Goal: Task Accomplishment & Management: Complete application form

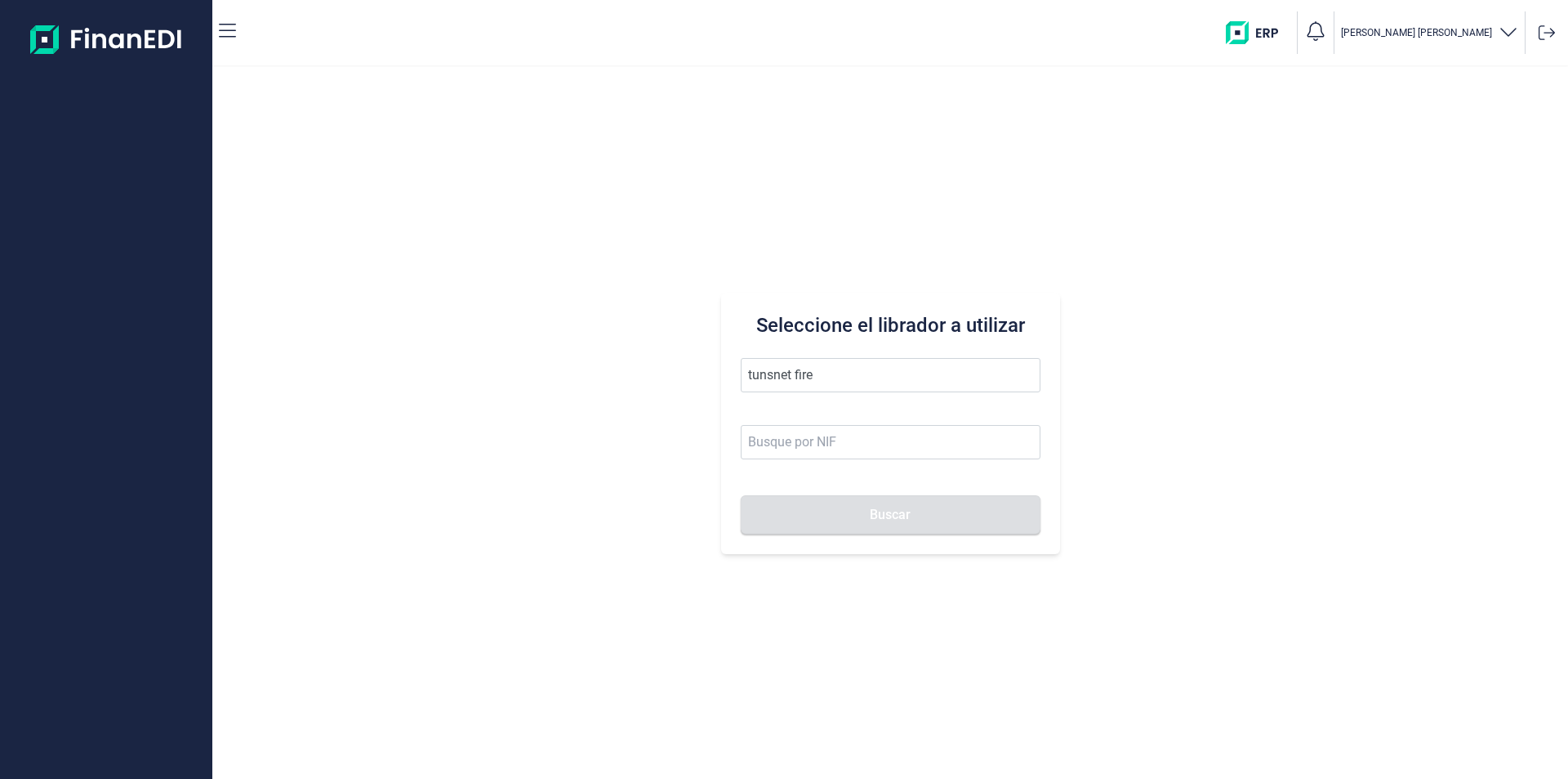
click at [766, 374] on input "tunsnet fire" at bounding box center [891, 375] width 299 height 34
click at [848, 374] on input "tubsnet fire" at bounding box center [891, 375] width 299 height 34
click at [836, 417] on li "TUBSNET FIRE SL" at bounding box center [891, 415] width 299 height 32
type input "TUBSNET FIRE SL"
type input "B67089441"
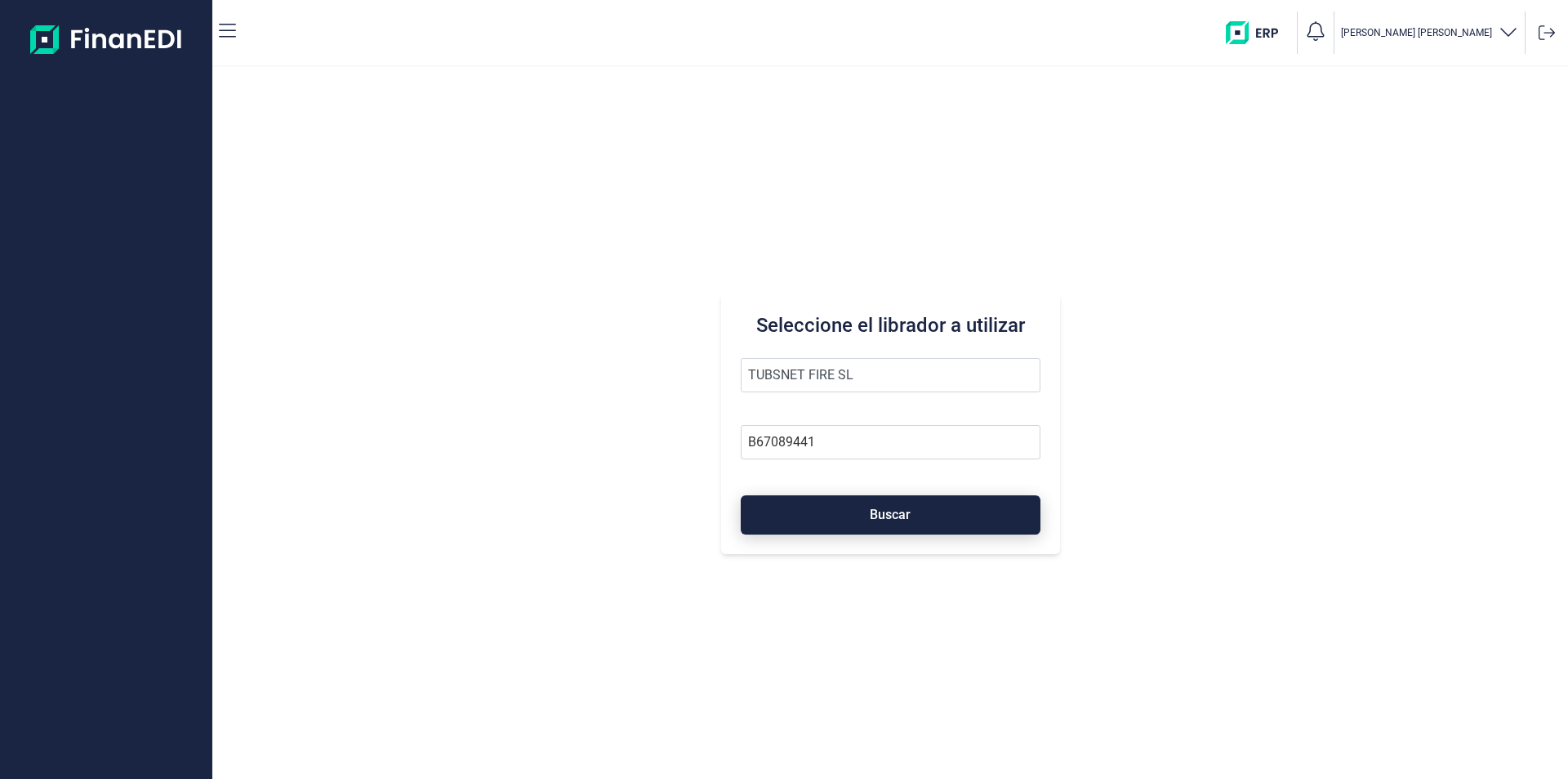
click at [842, 514] on button "Buscar" at bounding box center [891, 514] width 299 height 39
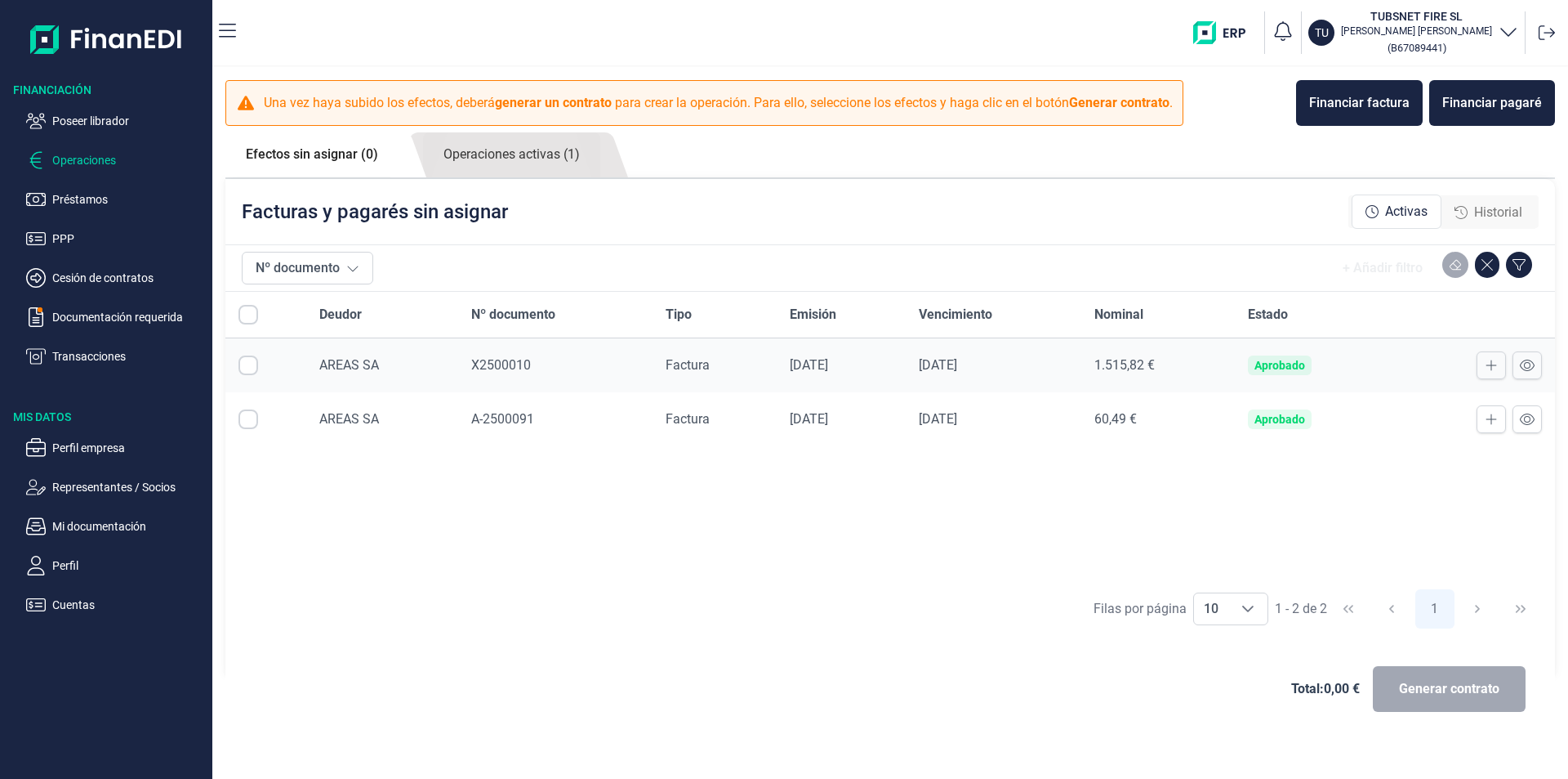
checkbox input "true"
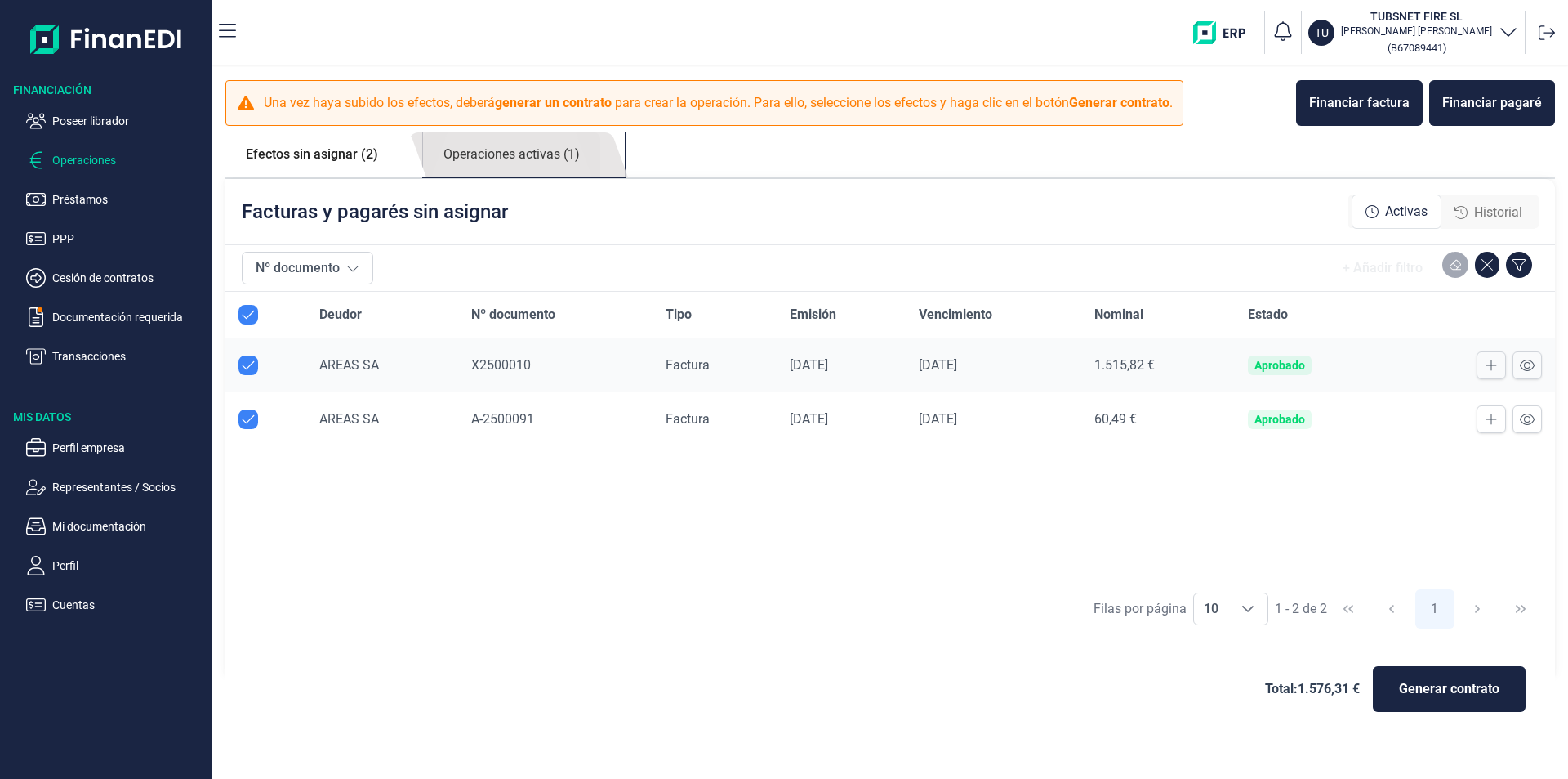
click at [547, 167] on link "Operaciones activas (1)" at bounding box center [512, 155] width 177 height 45
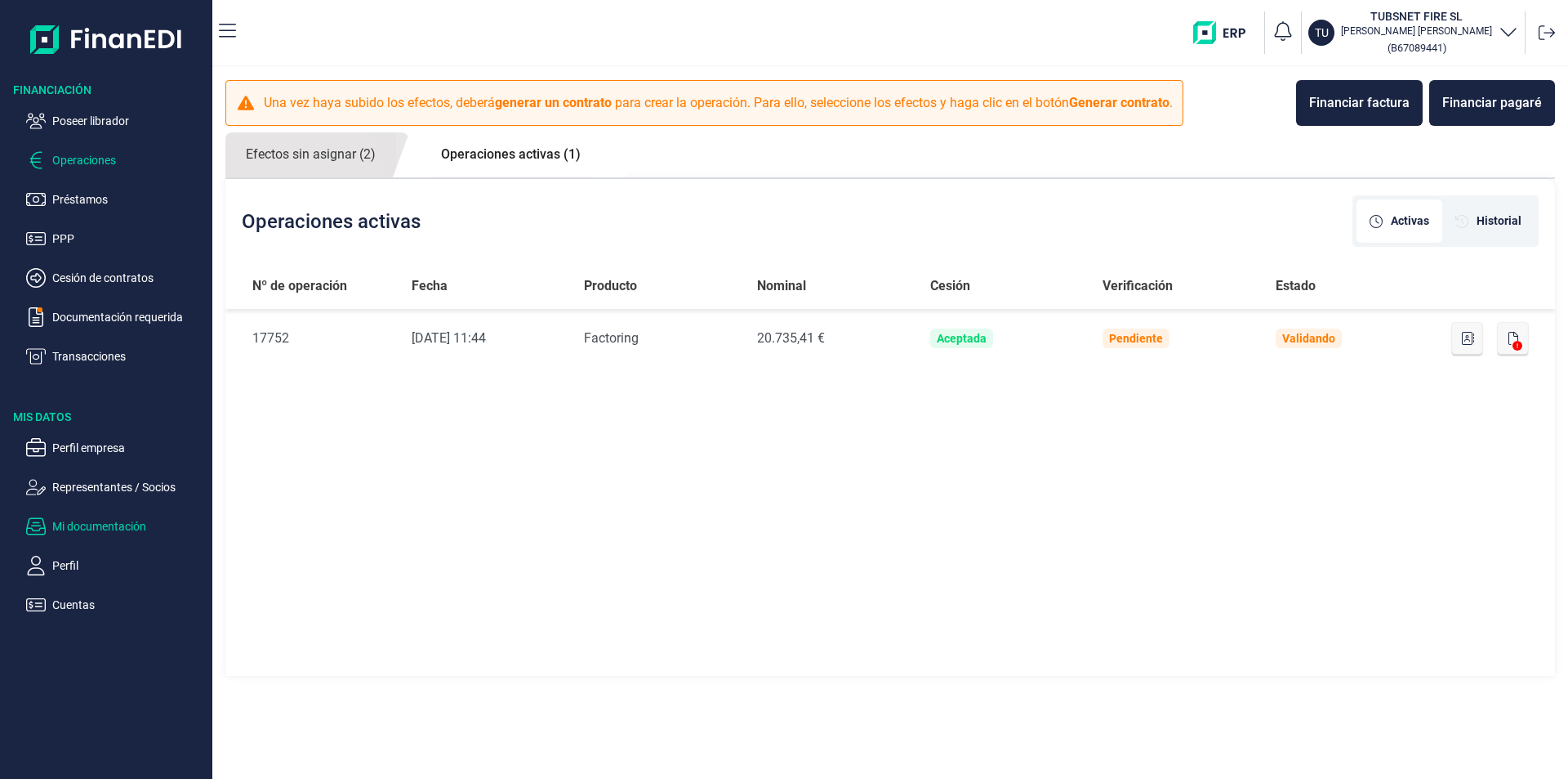
click at [120, 524] on p "Mi documentación" at bounding box center [129, 526] width 154 height 19
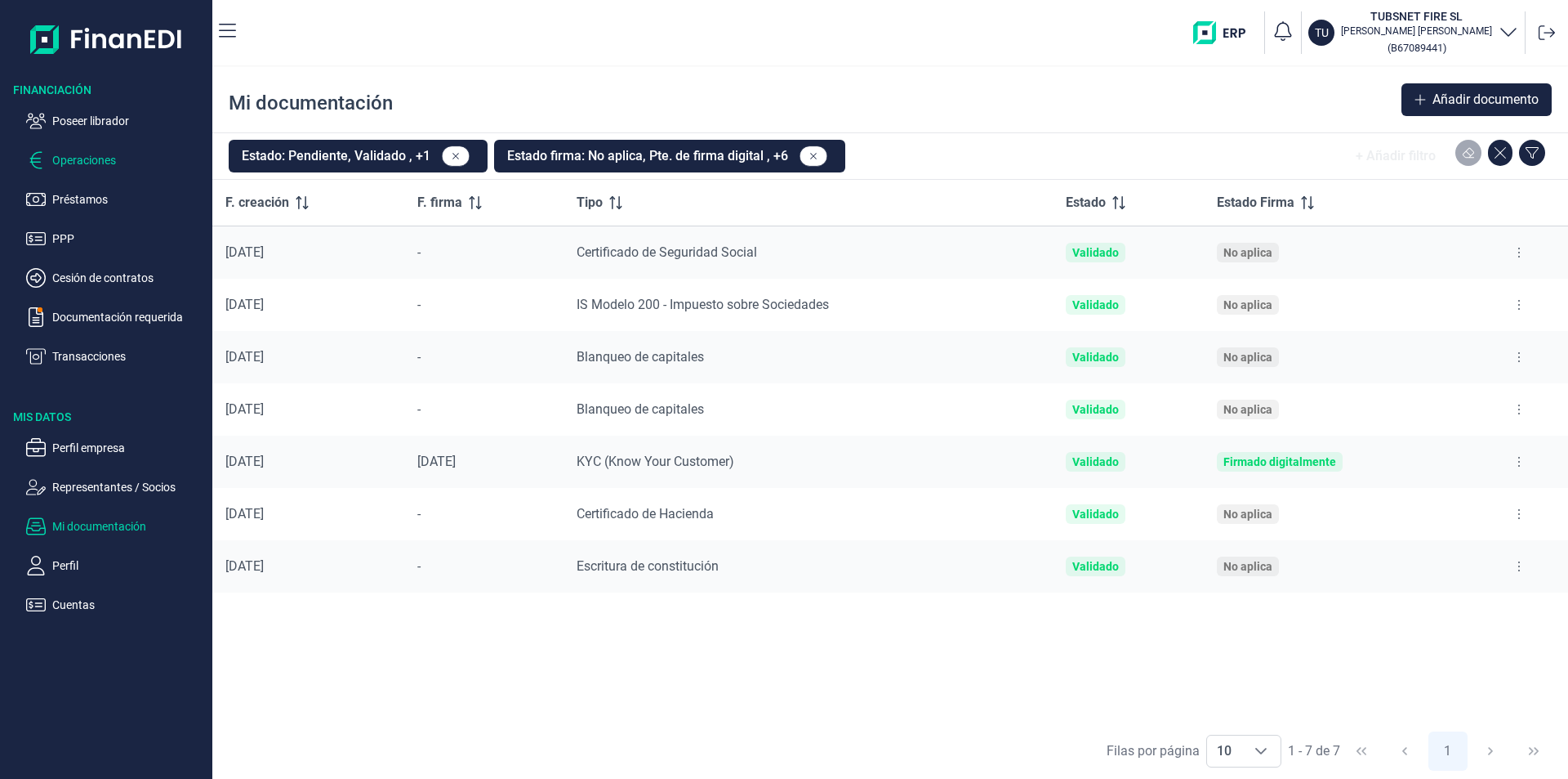
click at [96, 160] on p "Operaciones" at bounding box center [129, 160] width 154 height 19
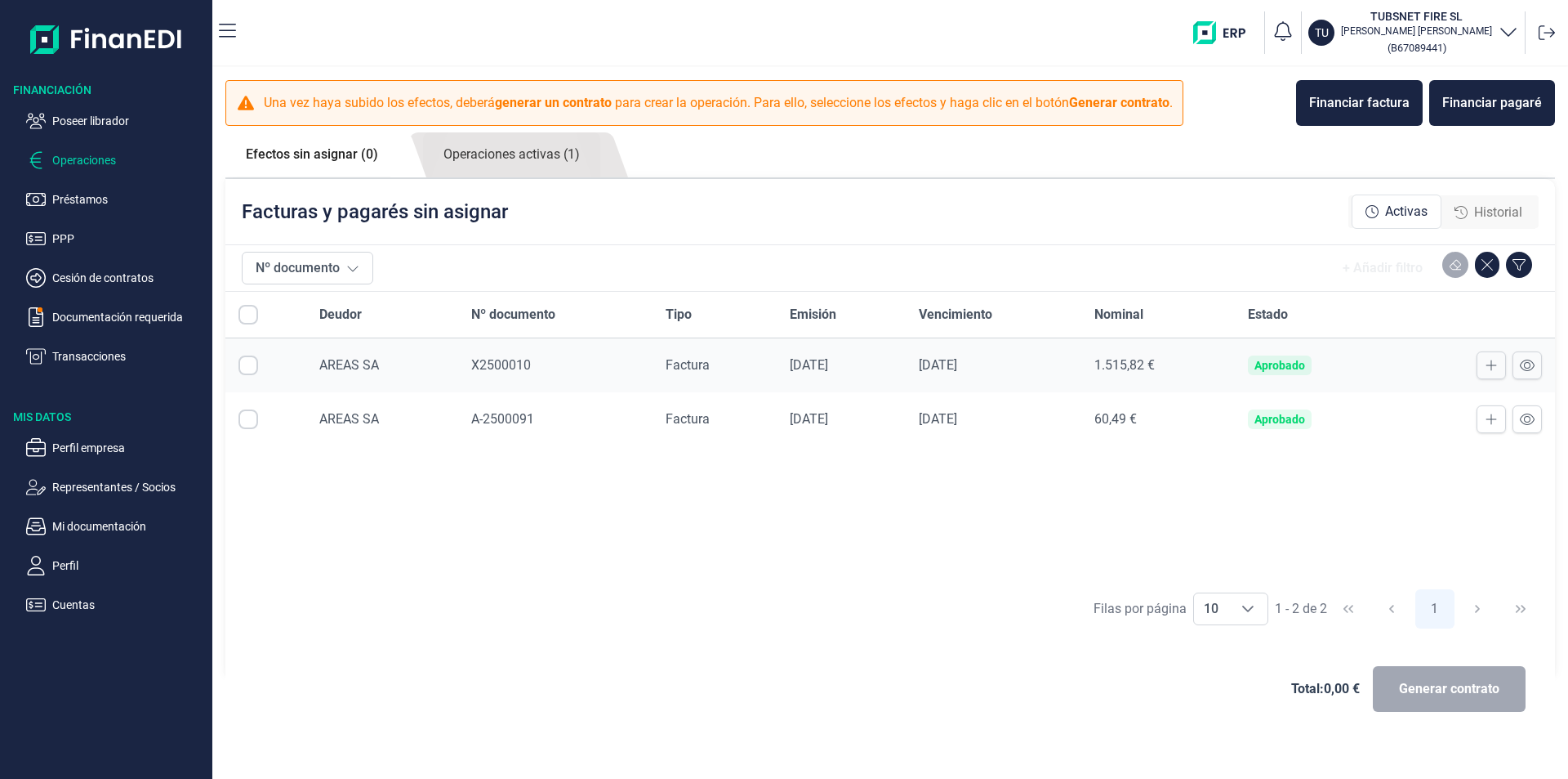
checkbox input "true"
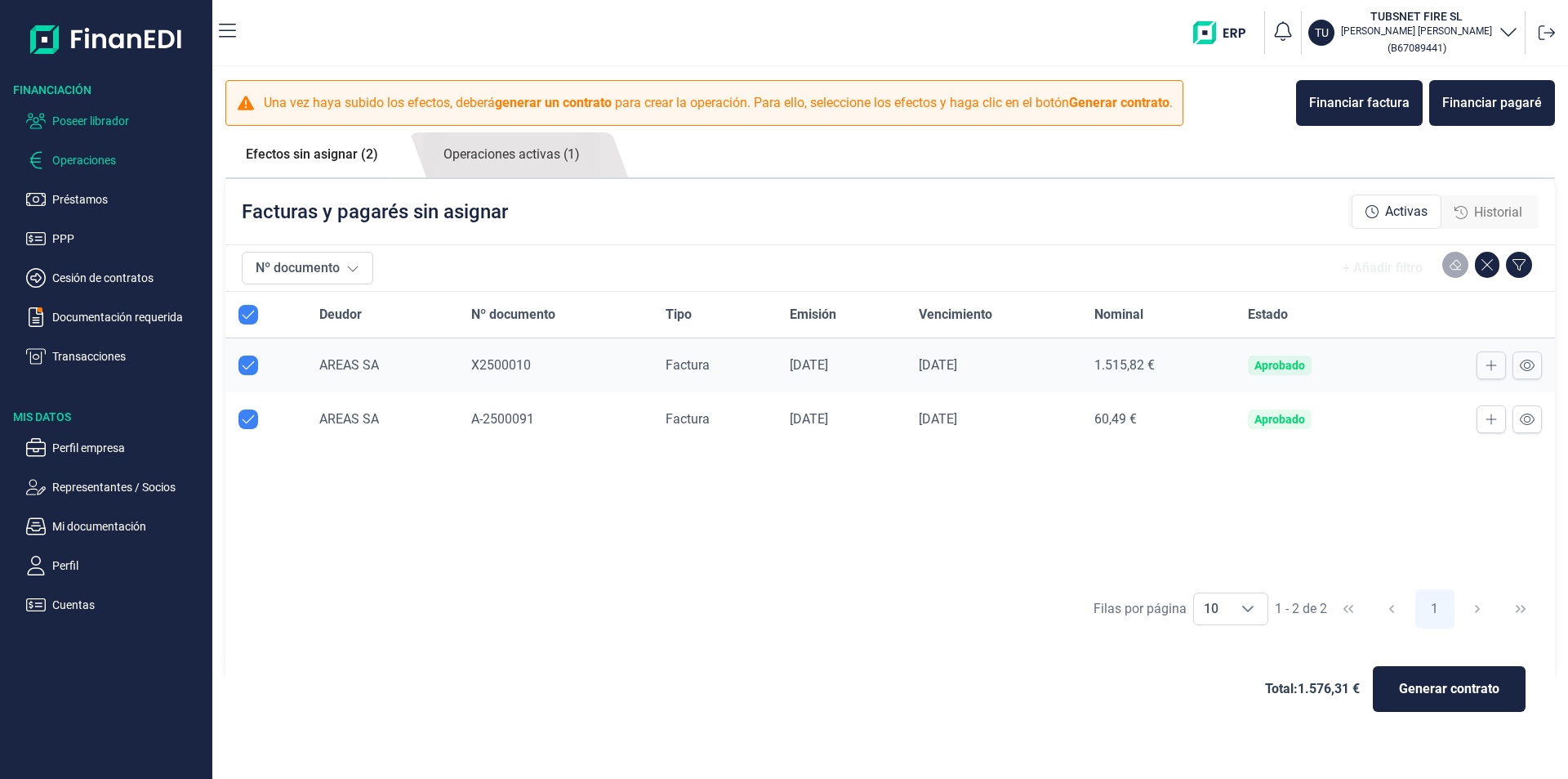
click at [120, 117] on p "Poseer librador" at bounding box center [129, 121] width 154 height 19
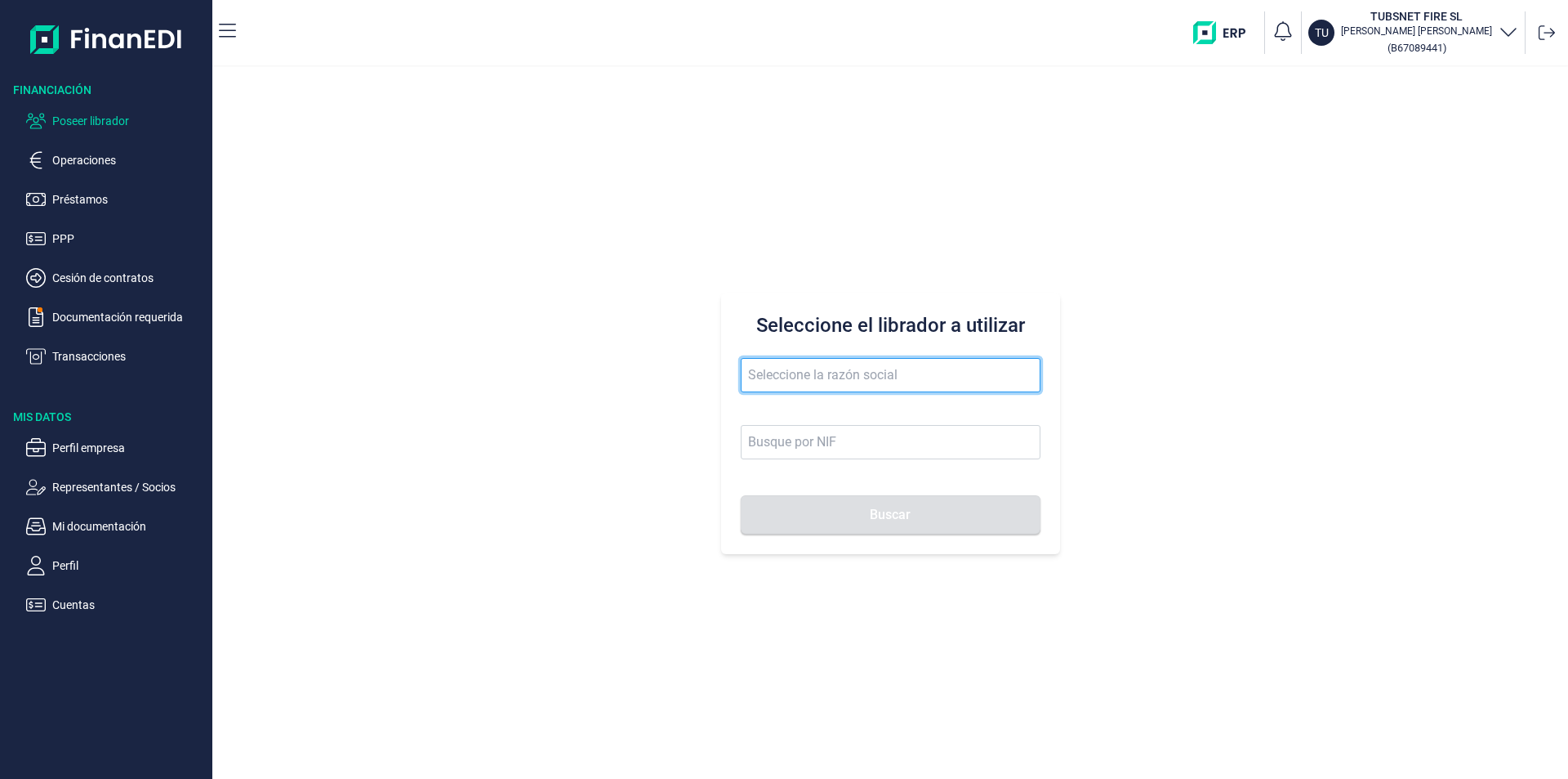
click at [773, 374] on input "text" at bounding box center [891, 375] width 299 height 34
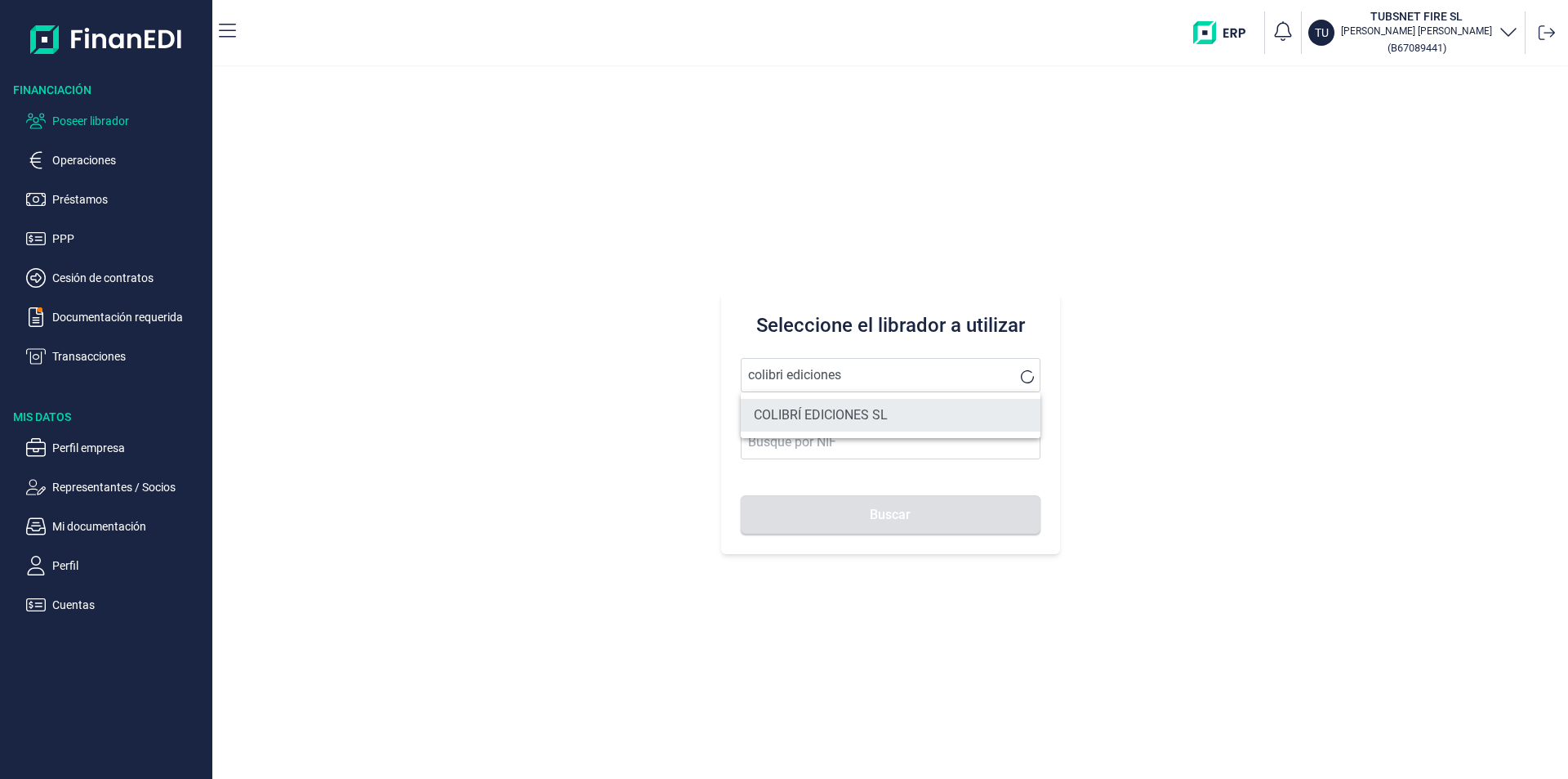
click at [828, 411] on li "COLIBRÍ EDICIONES SL" at bounding box center [891, 415] width 299 height 32
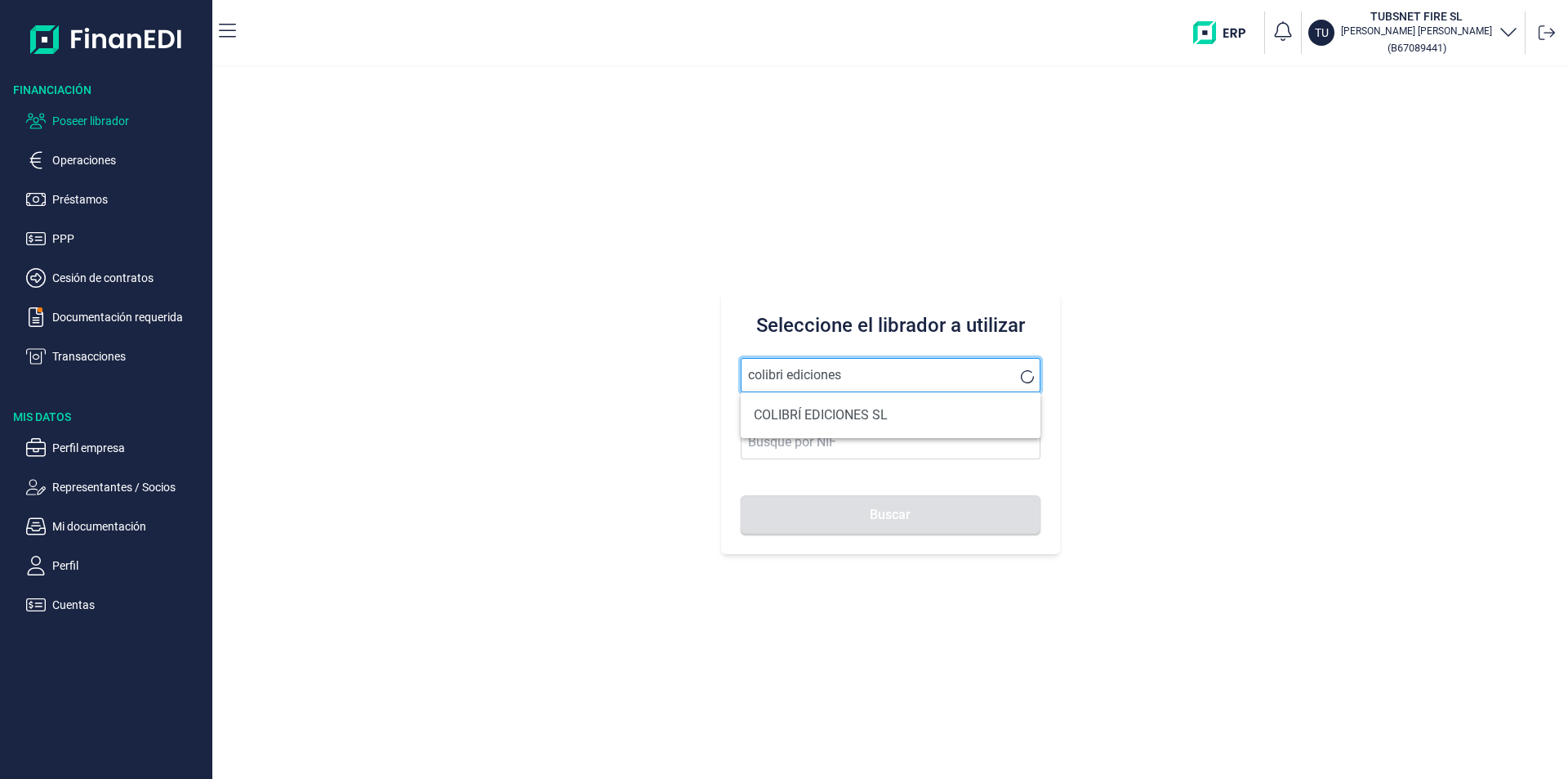
type input "COLIBRÍ EDICIONES SL"
type input "B16411498"
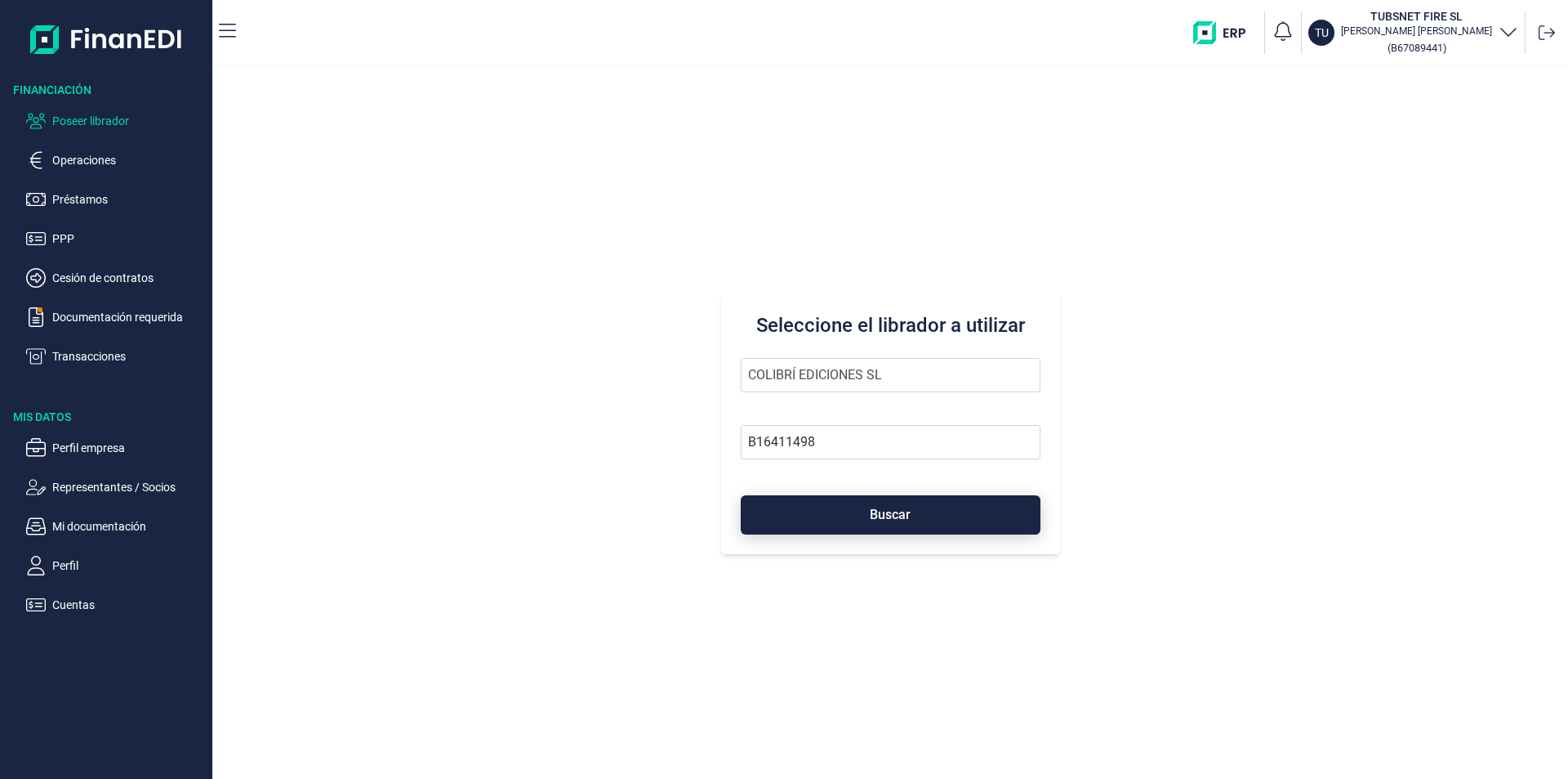
click at [842, 514] on button "Buscar" at bounding box center [891, 514] width 299 height 39
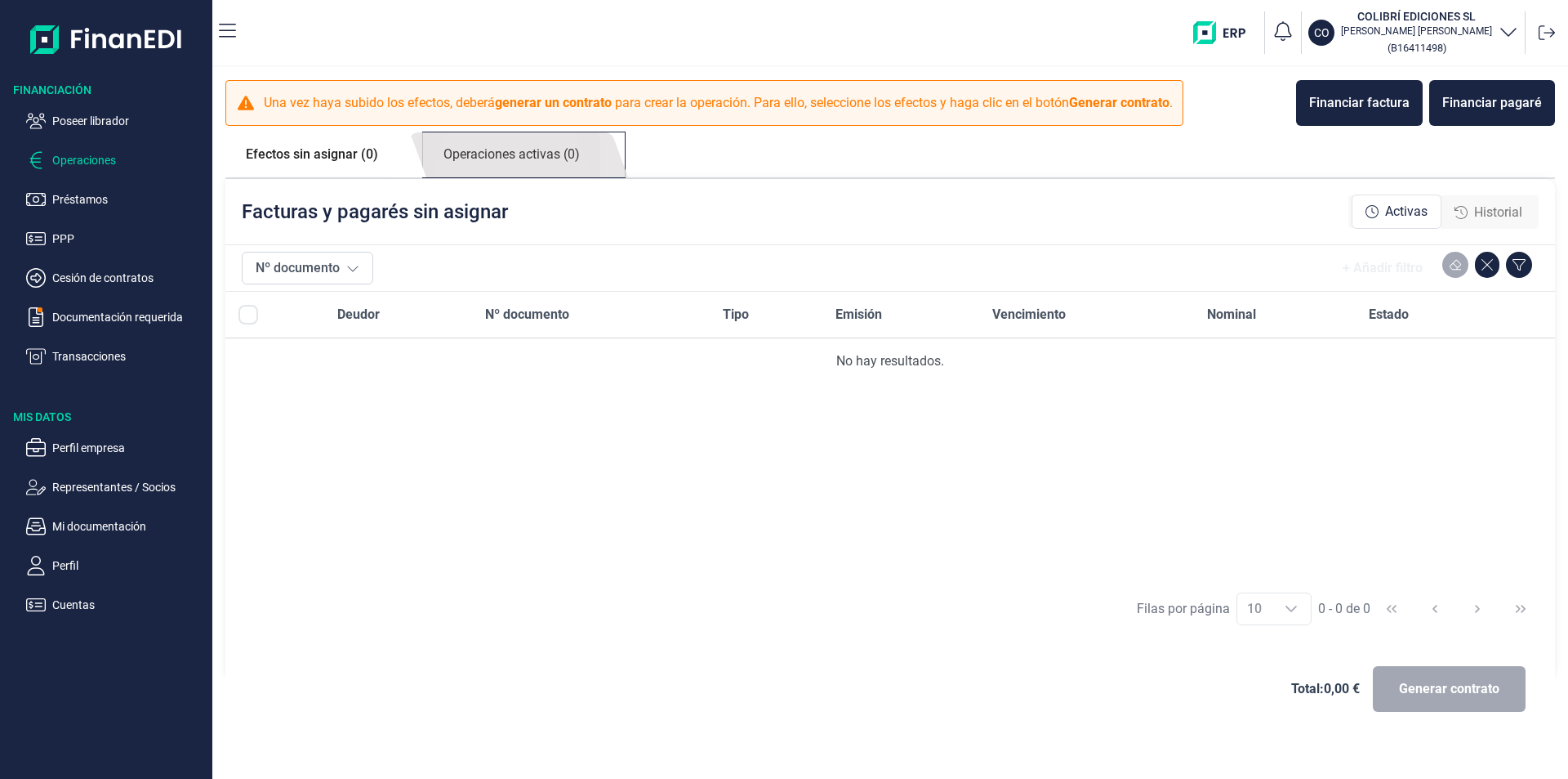
click at [526, 162] on link "Operaciones activas (0)" at bounding box center [512, 155] width 177 height 45
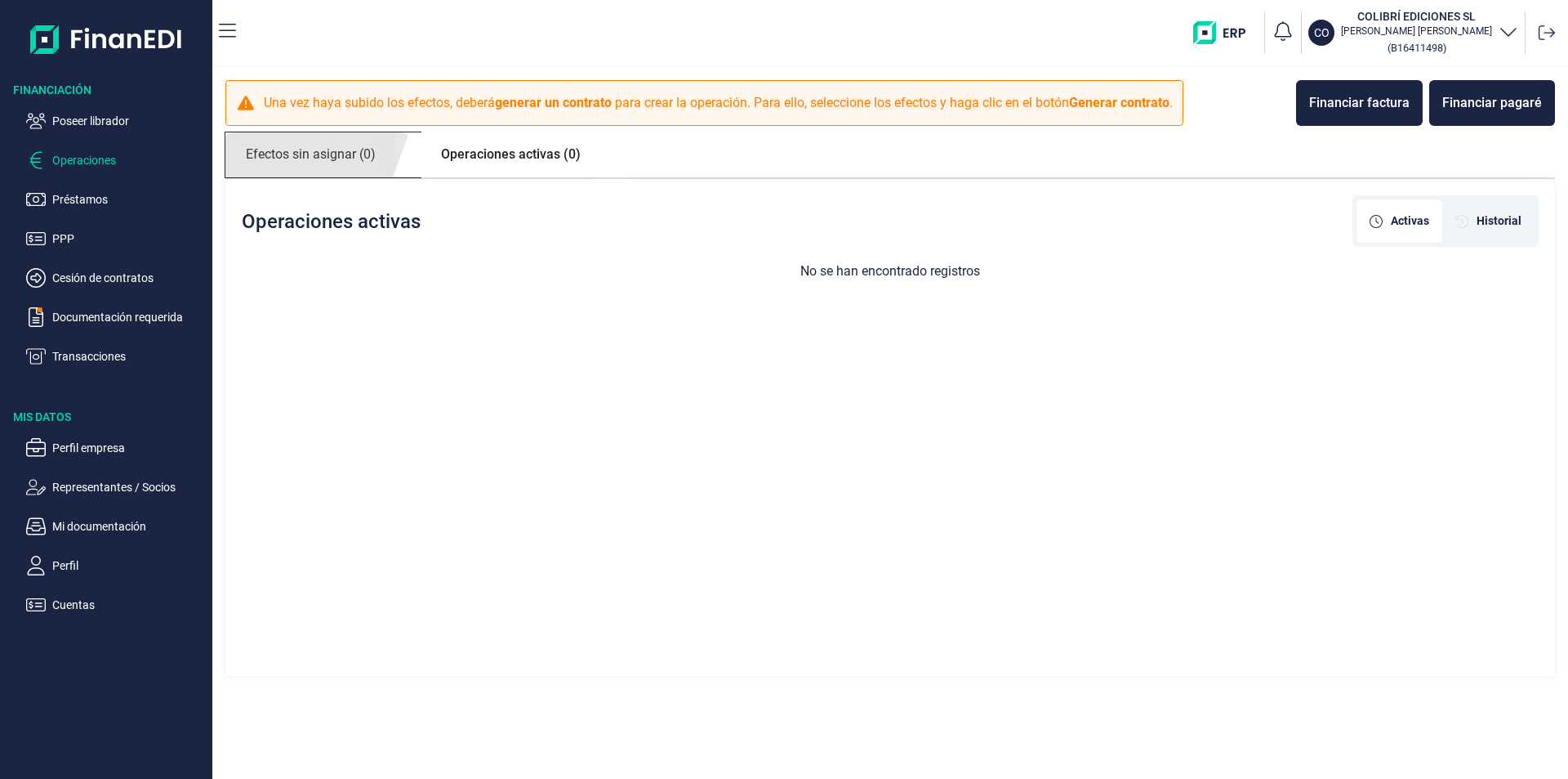
click at [361, 155] on link "Efectos sin asignar (0)" at bounding box center [311, 155] width 171 height 45
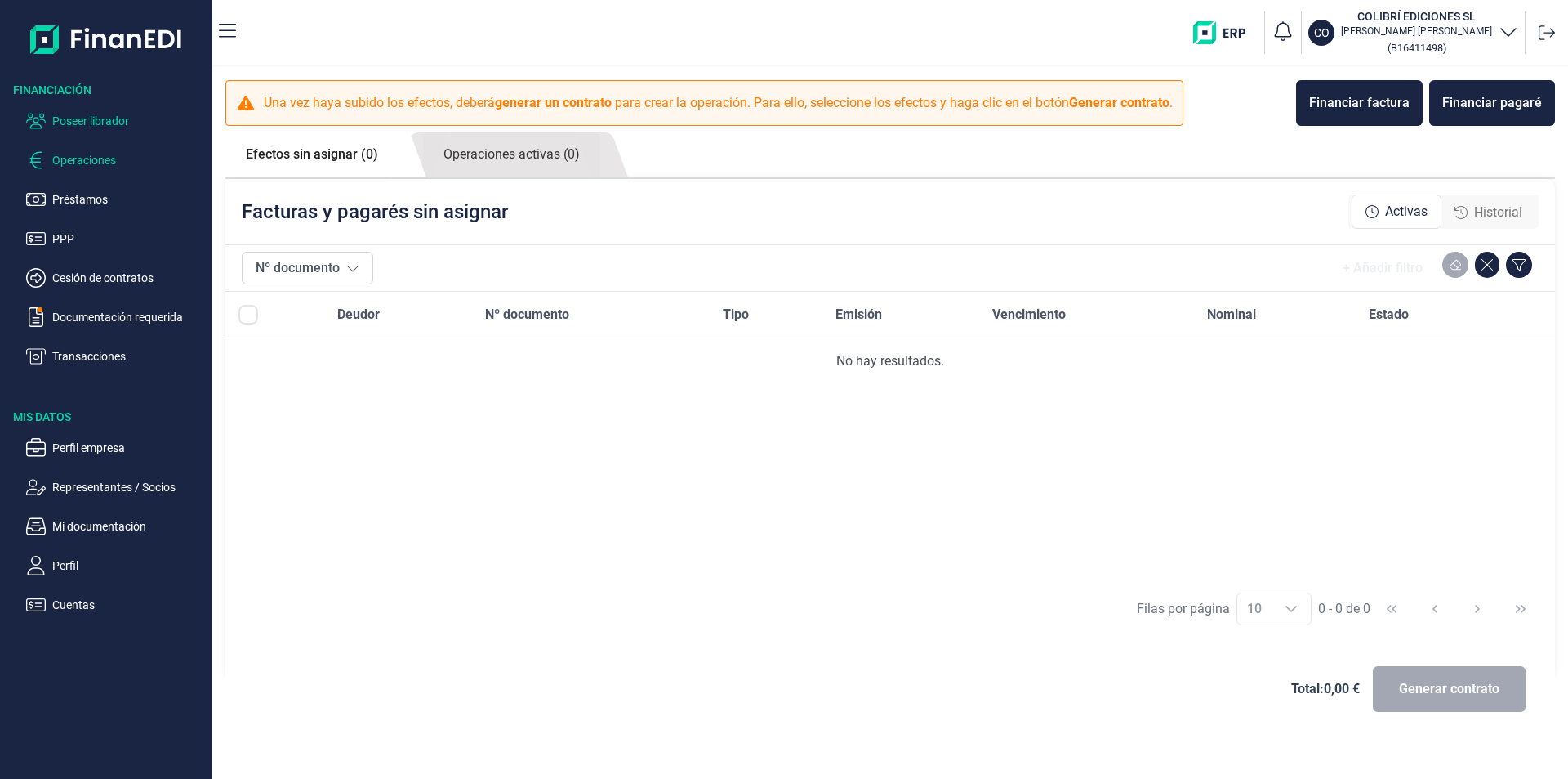
drag, startPoint x: 101, startPoint y: 121, endPoint x: 208, endPoint y: 171, distance: 118.1
click at [103, 121] on p "Poseer librador" at bounding box center [129, 121] width 154 height 19
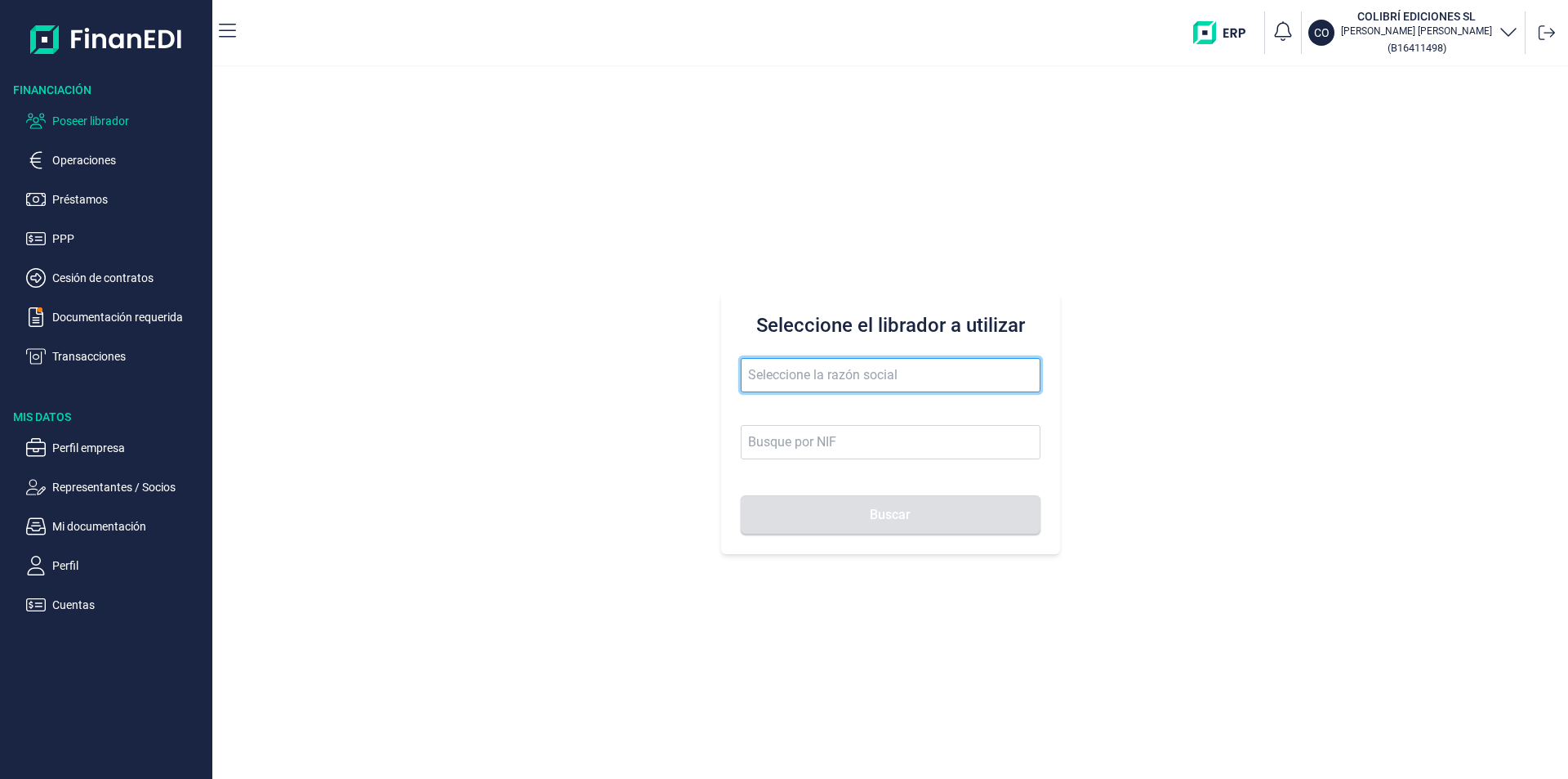
click at [760, 376] on input "text" at bounding box center [891, 375] width 299 height 34
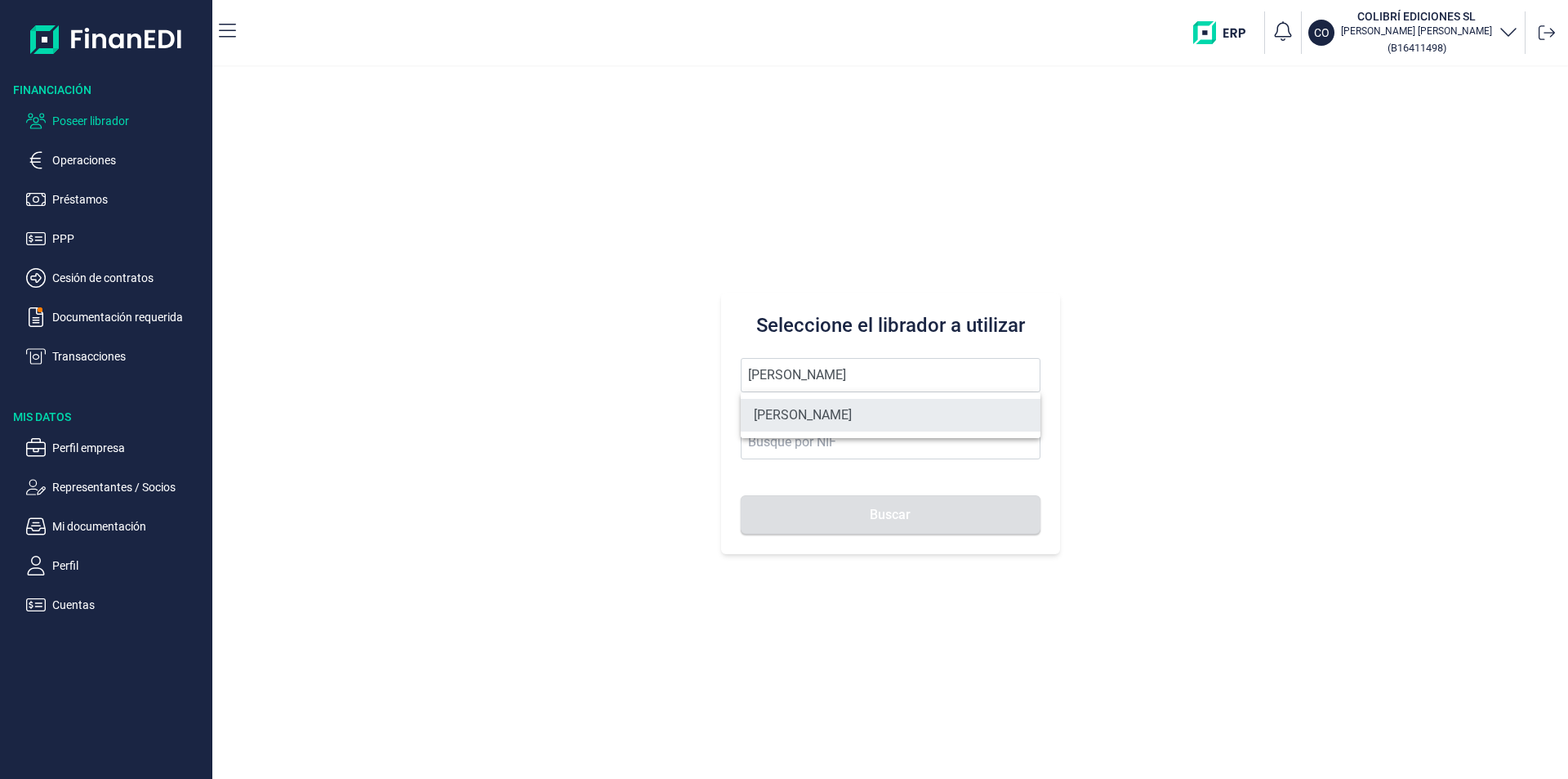
drag, startPoint x: 812, startPoint y: 417, endPoint x: 819, endPoint y: 431, distance: 15.7
click at [813, 417] on li "[PERSON_NAME]" at bounding box center [891, 415] width 299 height 32
type input "[PERSON_NAME]"
type input "48078334P"
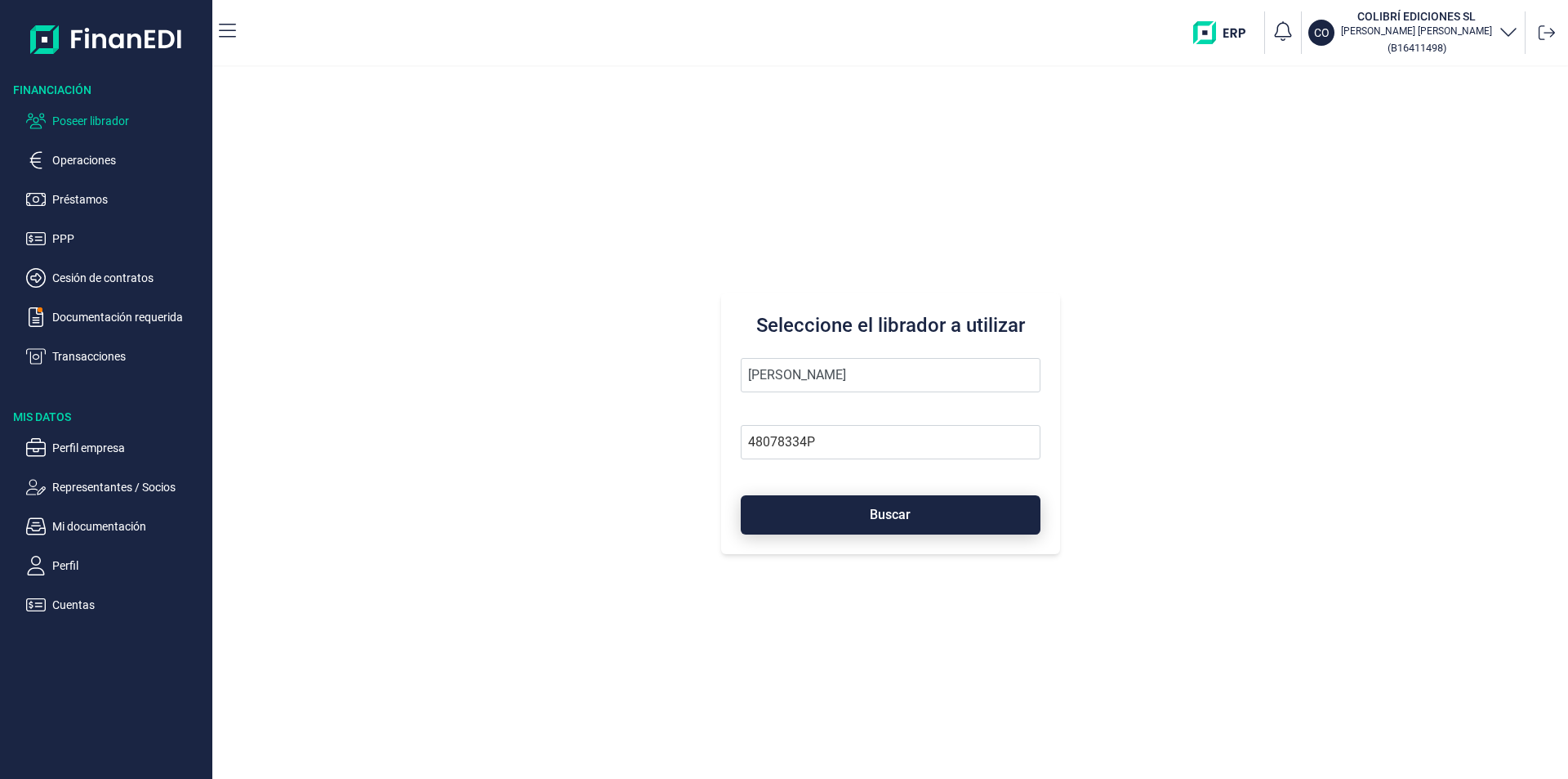
click at [844, 520] on button "Buscar" at bounding box center [891, 514] width 299 height 39
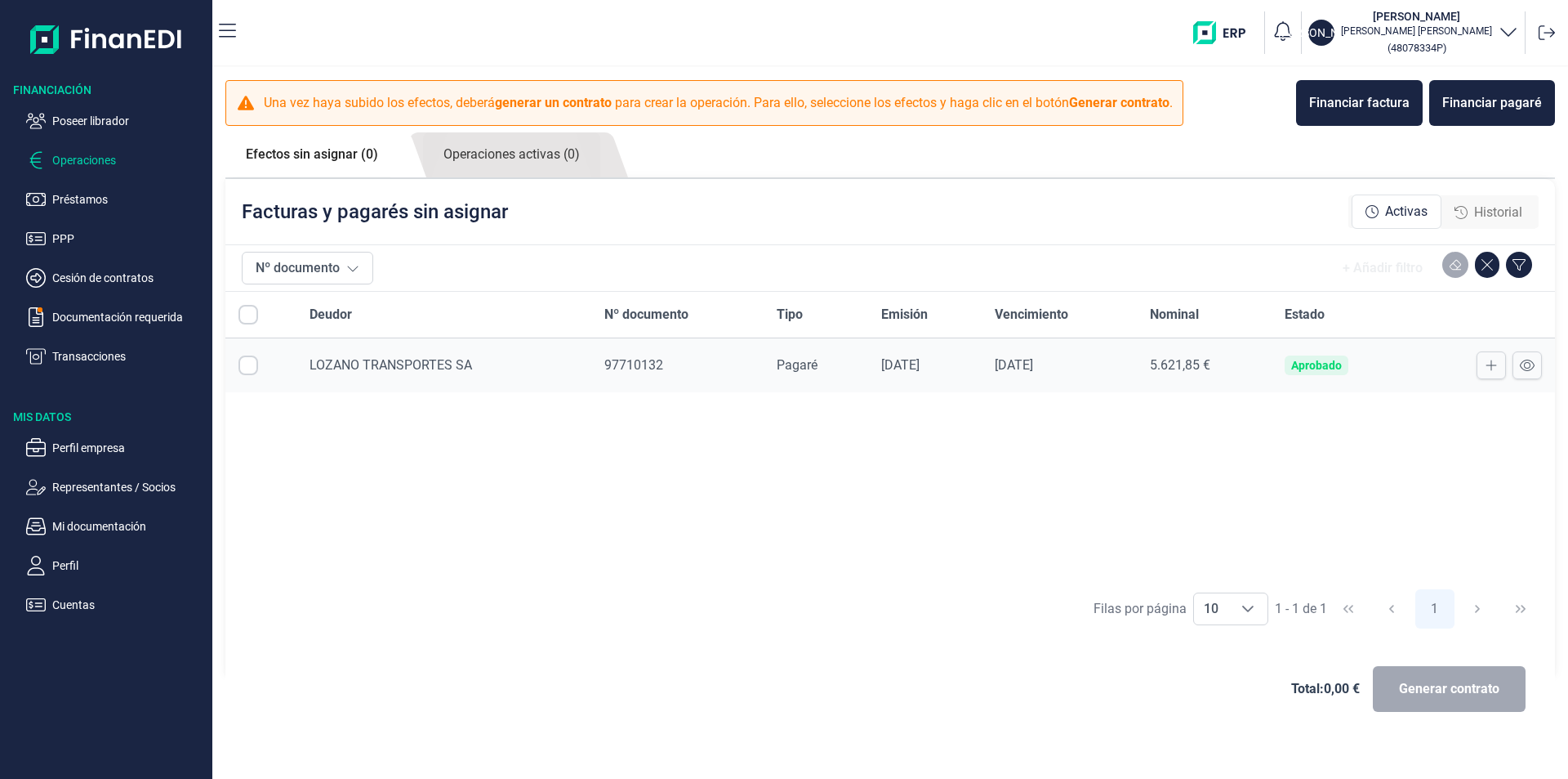
checkbox input "true"
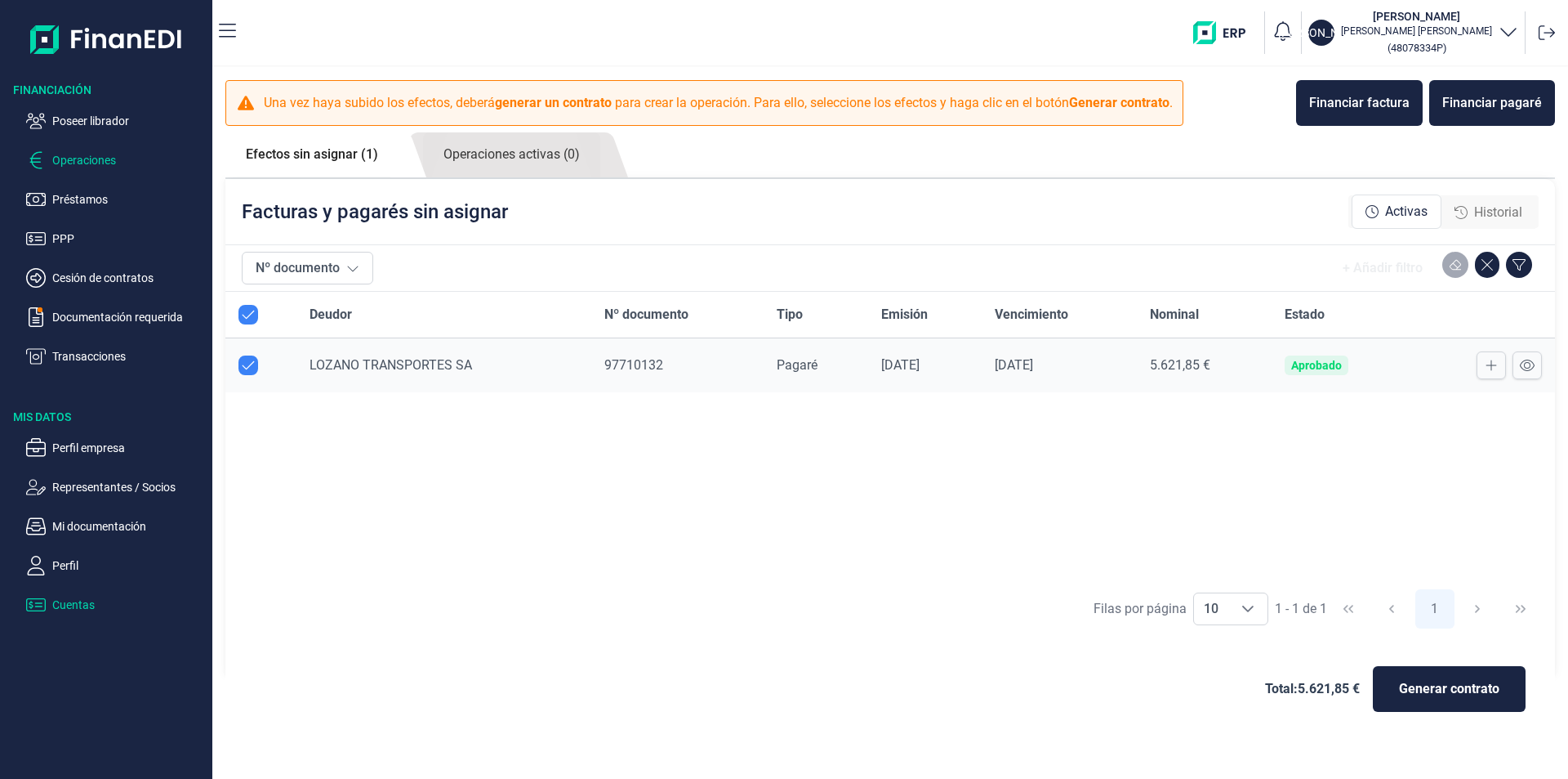
click at [86, 607] on p "Cuentas" at bounding box center [129, 604] width 154 height 19
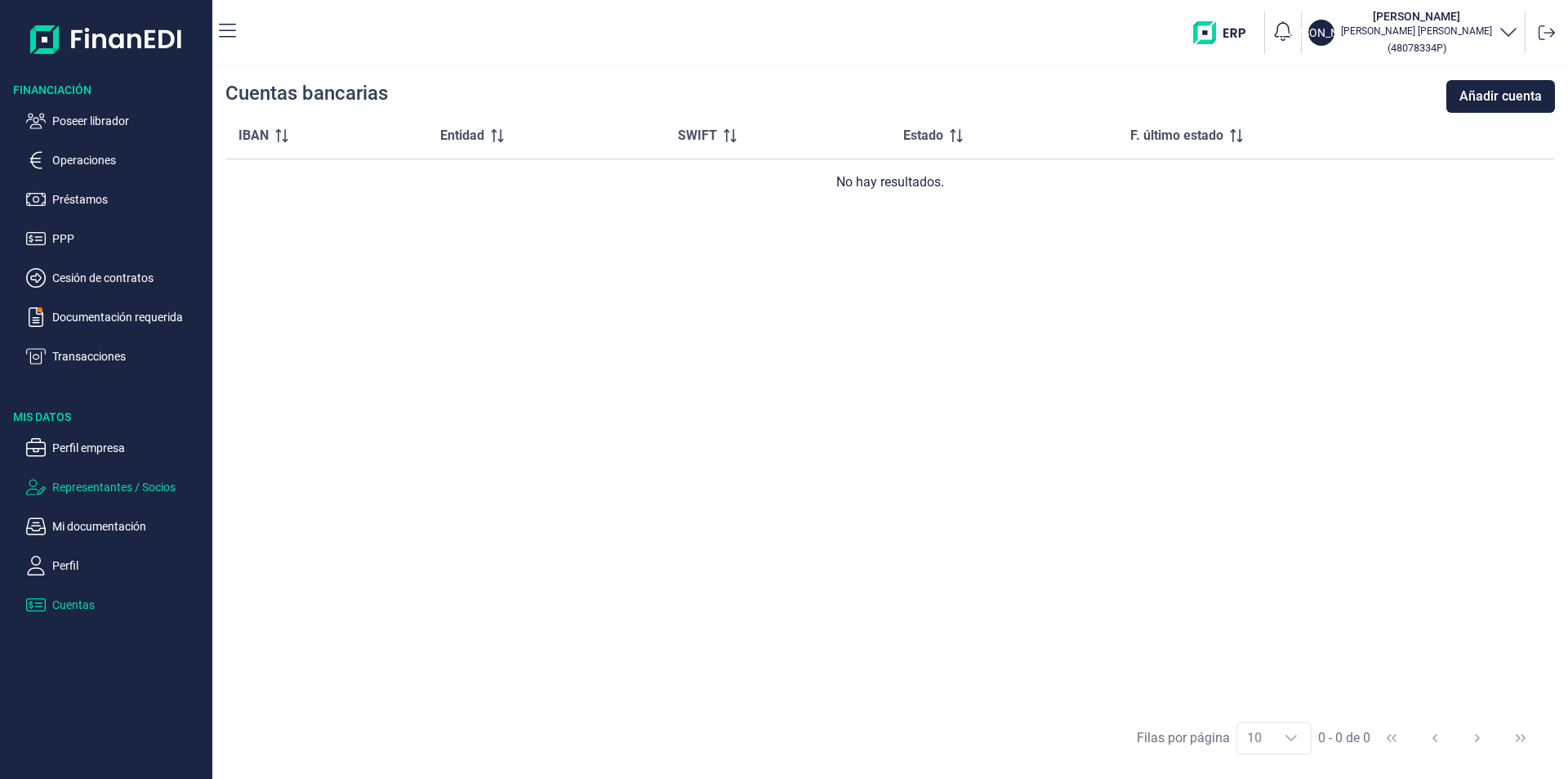
click at [101, 480] on p "Representantes / Socios" at bounding box center [129, 486] width 154 height 19
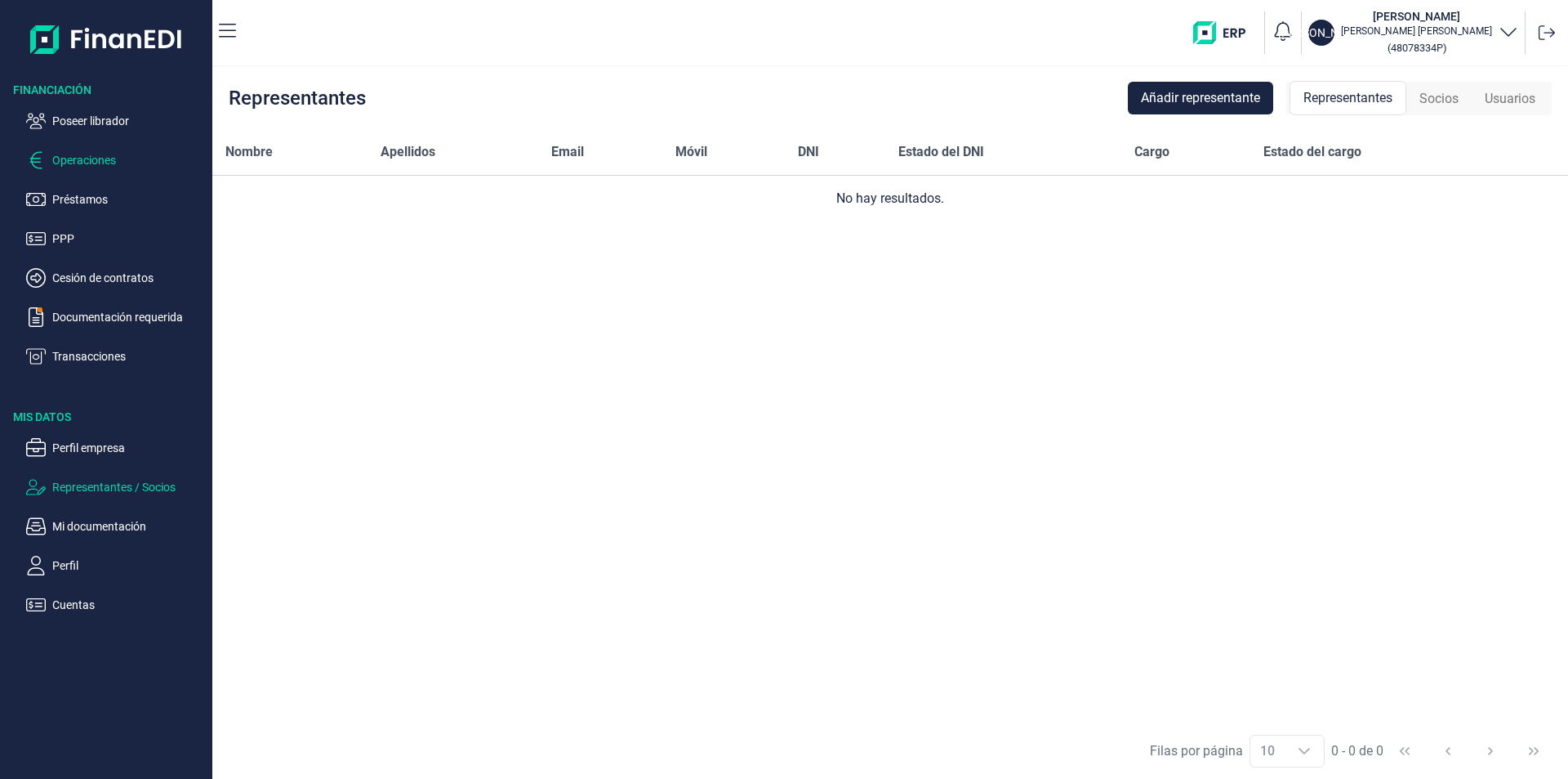
click at [100, 167] on p "Operaciones" at bounding box center [129, 160] width 154 height 19
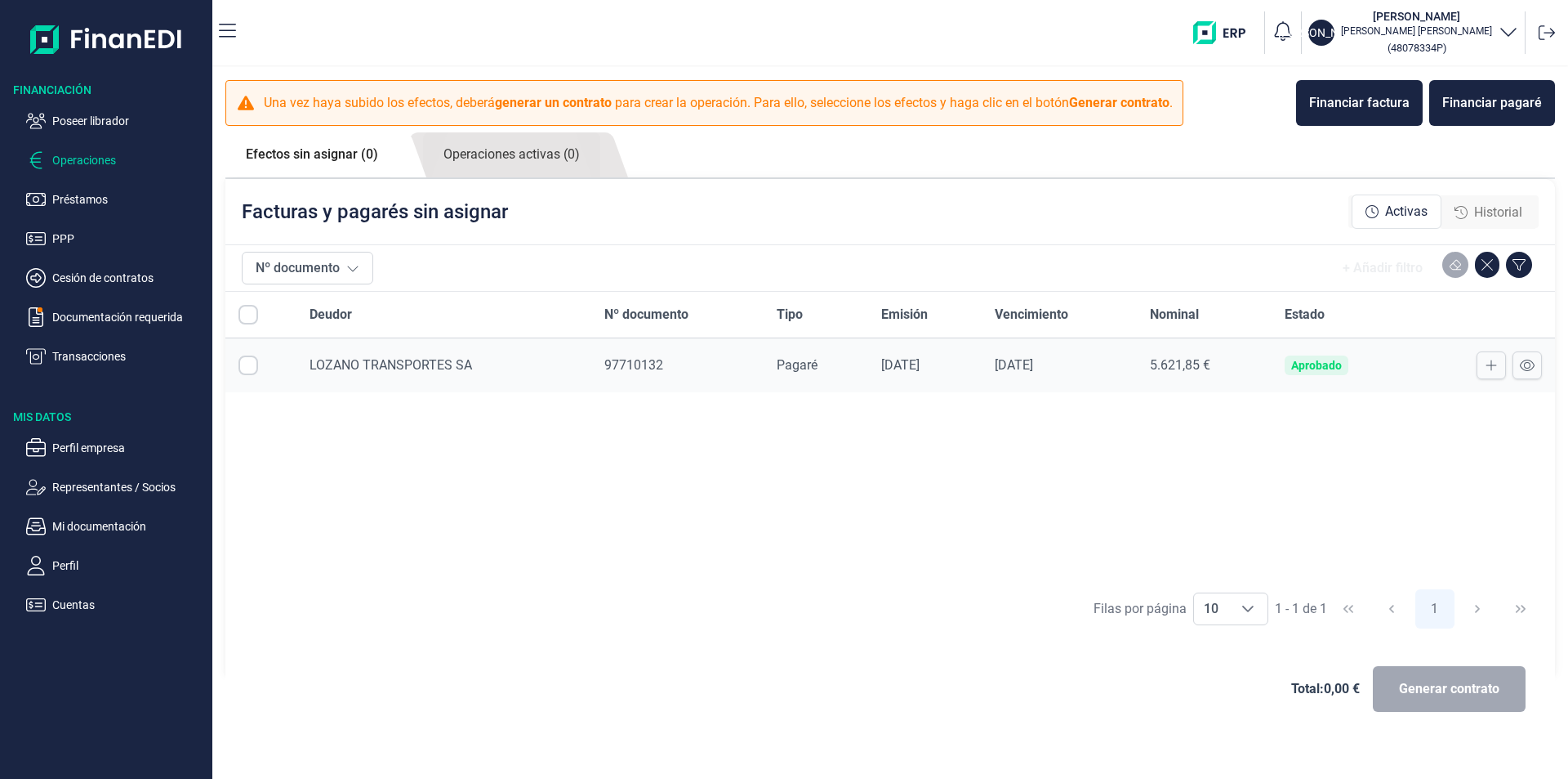
checkbox input "true"
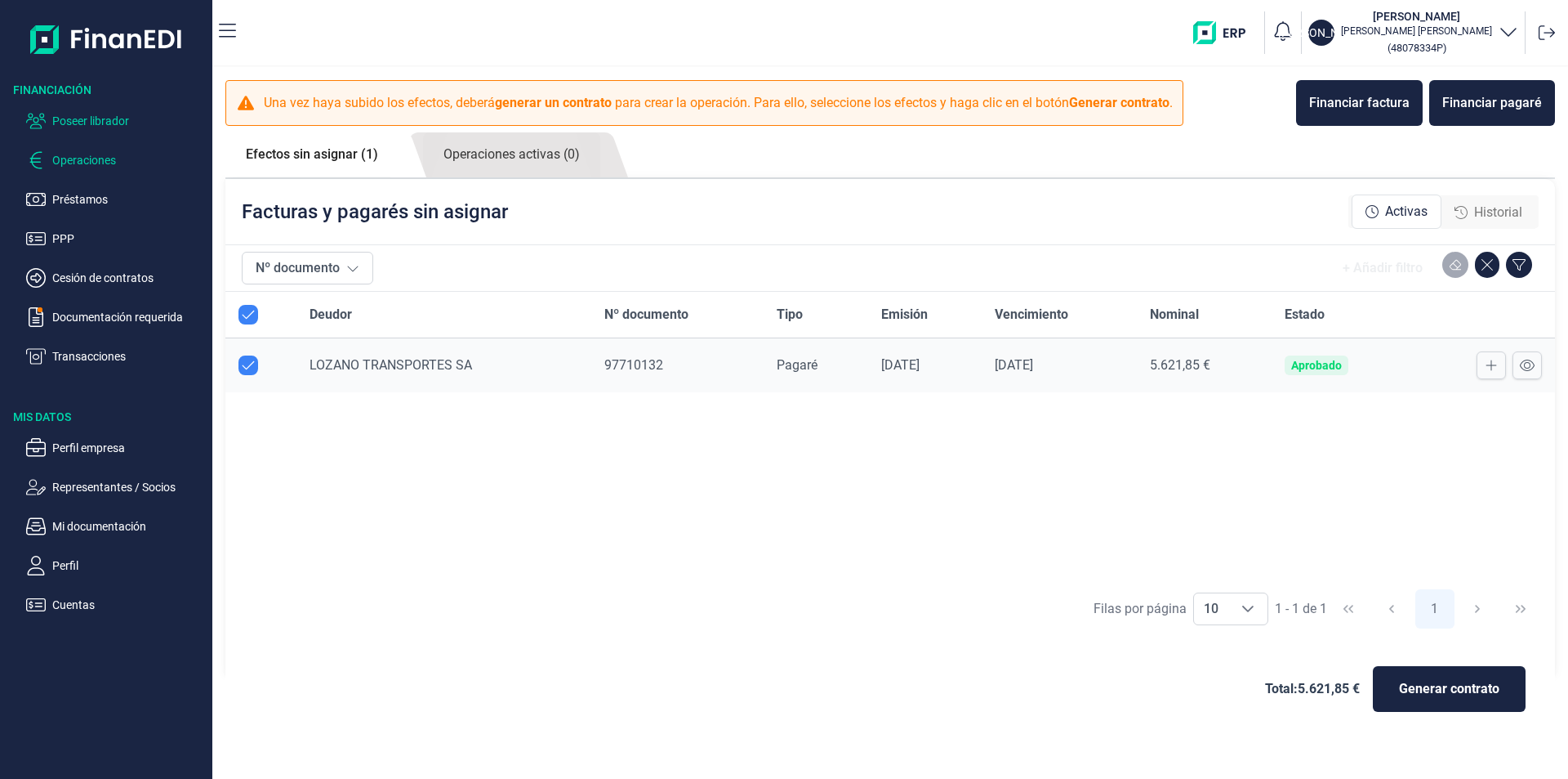
click at [106, 123] on p "Poseer librador" at bounding box center [129, 121] width 154 height 19
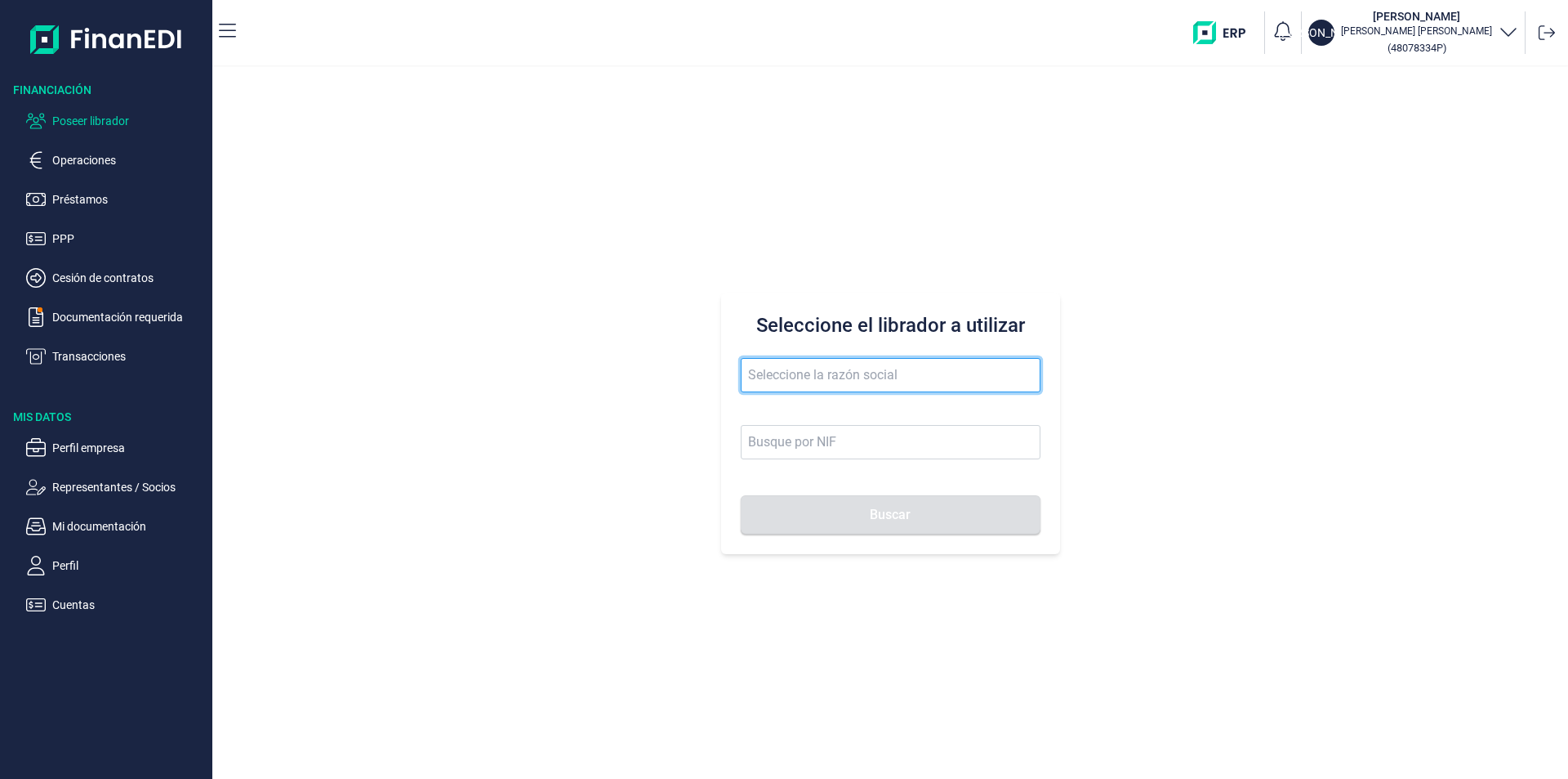
click at [788, 379] on input "text" at bounding box center [891, 375] width 299 height 34
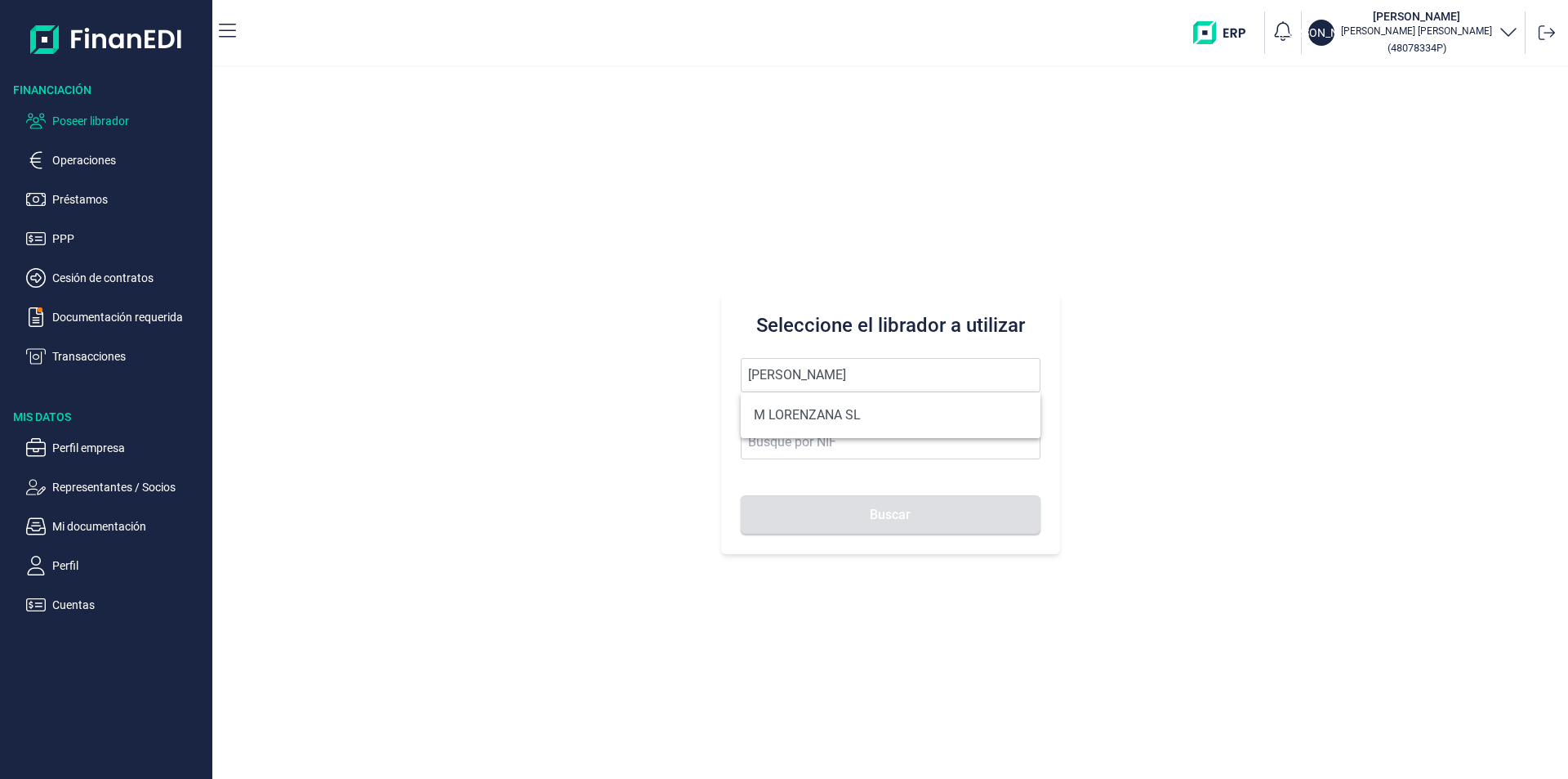
drag, startPoint x: 798, startPoint y: 410, endPoint x: 876, endPoint y: 484, distance: 107.5
click at [799, 410] on li "M LORENZANA SL" at bounding box center [891, 415] width 299 height 32
type input "M LORENZANA SL"
type input "B75662684"
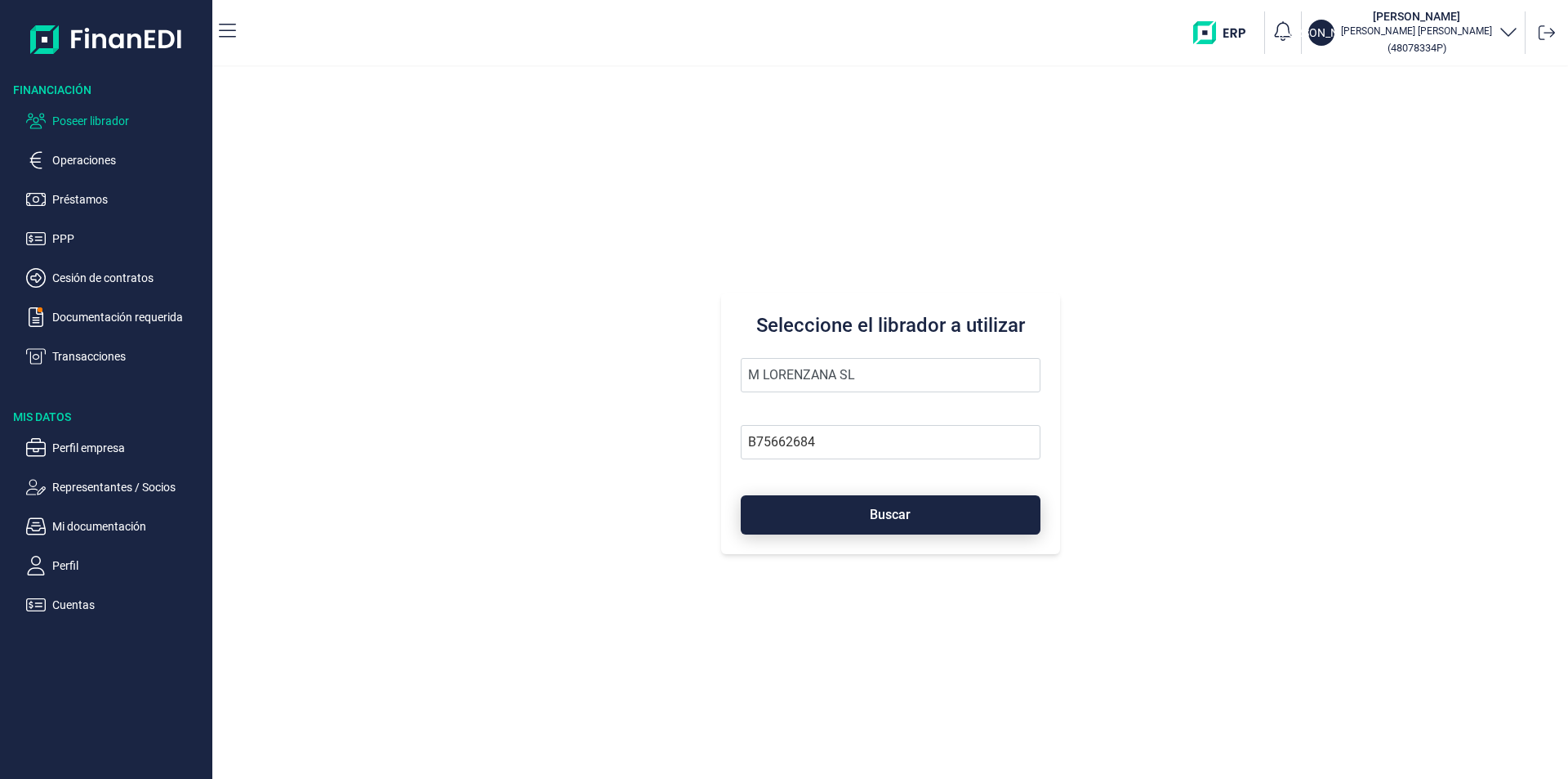
click at [881, 514] on span "Buscar" at bounding box center [890, 514] width 41 height 12
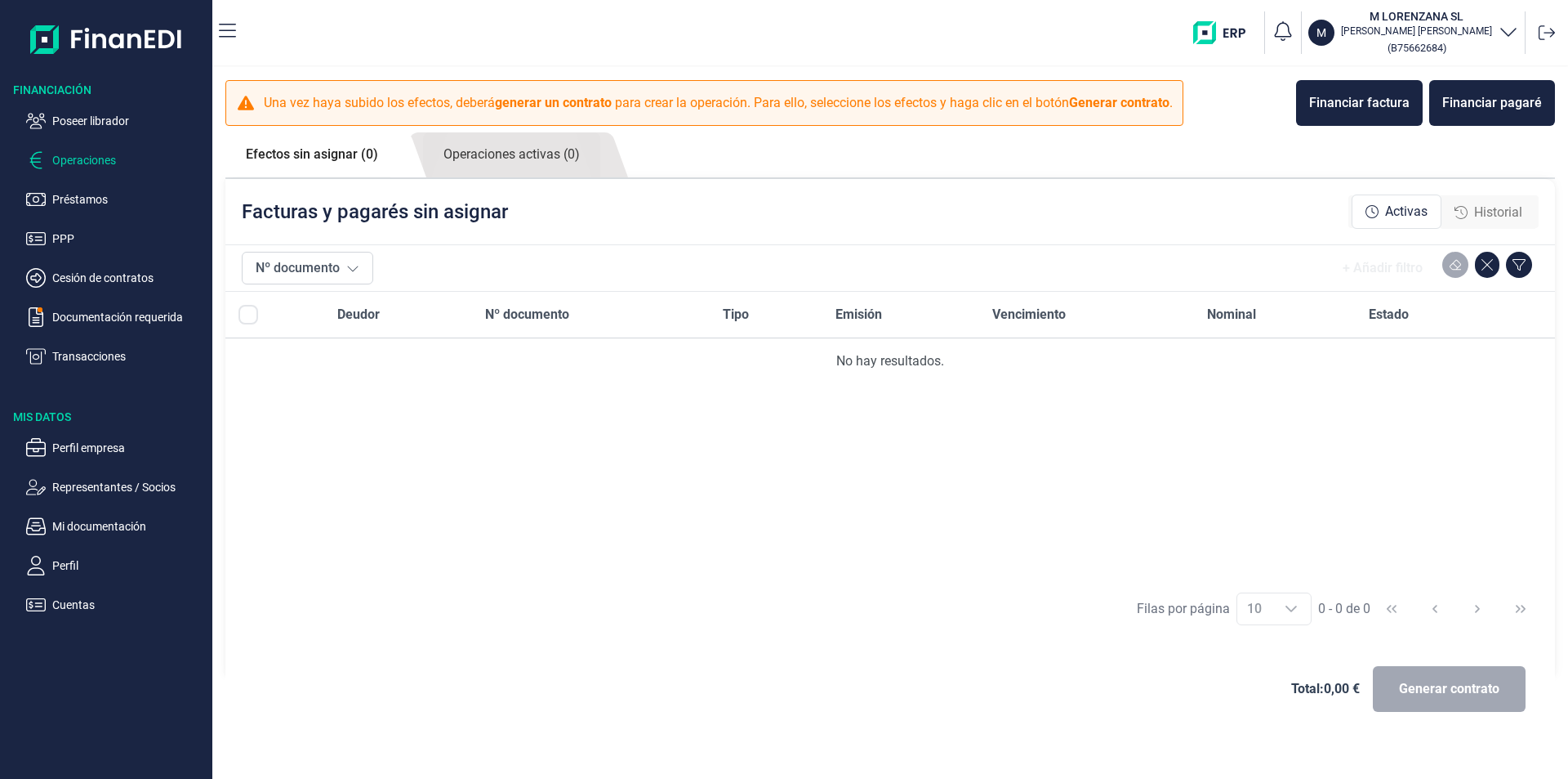
click at [1496, 210] on span "Historial" at bounding box center [1498, 212] width 48 height 19
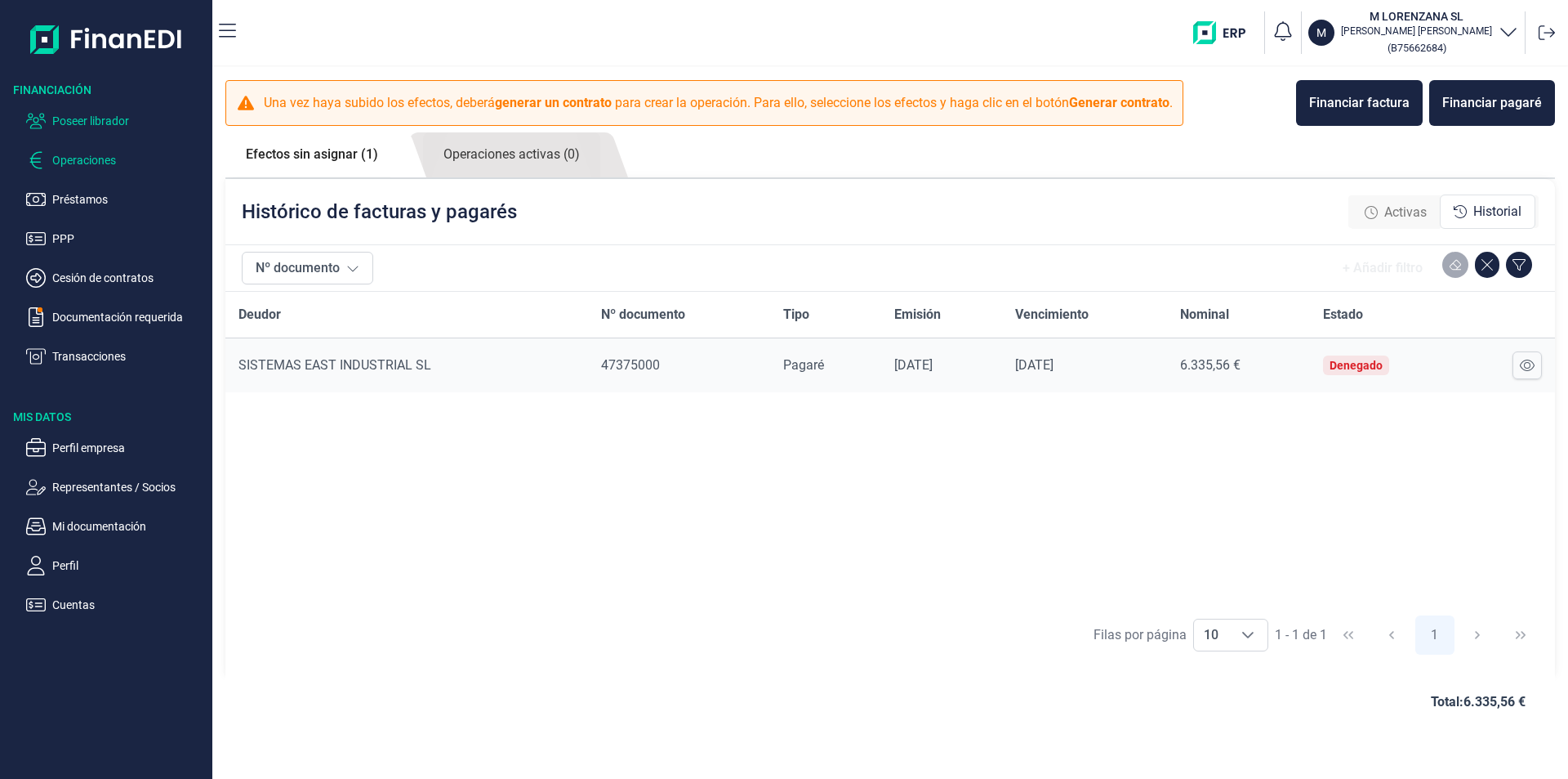
click at [118, 119] on p "Poseer librador" at bounding box center [129, 121] width 154 height 19
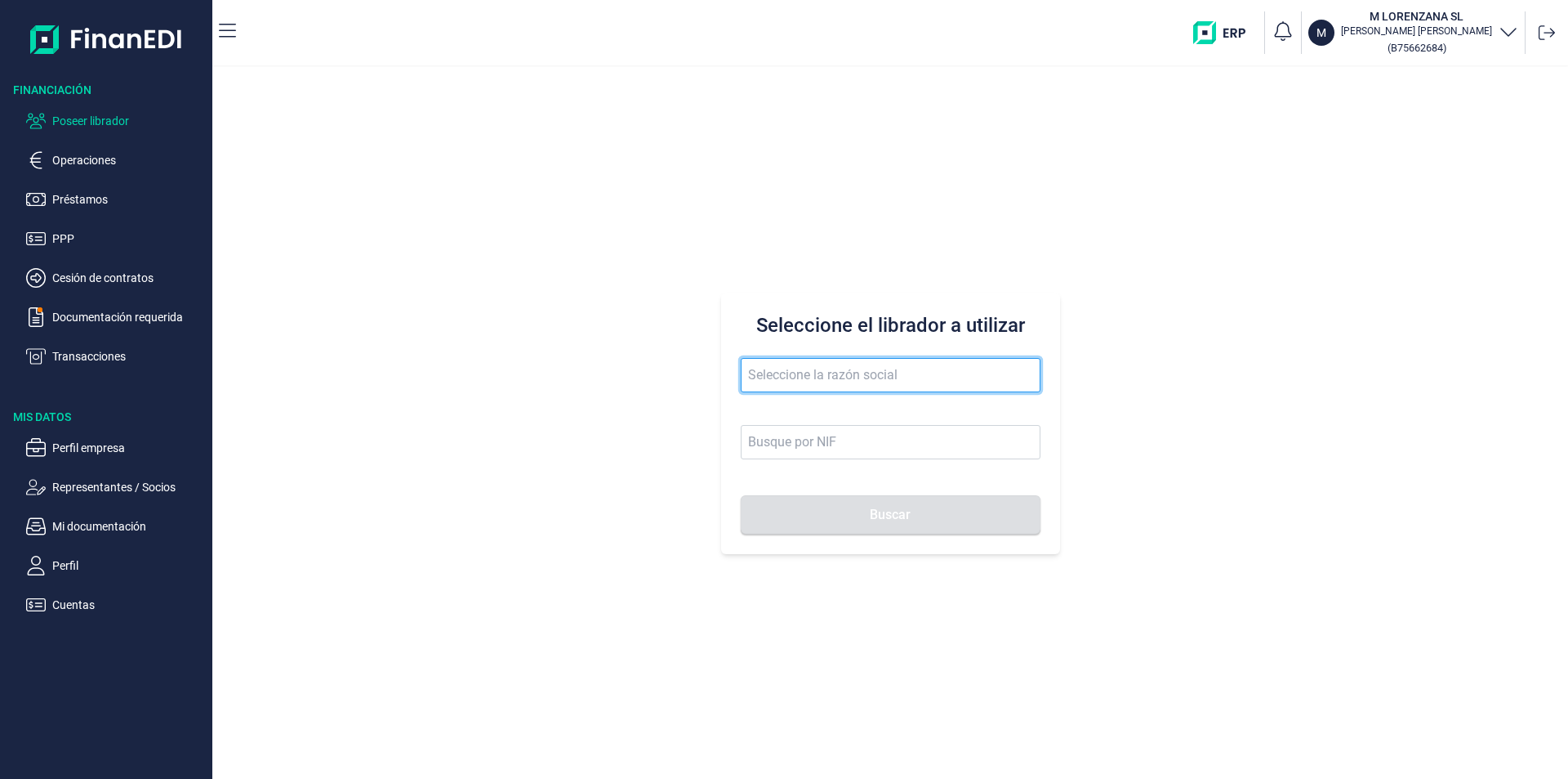
click at [784, 389] on input "text" at bounding box center [891, 375] width 299 height 34
click at [789, 374] on input "instalacones y serviicos te" at bounding box center [891, 375] width 299 height 34
click at [869, 376] on input "instalaciones y serviicos te" at bounding box center [891, 375] width 299 height 34
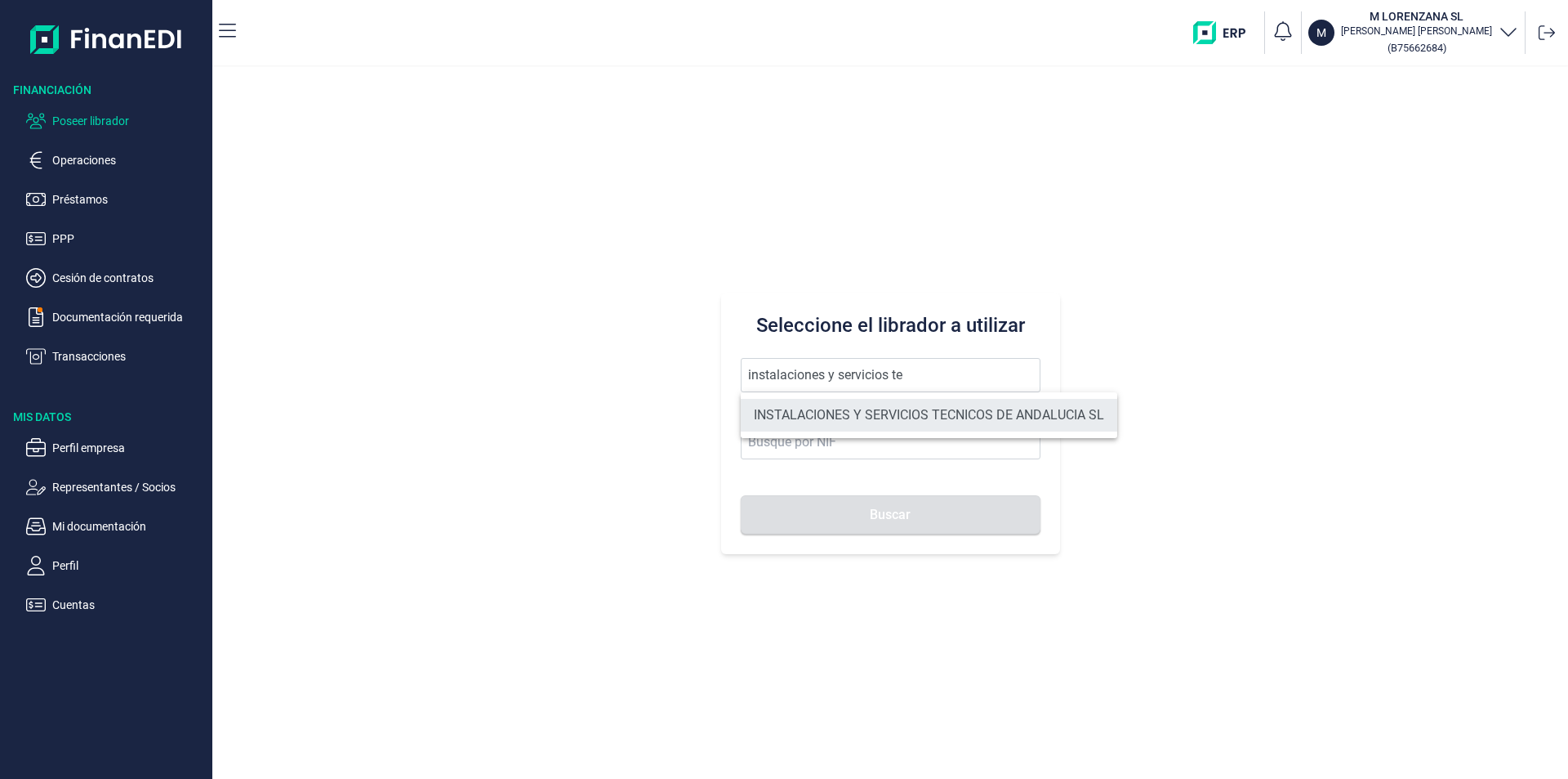
click at [905, 414] on li "INSTALACIONES Y SERVICIOS TECNICOS DE ANDALUCIA SL" at bounding box center [929, 415] width 376 height 32
type input "INSTALACIONES Y SERVICIOS TECNICOS DE ANDALUCIA SL"
type input "B70791371"
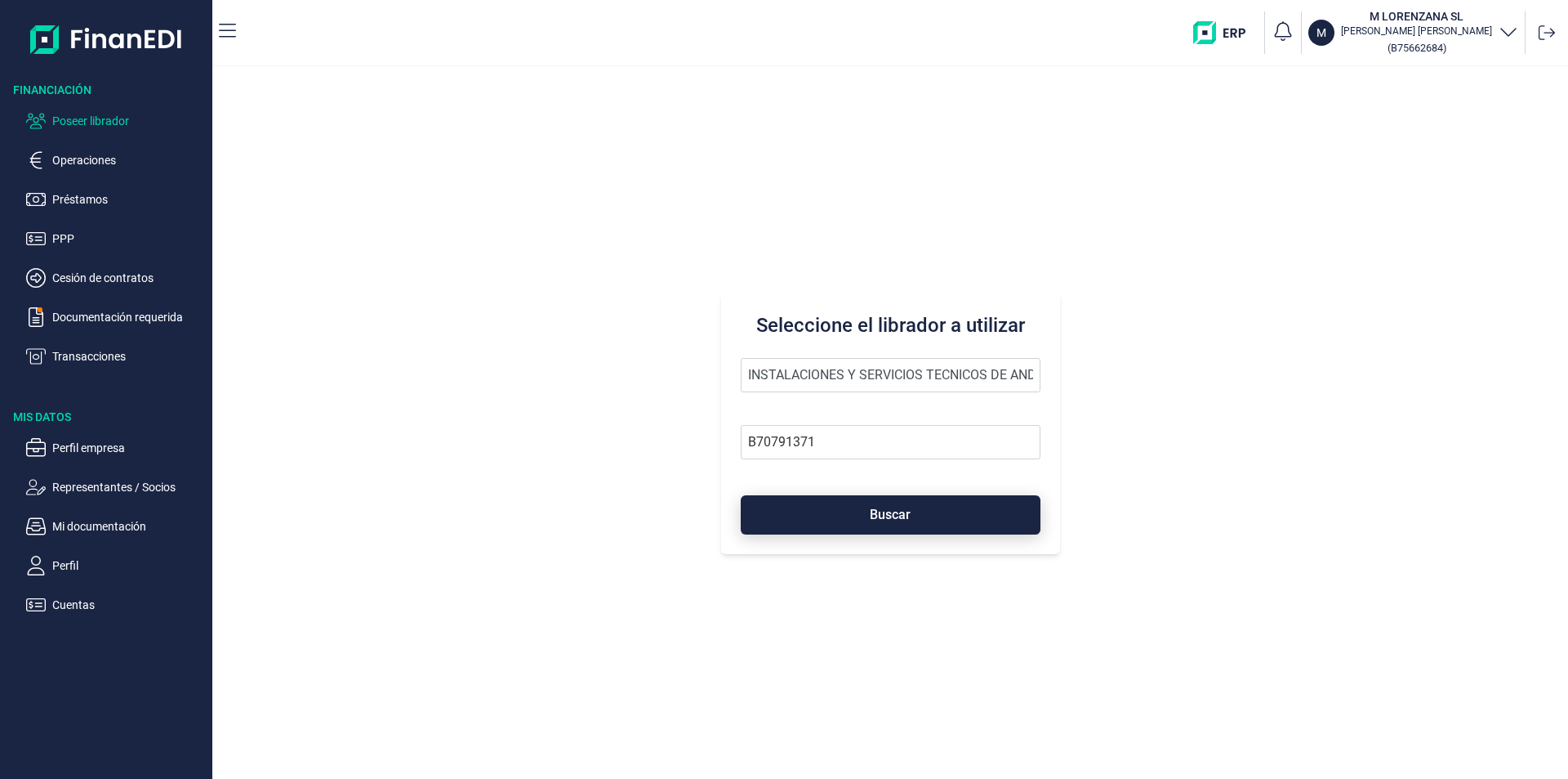
click at [884, 513] on span "Buscar" at bounding box center [890, 514] width 41 height 12
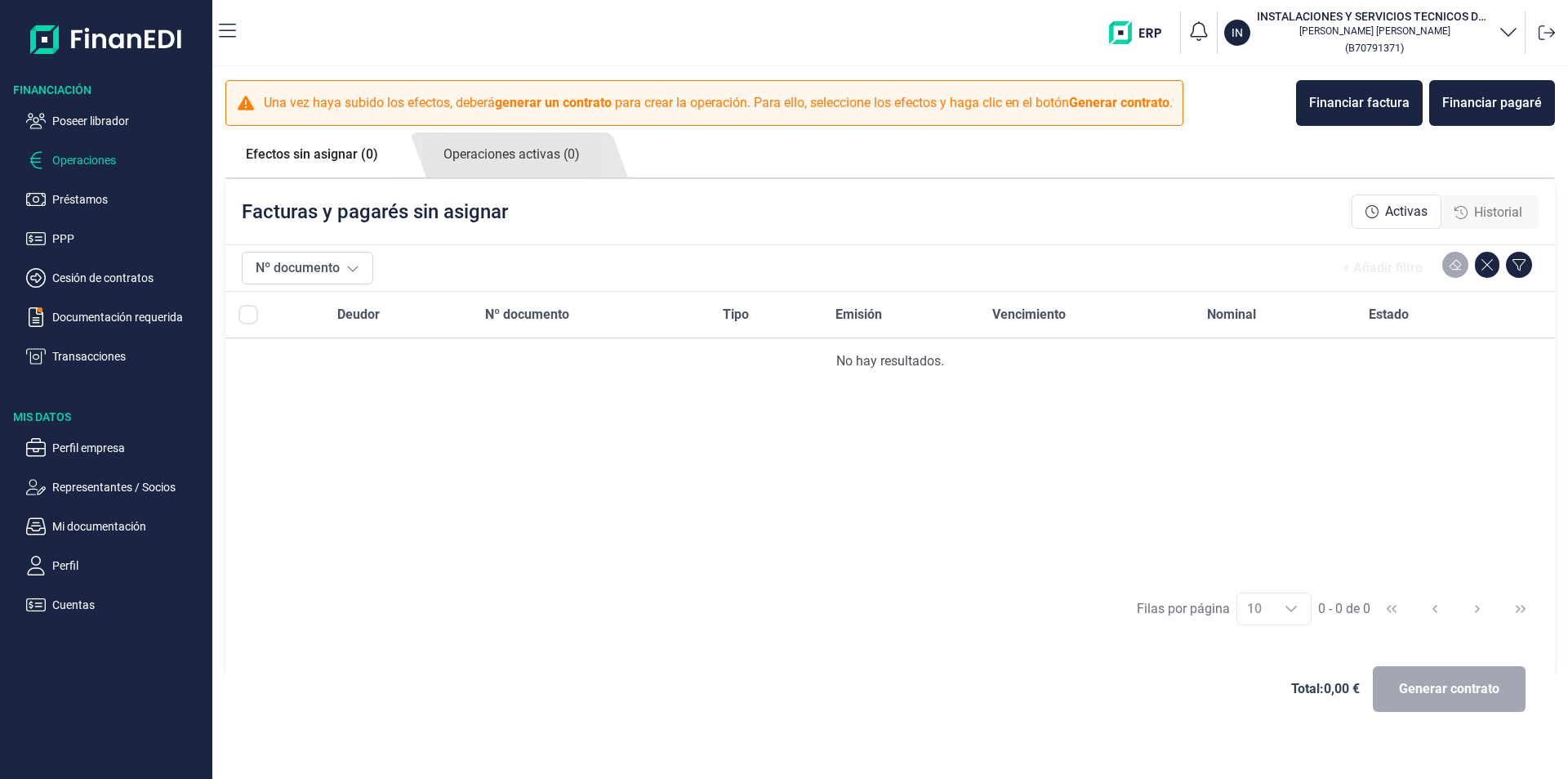
click at [1481, 208] on span "Historial" at bounding box center [1498, 212] width 48 height 19
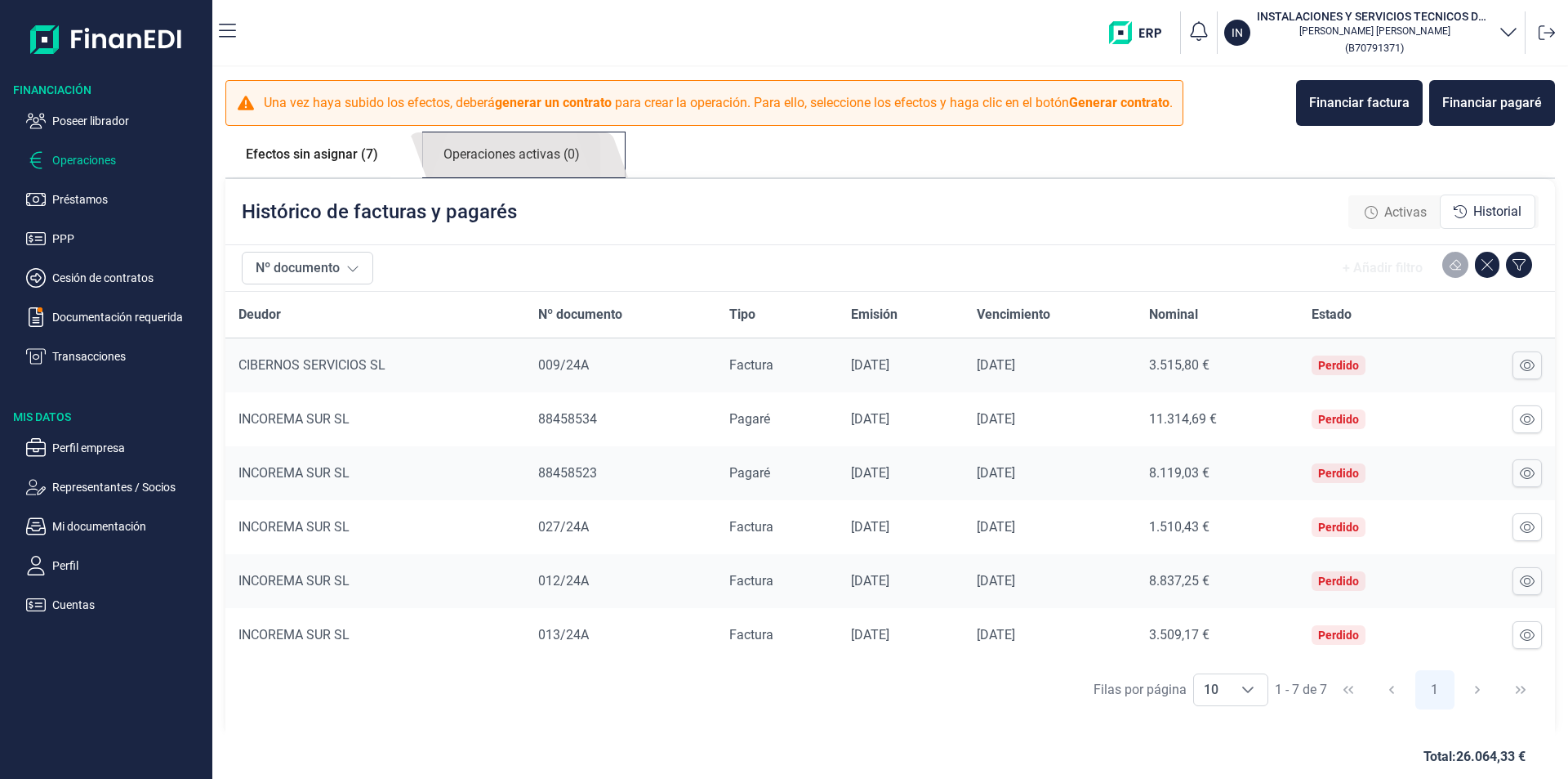
click at [542, 155] on link "Operaciones activas (0)" at bounding box center [512, 155] width 177 height 45
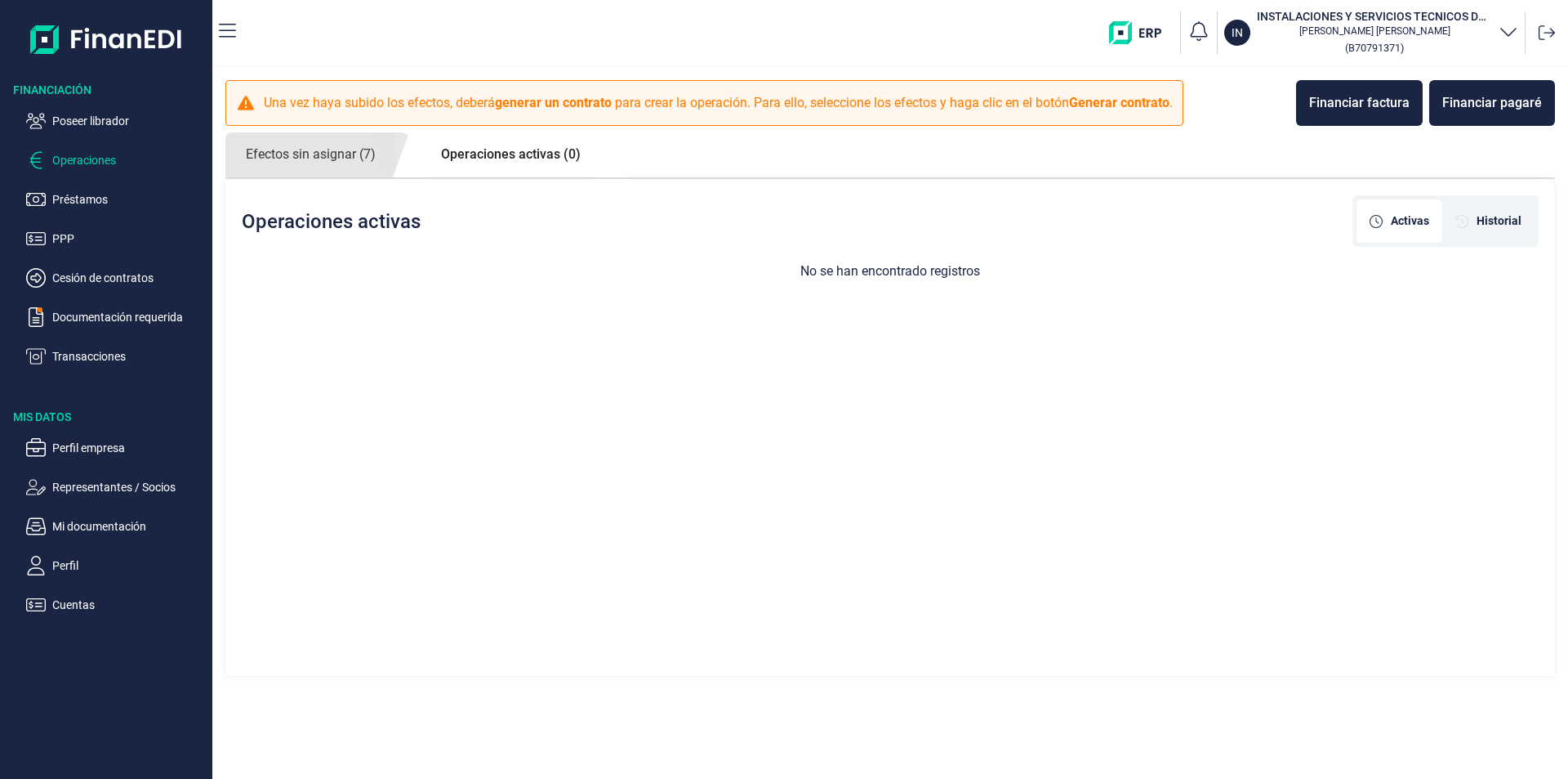
drag, startPoint x: 1491, startPoint y: 225, endPoint x: 1446, endPoint y: 249, distance: 51.0
click at [1491, 227] on span "Historial" at bounding box center [1498, 221] width 45 height 17
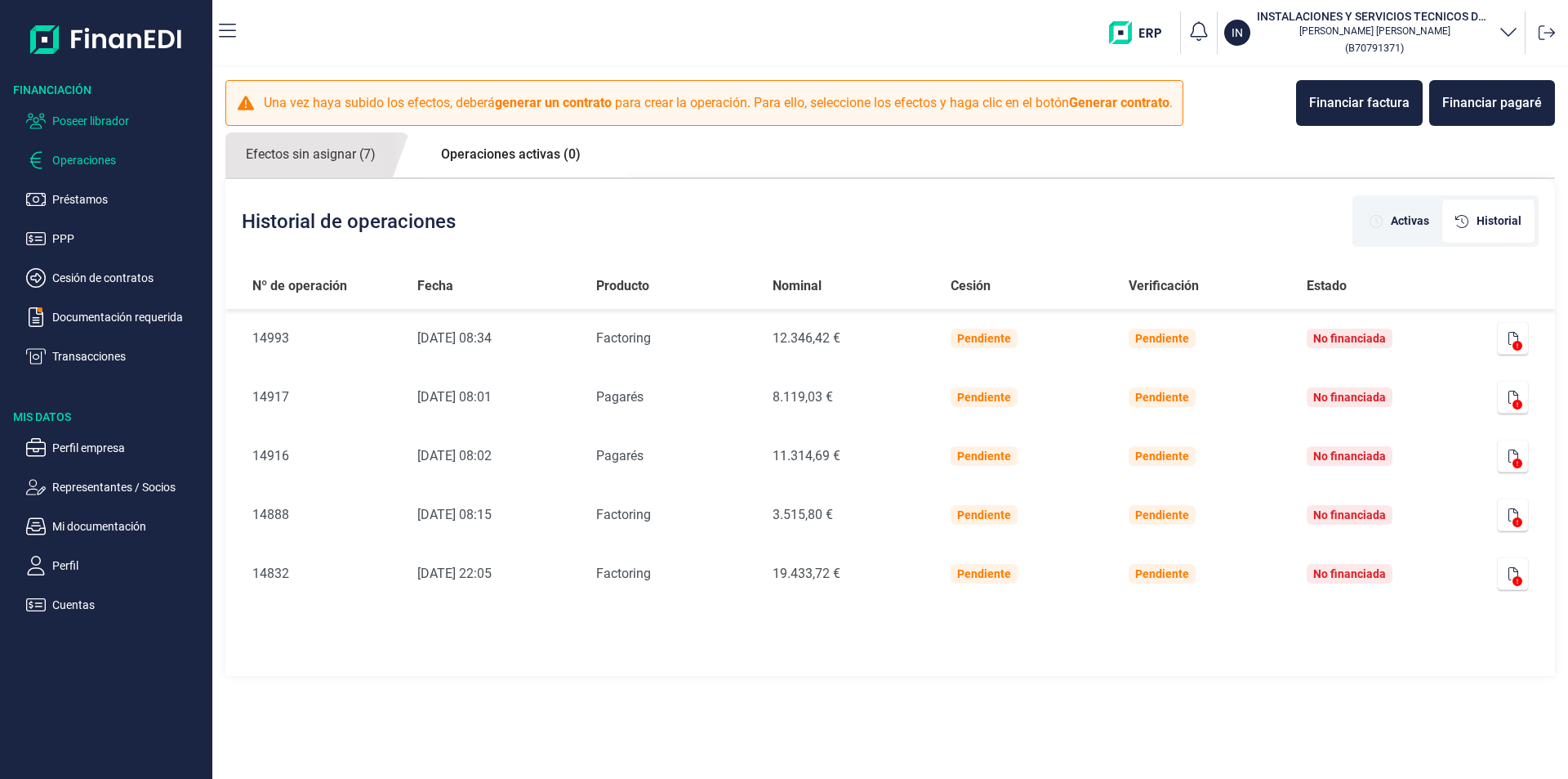
click at [99, 118] on p "Poseer librador" at bounding box center [129, 121] width 154 height 19
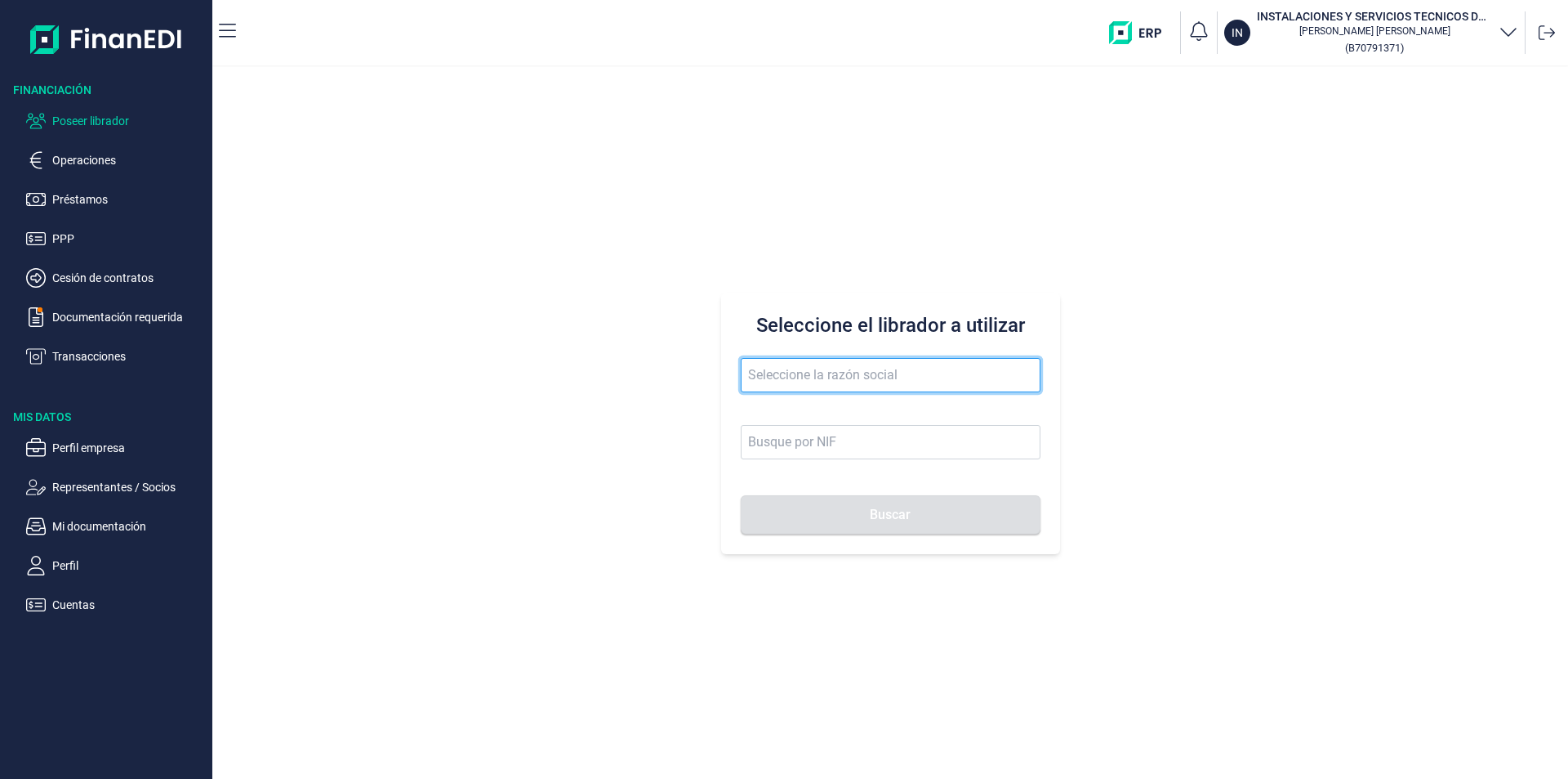
click at [771, 380] on input "text" at bounding box center [891, 375] width 299 height 34
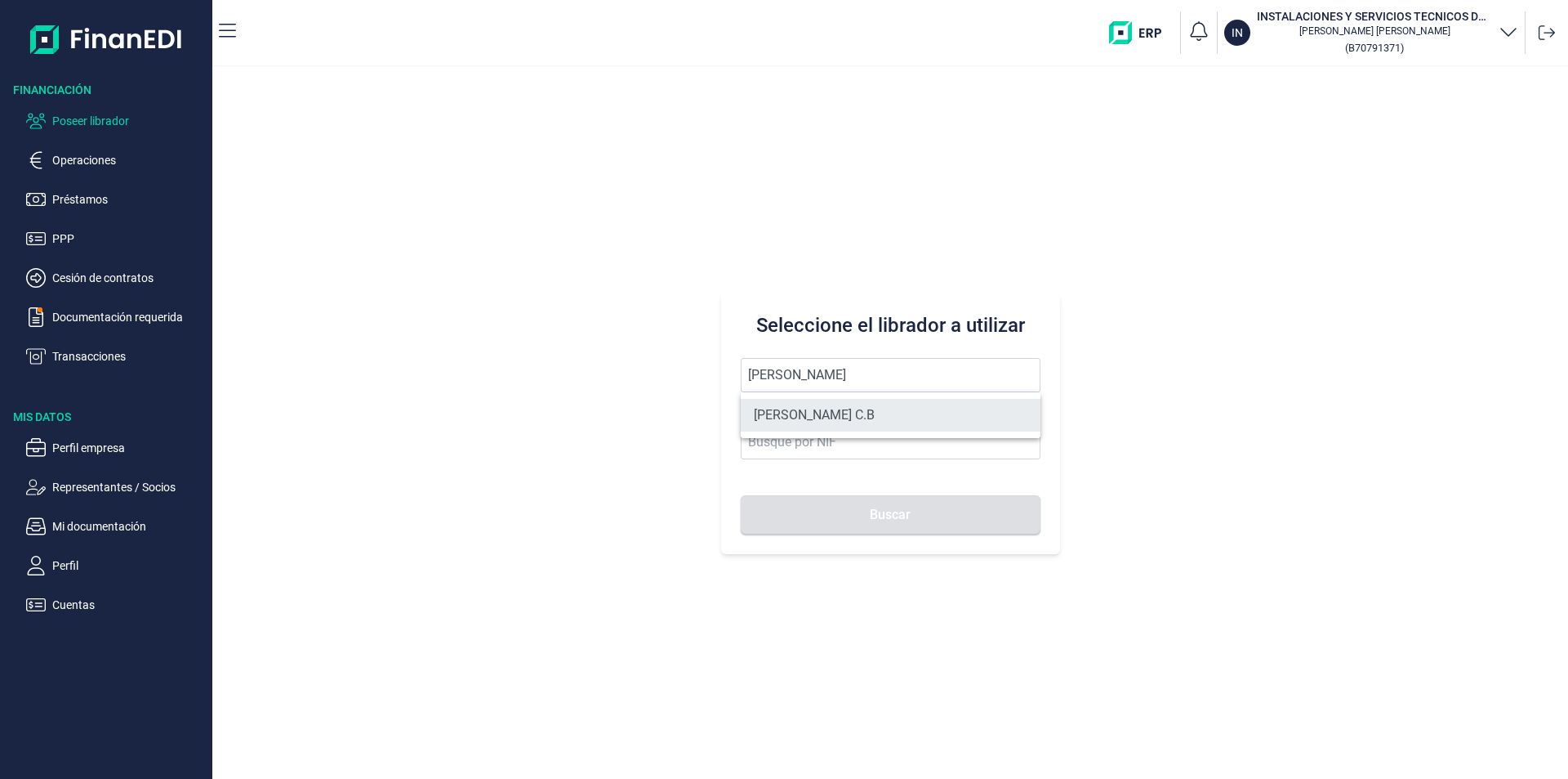
click at [790, 407] on li "[PERSON_NAME] C.B" at bounding box center [891, 415] width 299 height 32
type input "[PERSON_NAME] C.B"
type input "E40258667"
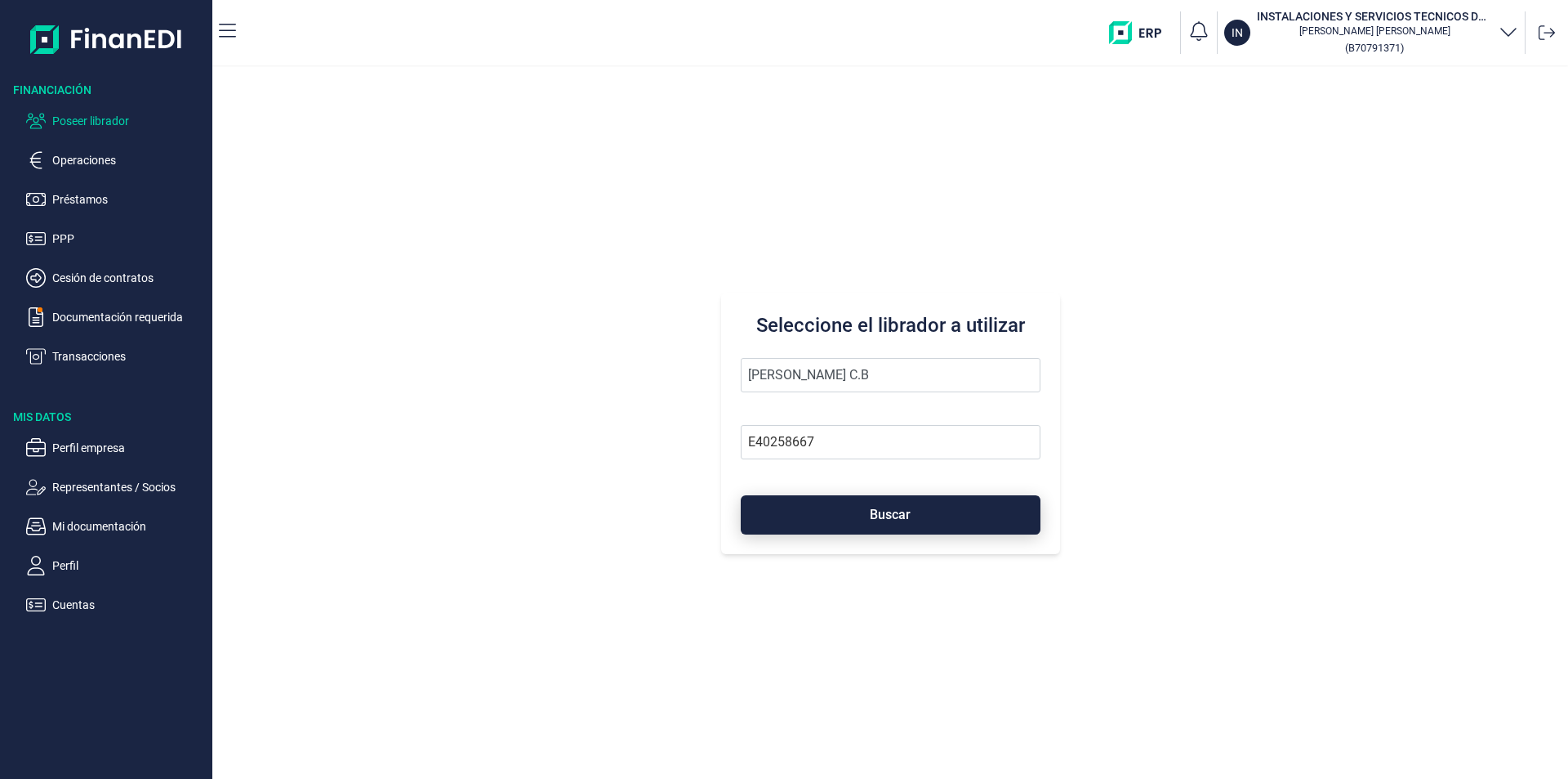
click at [845, 519] on button "Buscar" at bounding box center [891, 514] width 299 height 39
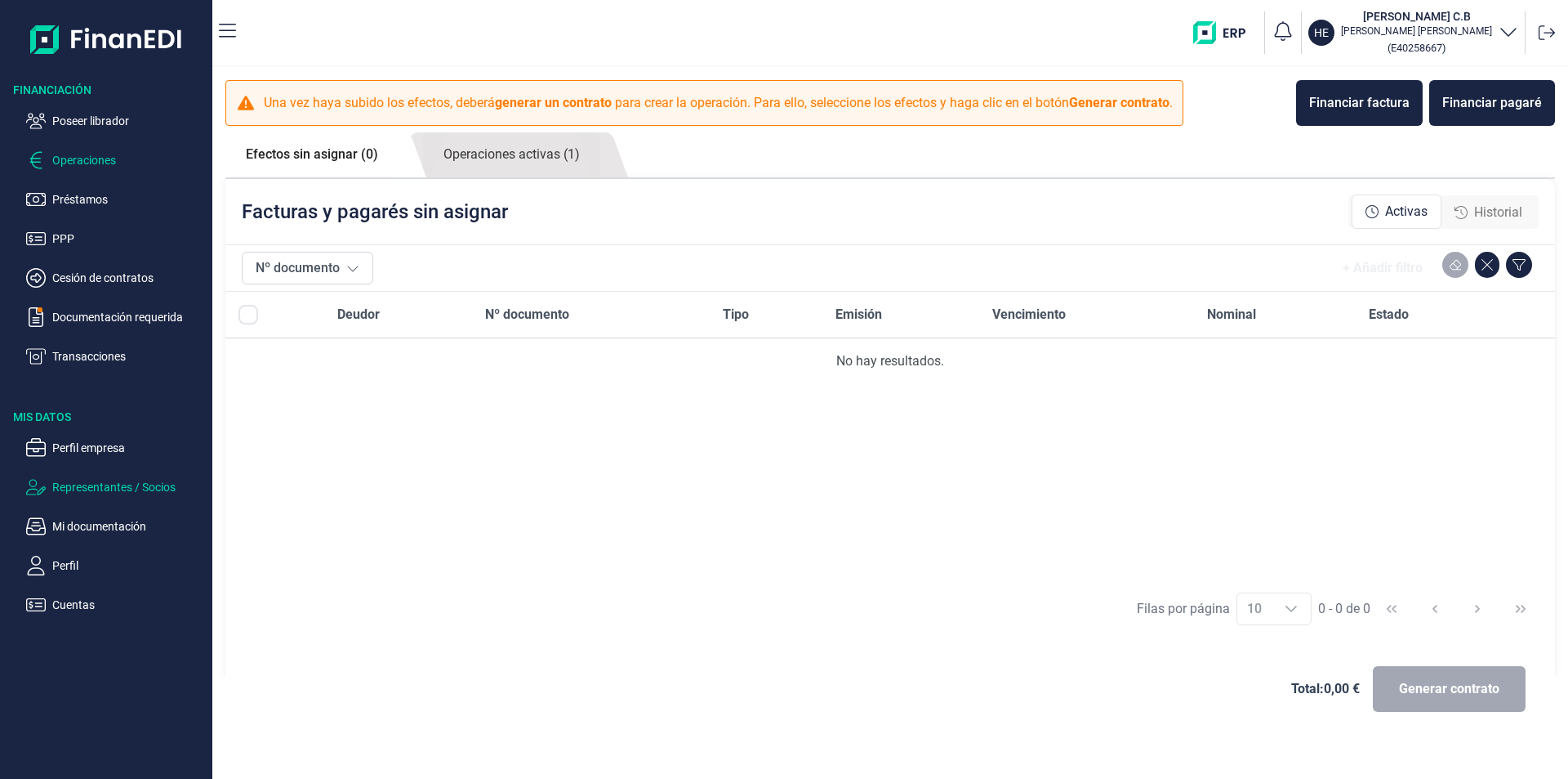
click at [104, 488] on p "Representantes / Socios" at bounding box center [129, 486] width 154 height 19
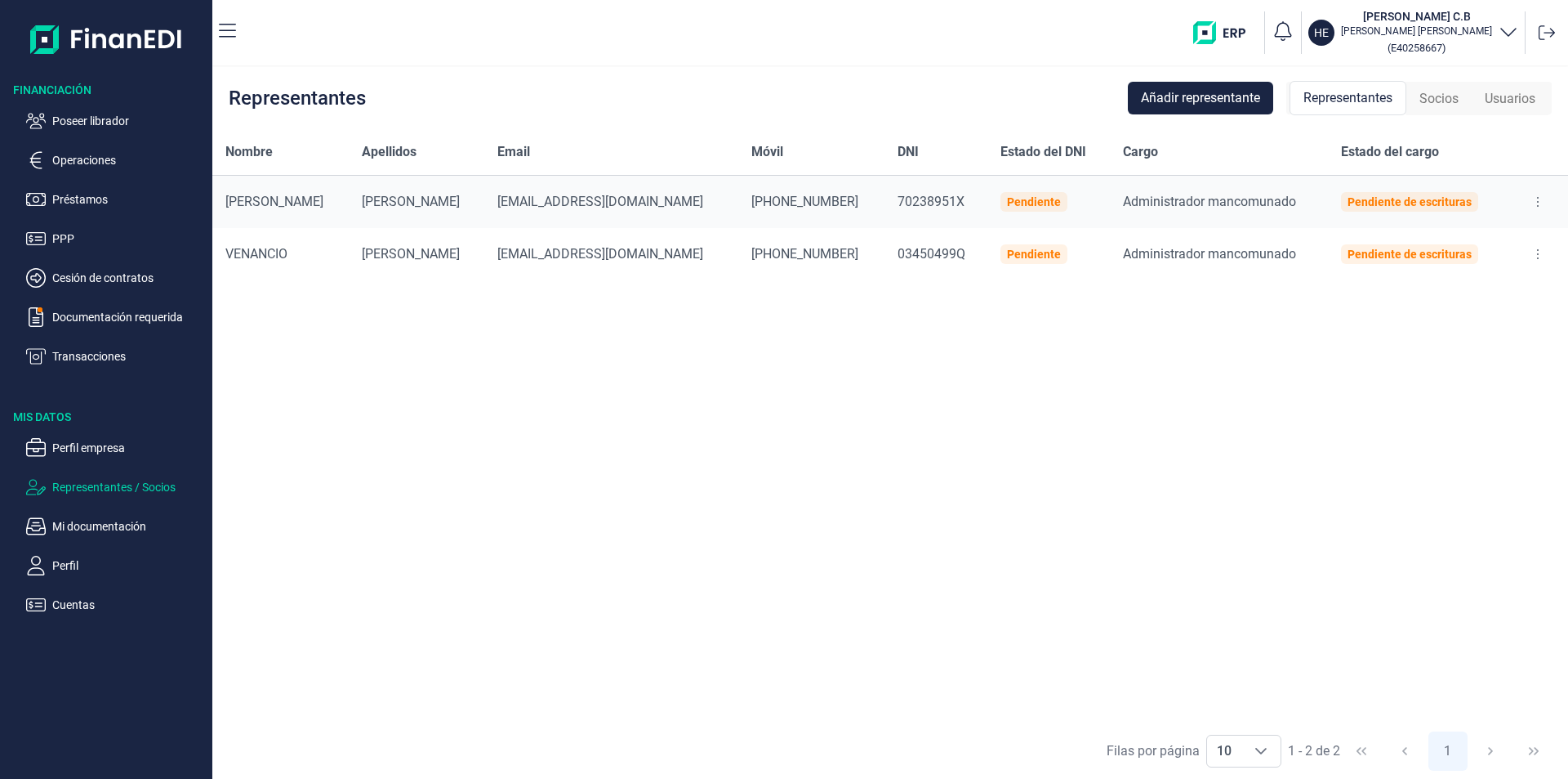
drag, startPoint x: 114, startPoint y: 121, endPoint x: 188, endPoint y: 175, distance: 91.6
click at [113, 121] on p "Poseer librador" at bounding box center [129, 121] width 154 height 19
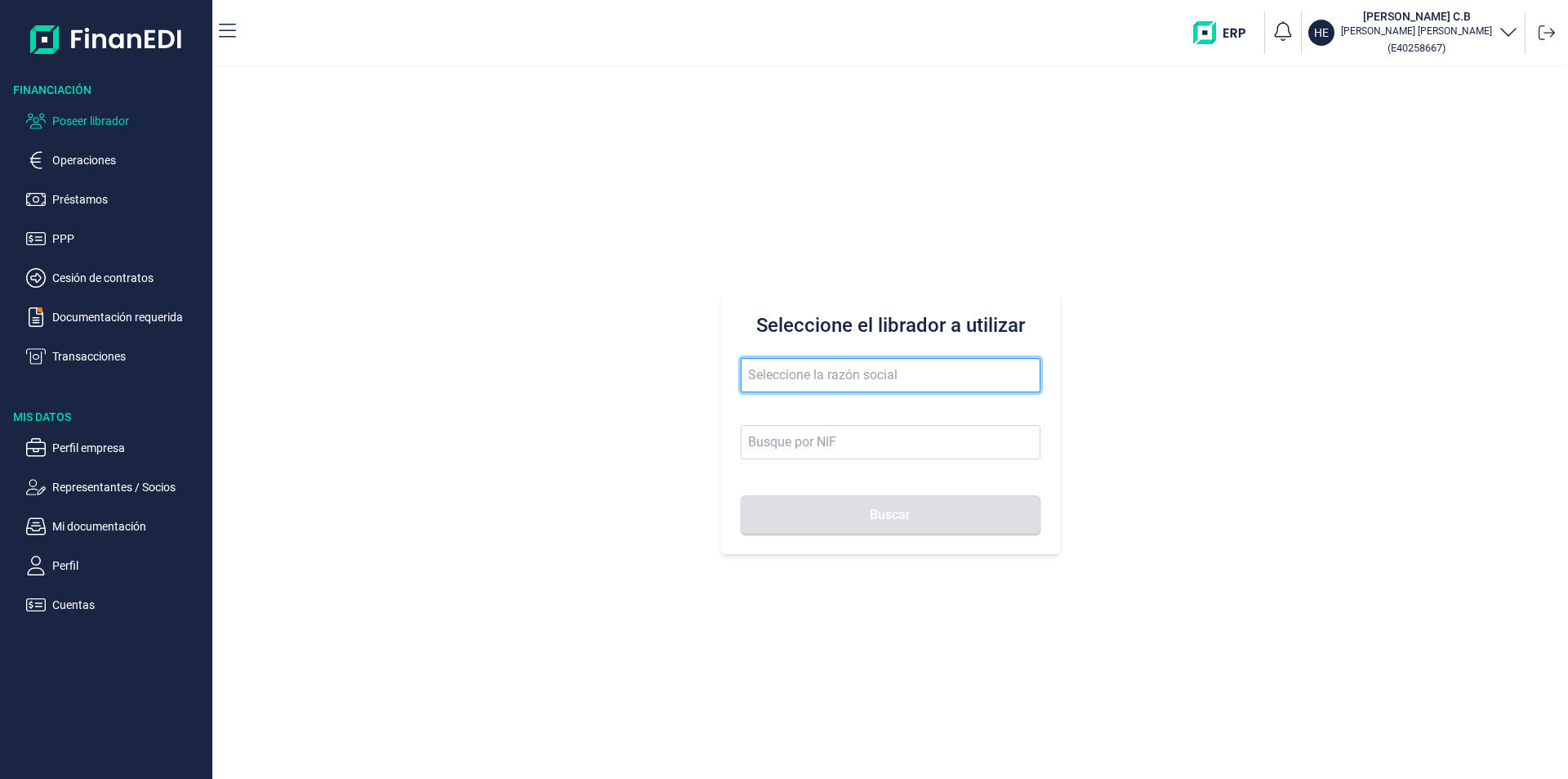
click at [767, 377] on input "text" at bounding box center [891, 375] width 299 height 34
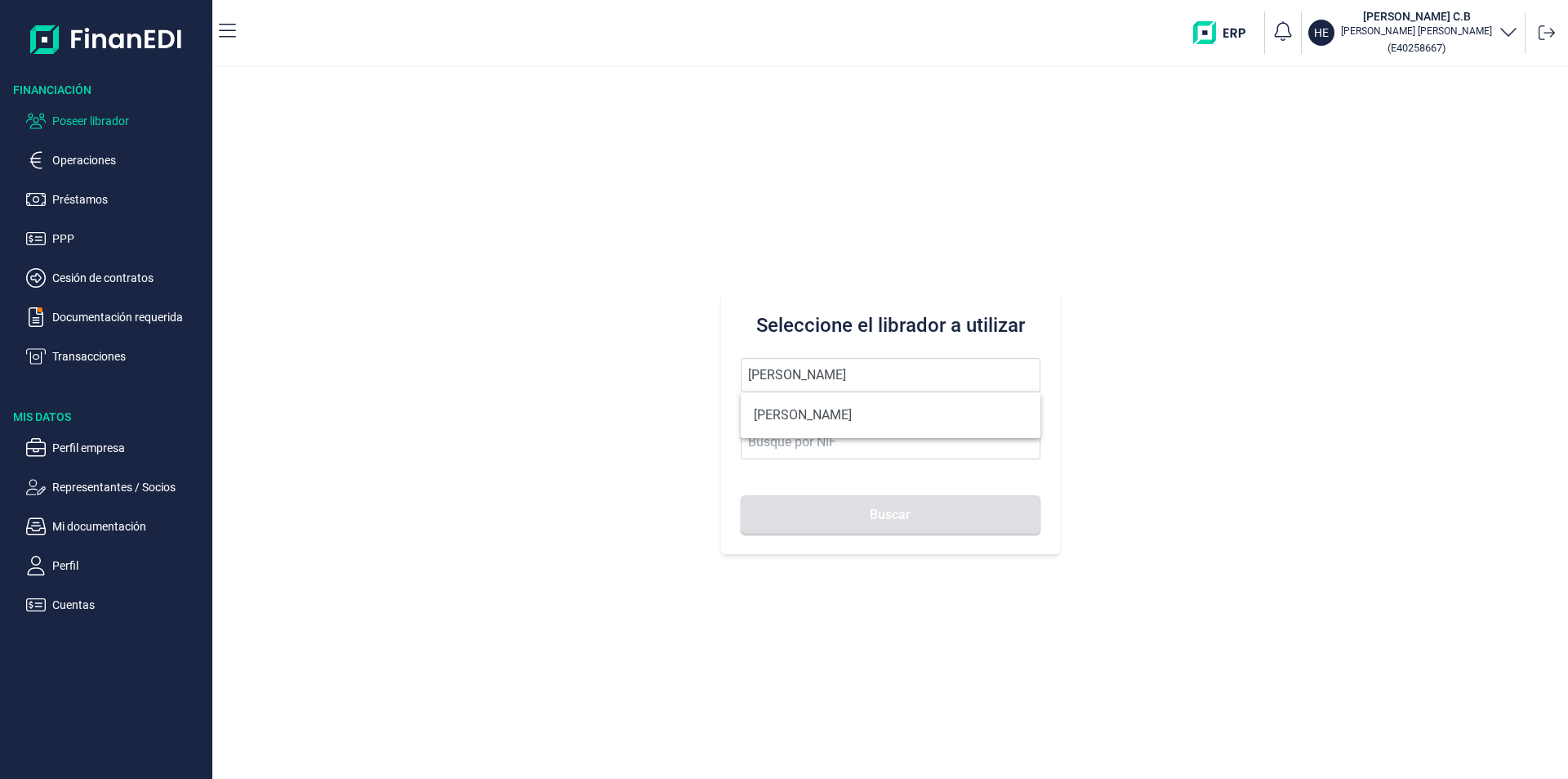
drag, startPoint x: 817, startPoint y: 413, endPoint x: 845, endPoint y: 484, distance: 76.3
click at [820, 413] on li "[PERSON_NAME]" at bounding box center [891, 415] width 299 height 32
type input "[PERSON_NAME]"
type input "60520338R"
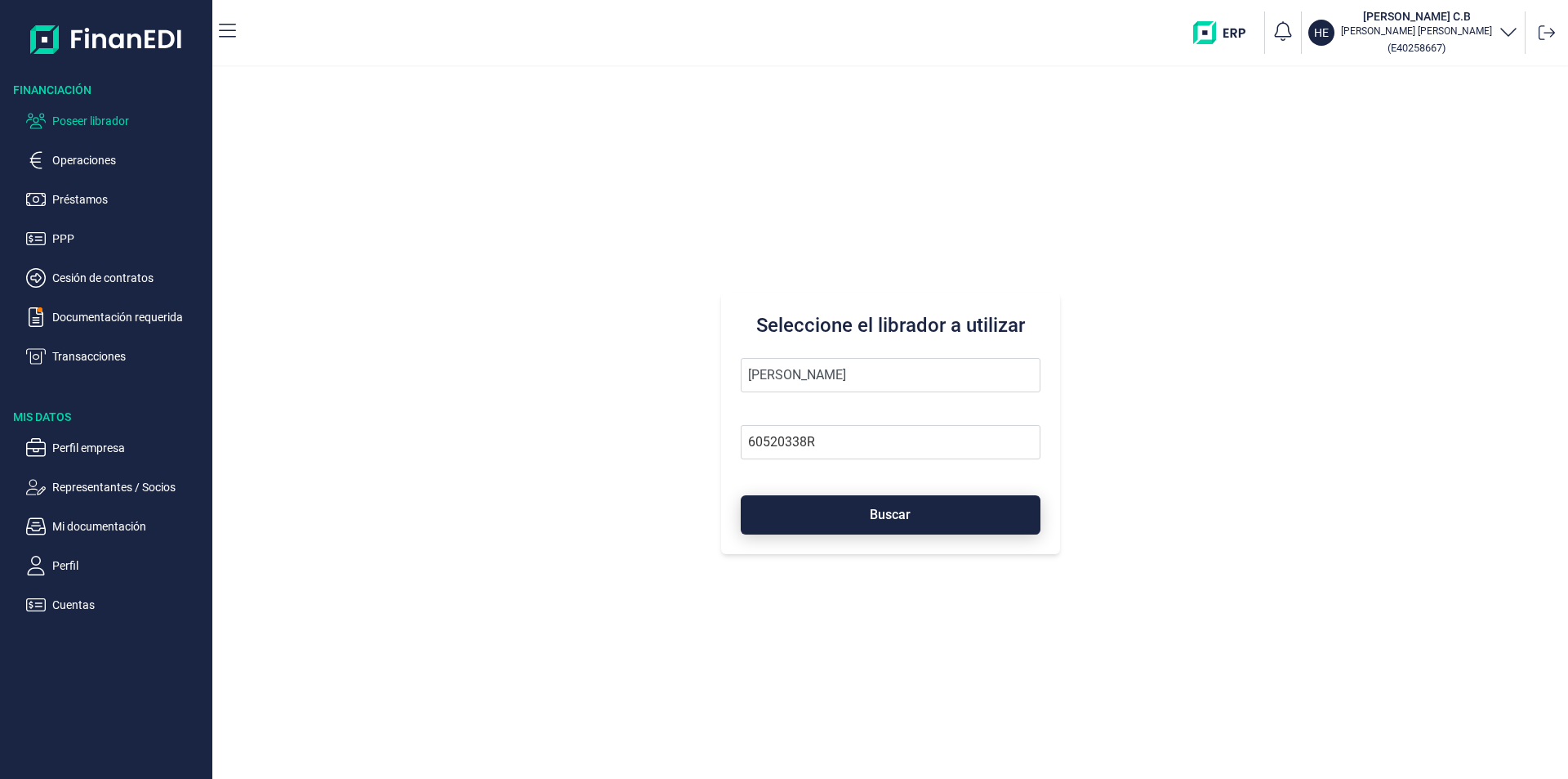
click at [848, 512] on button "Buscar" at bounding box center [891, 514] width 299 height 39
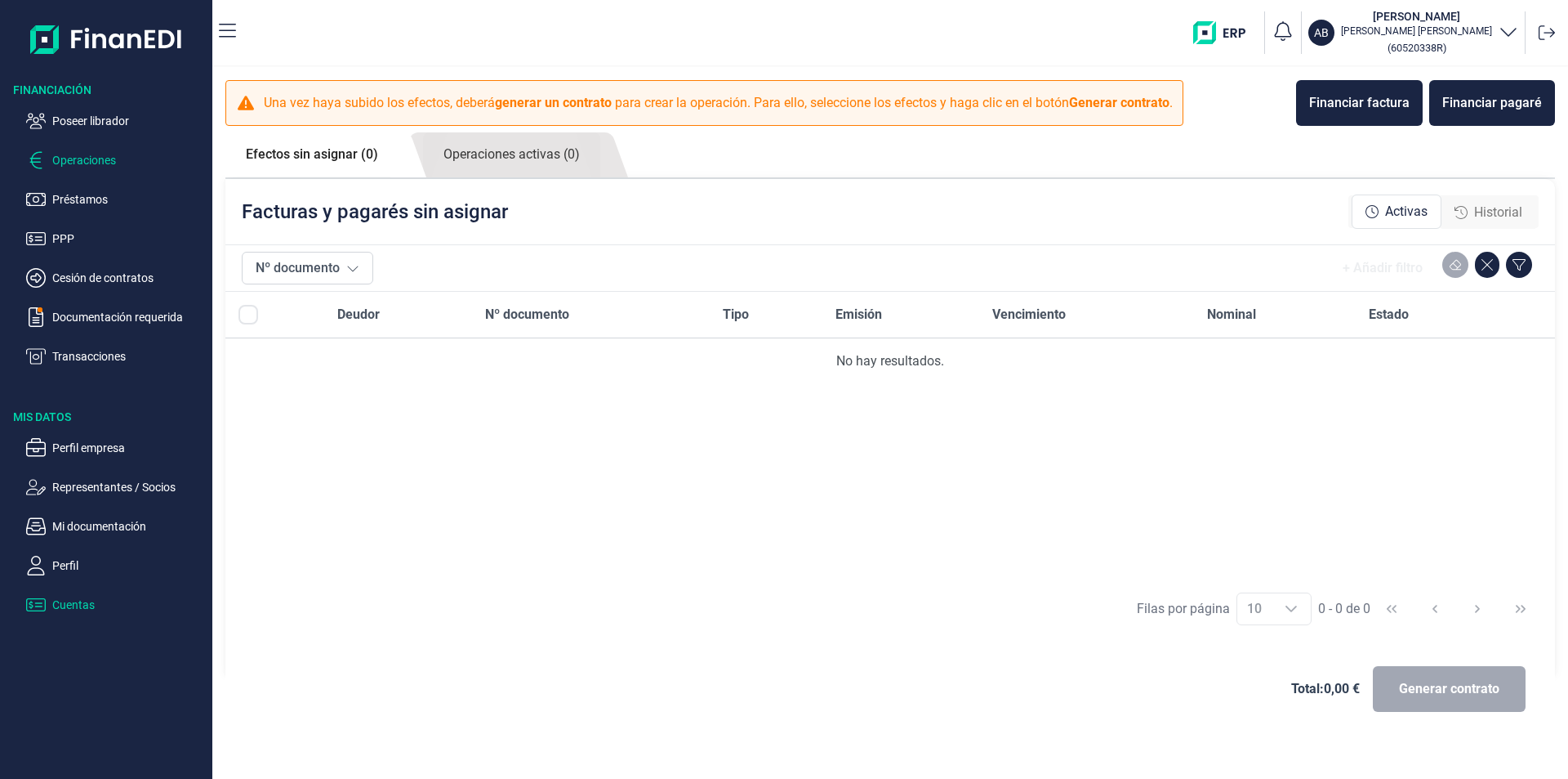
click at [72, 605] on p "Cuentas" at bounding box center [129, 604] width 154 height 19
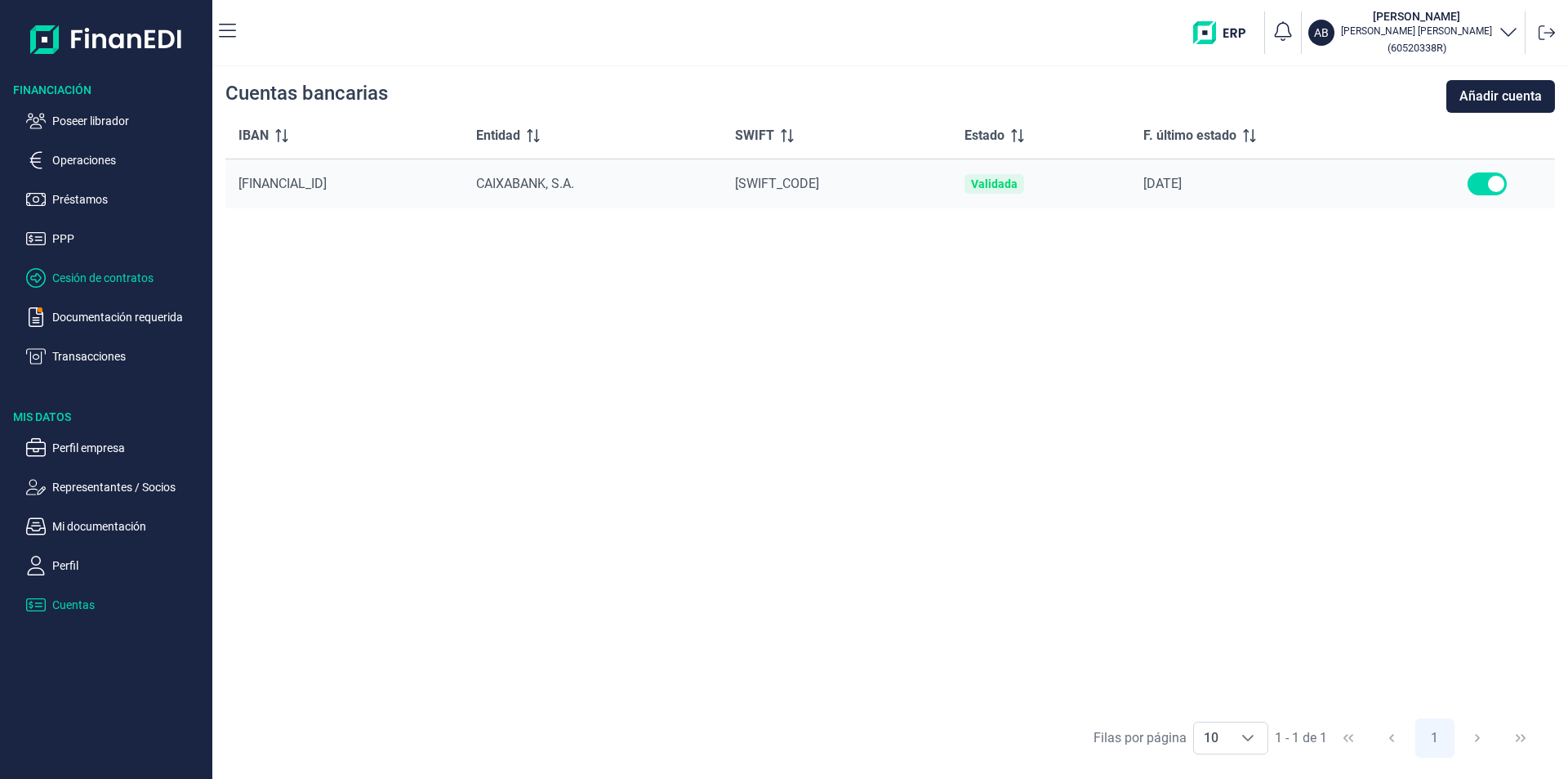
click at [103, 276] on p "Cesión de contratos" at bounding box center [129, 278] width 154 height 19
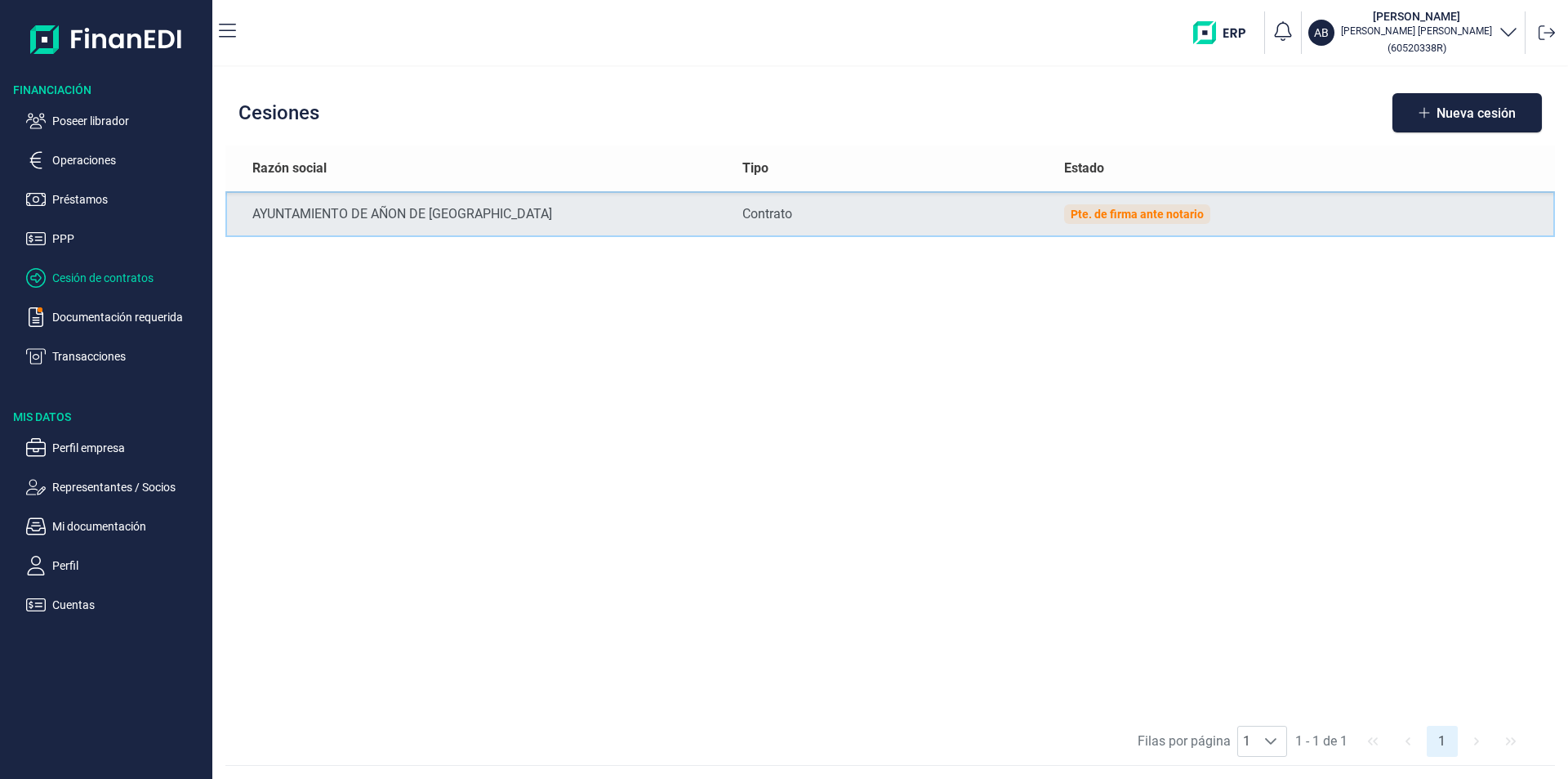
click at [1222, 215] on td "Pte. de firma ante notario" at bounding box center [1303, 214] width 504 height 45
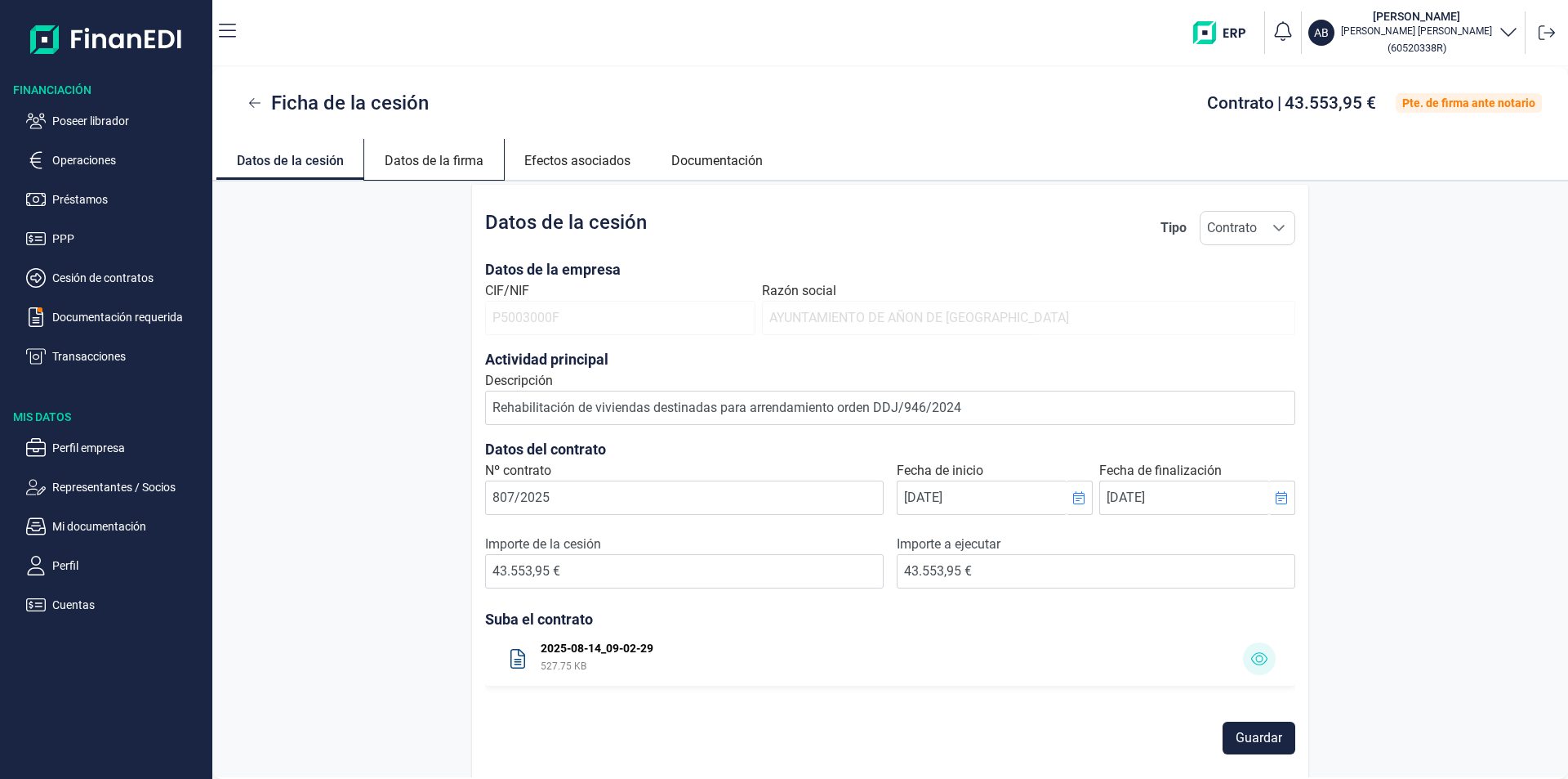
click at [414, 156] on link "Datos de la firma" at bounding box center [434, 158] width 140 height 39
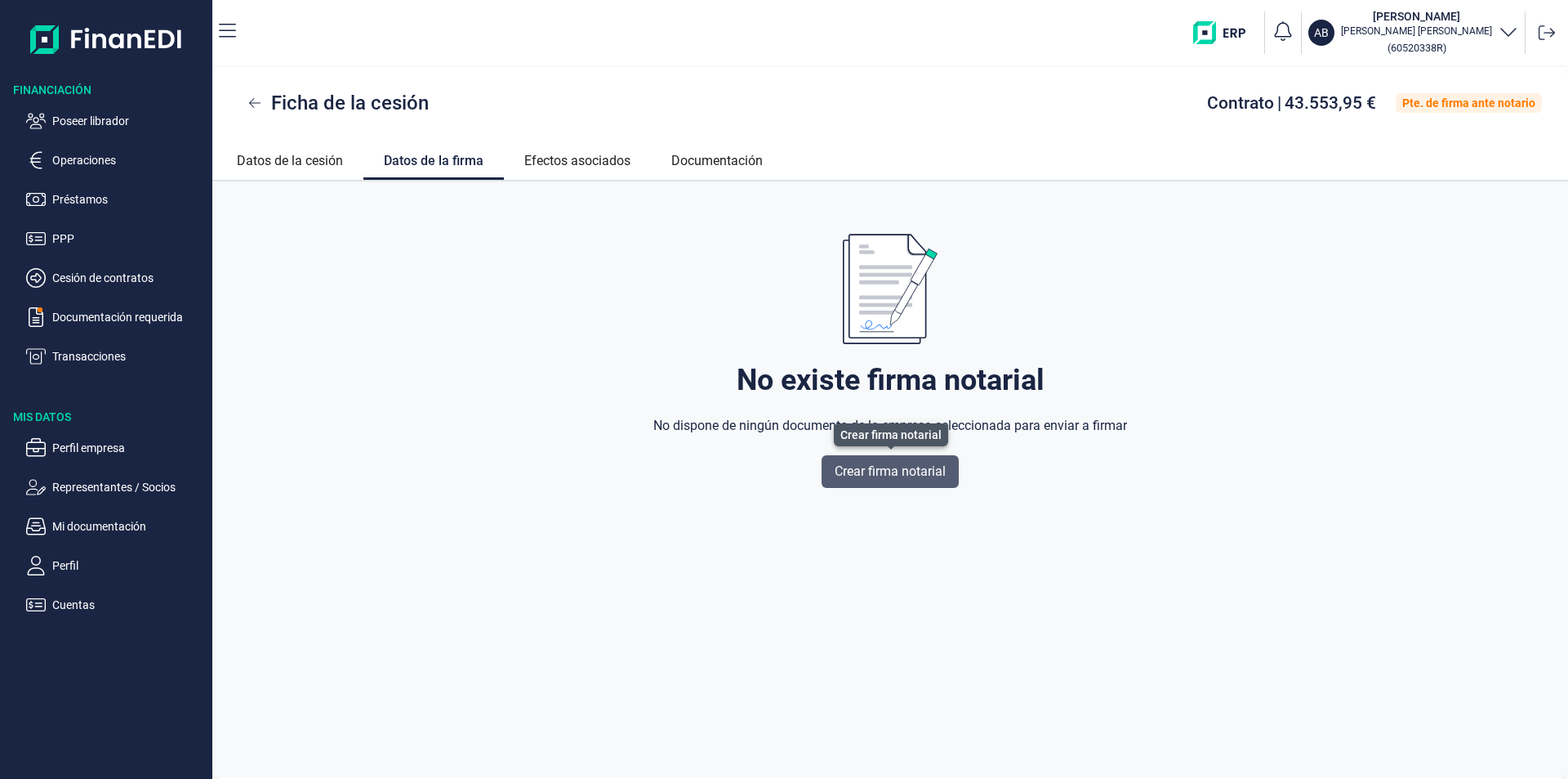
click at [900, 476] on span "Crear firma notarial" at bounding box center [890, 472] width 111 height 19
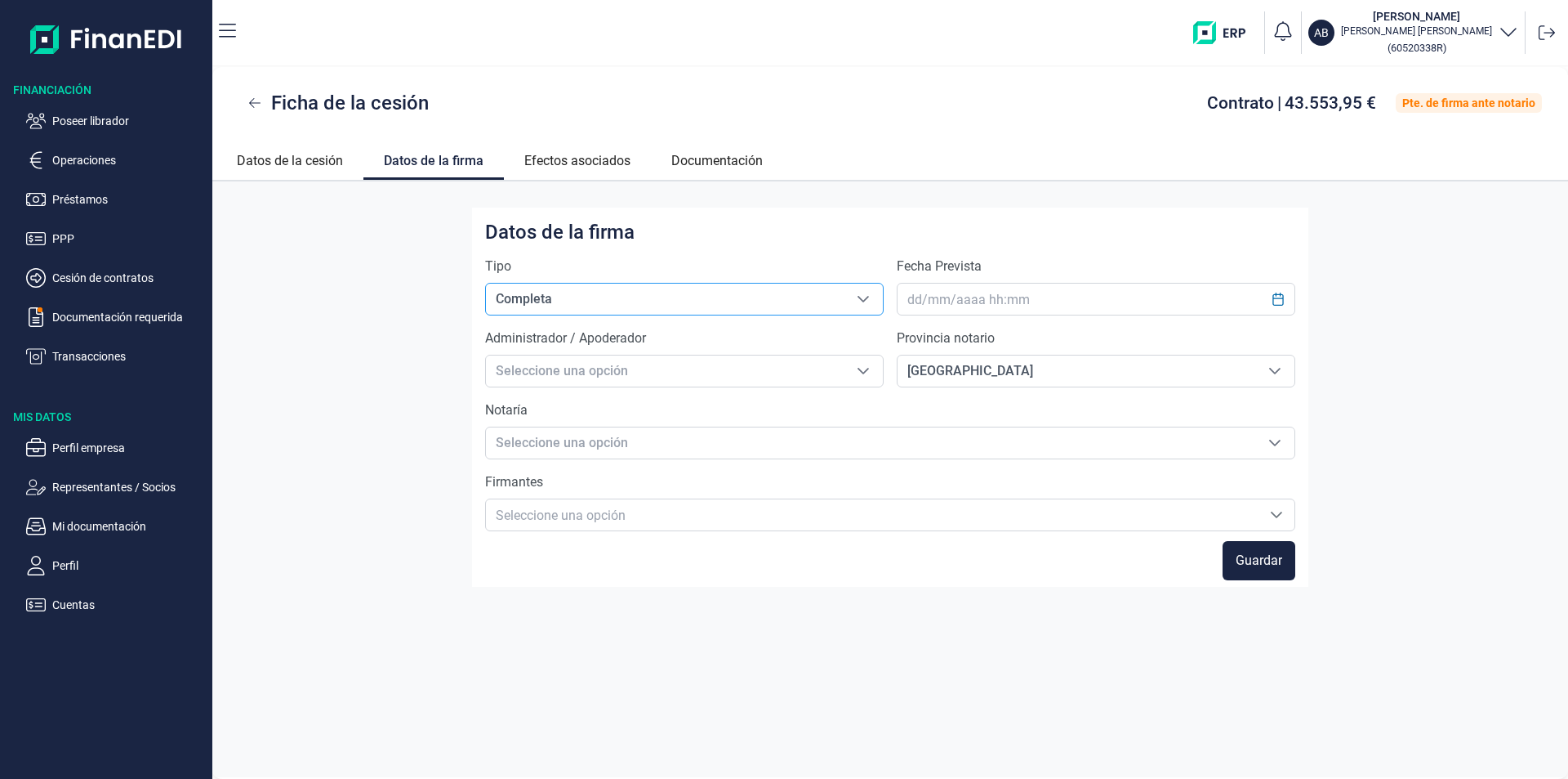
click at [560, 300] on span "Completa" at bounding box center [665, 300] width 358 height 31
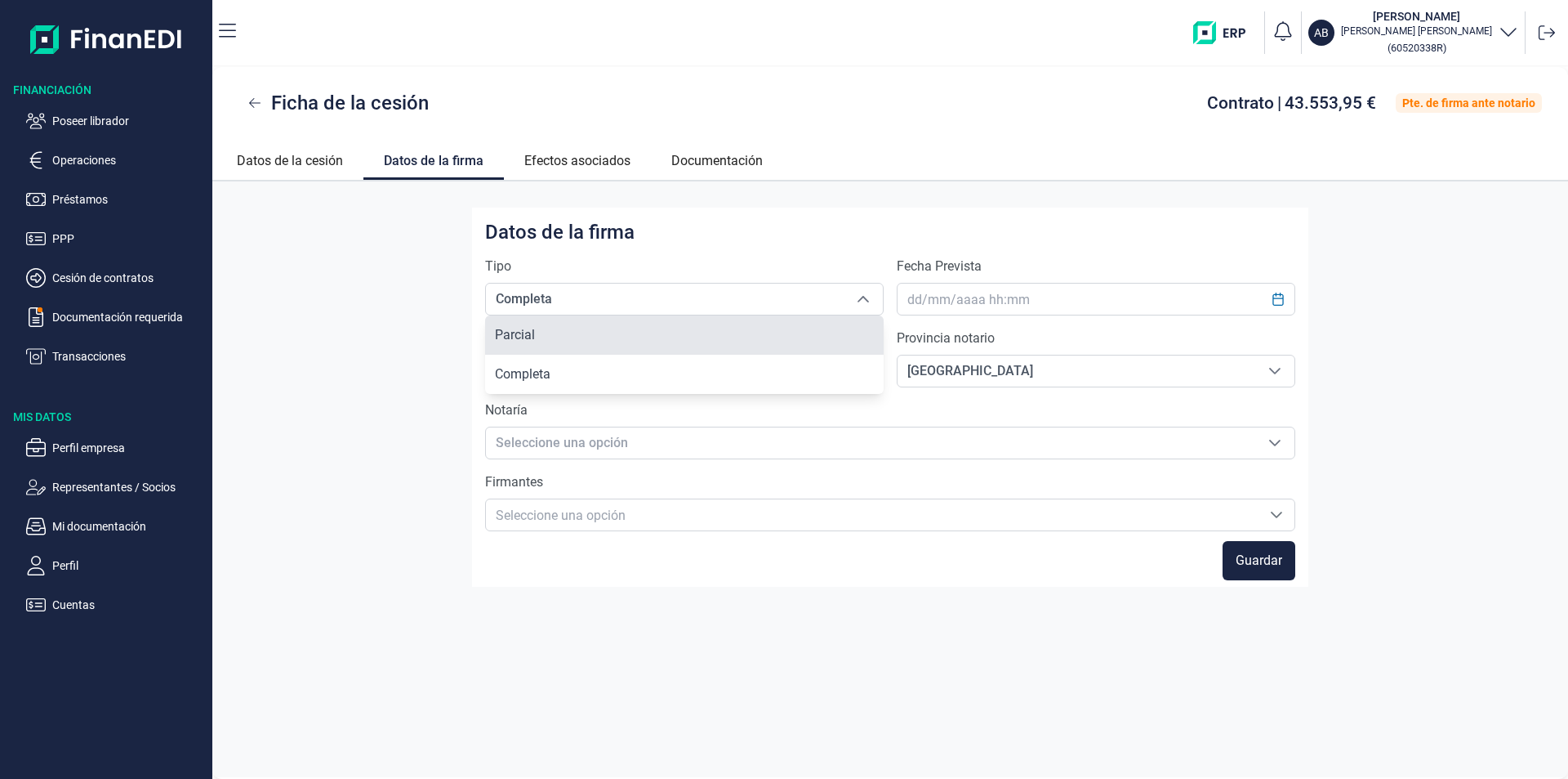
click at [552, 335] on li "Parcial" at bounding box center [684, 334] width 399 height 39
type input "Parcial"
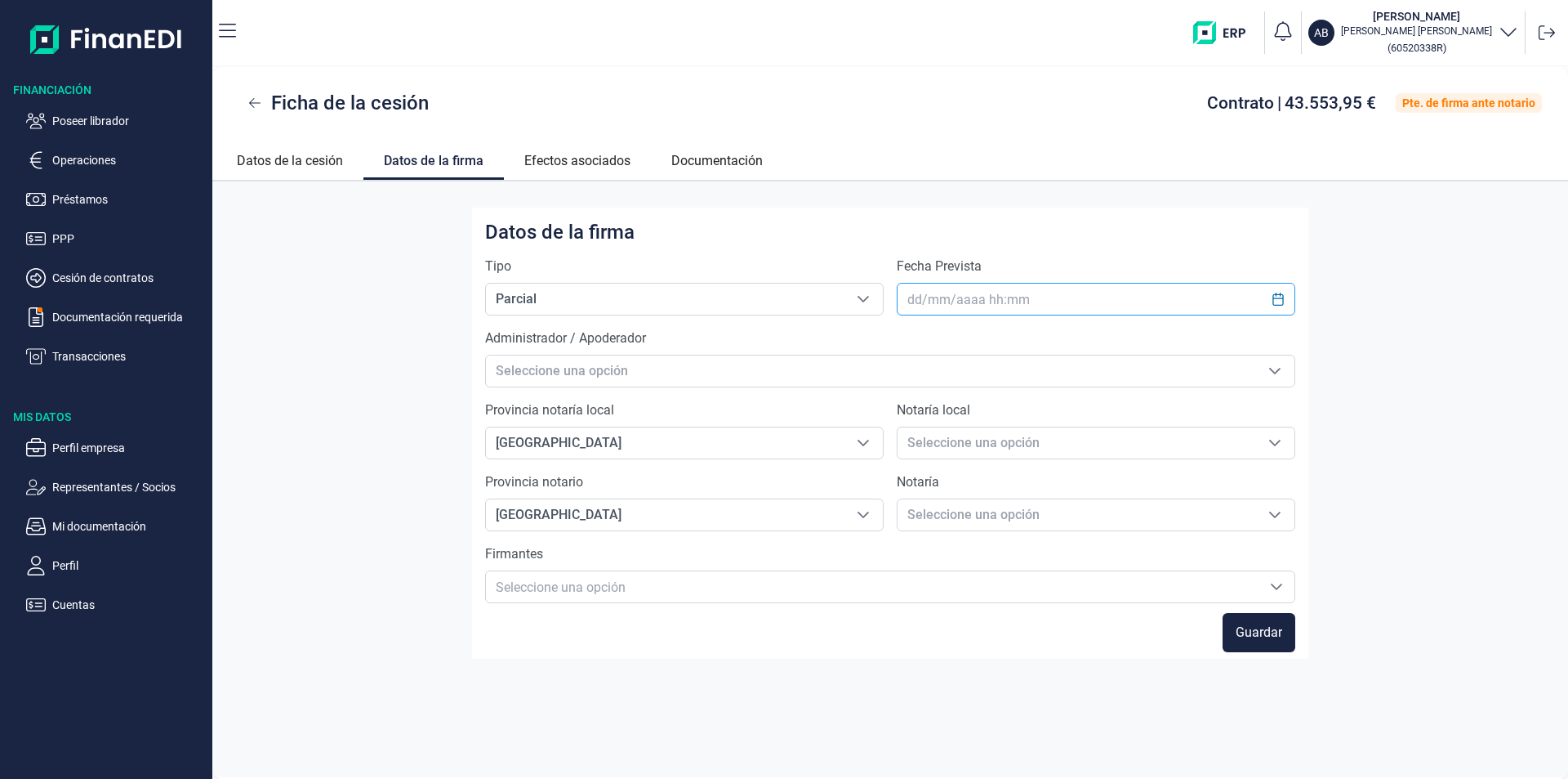
click at [936, 300] on input "text" at bounding box center [1096, 299] width 399 height 32
type input "[DATE] 12:30"
click at [533, 368] on span "Seleccione una opción" at bounding box center [870, 371] width 769 height 31
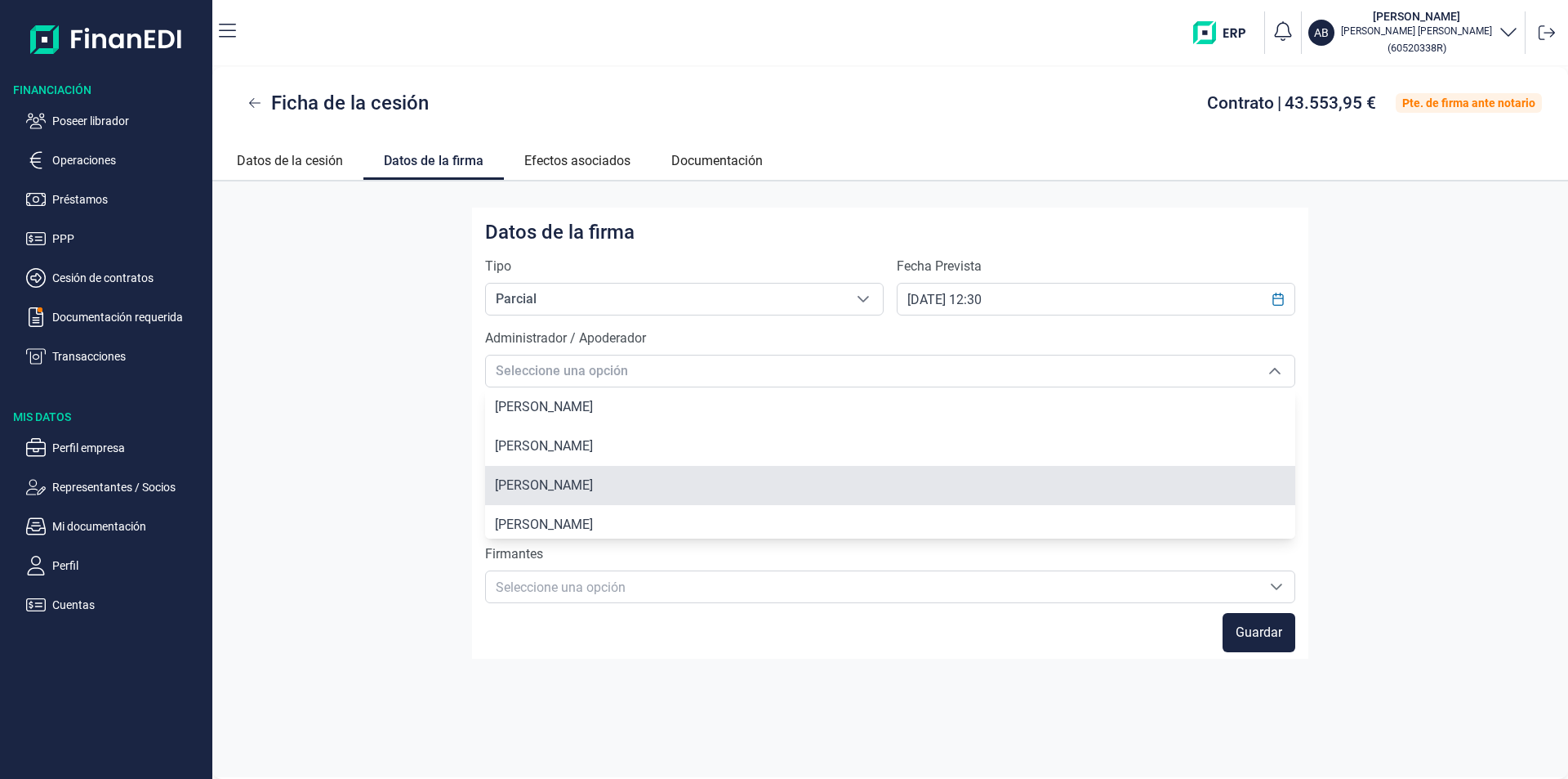
scroll to position [82, 0]
click at [593, 481] on span "[PERSON_NAME]" at bounding box center [544, 482] width 98 height 16
type input "[PERSON_NAME]"
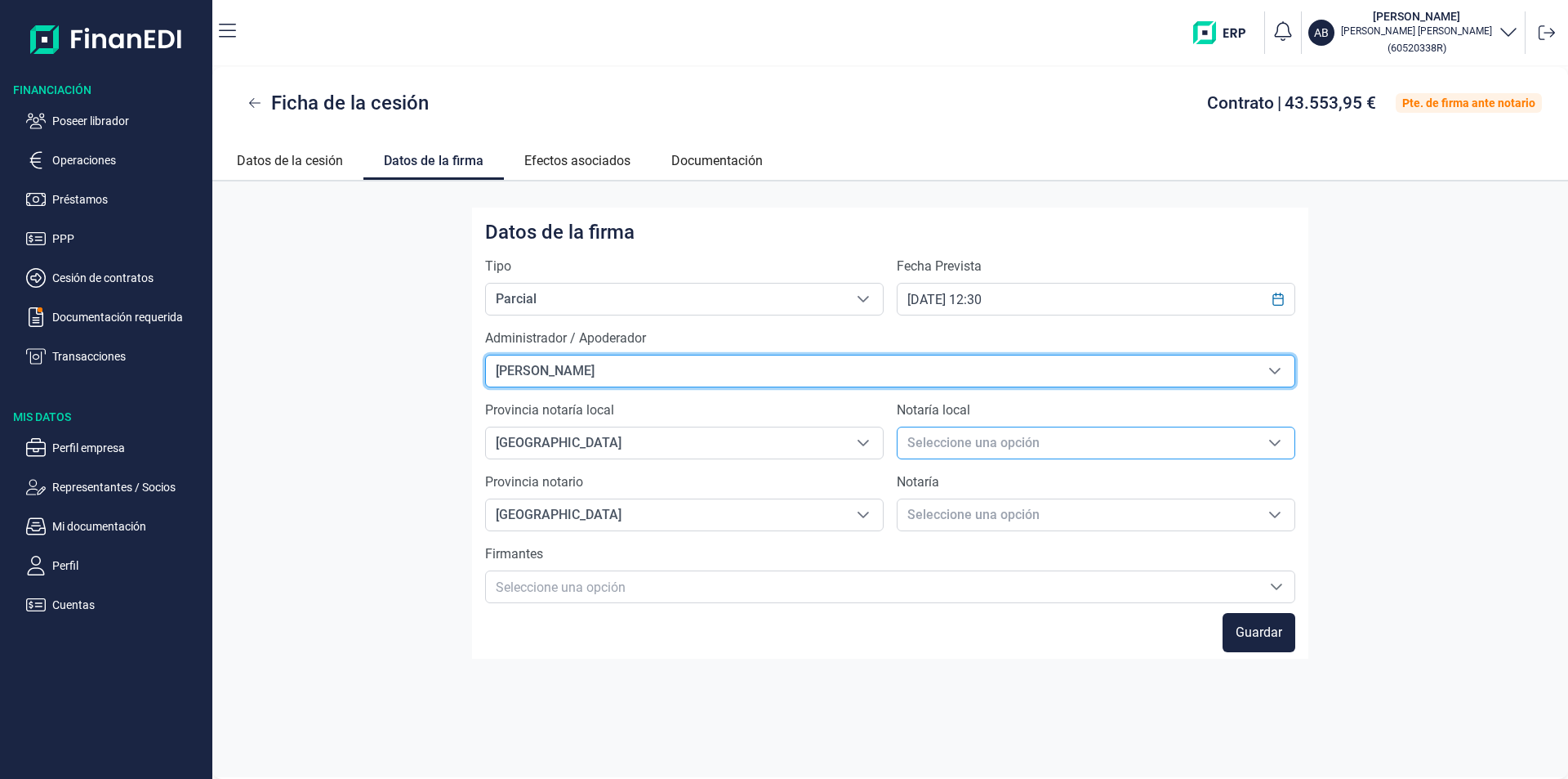
click at [919, 442] on span "Seleccione una opción" at bounding box center [1076, 443] width 358 height 31
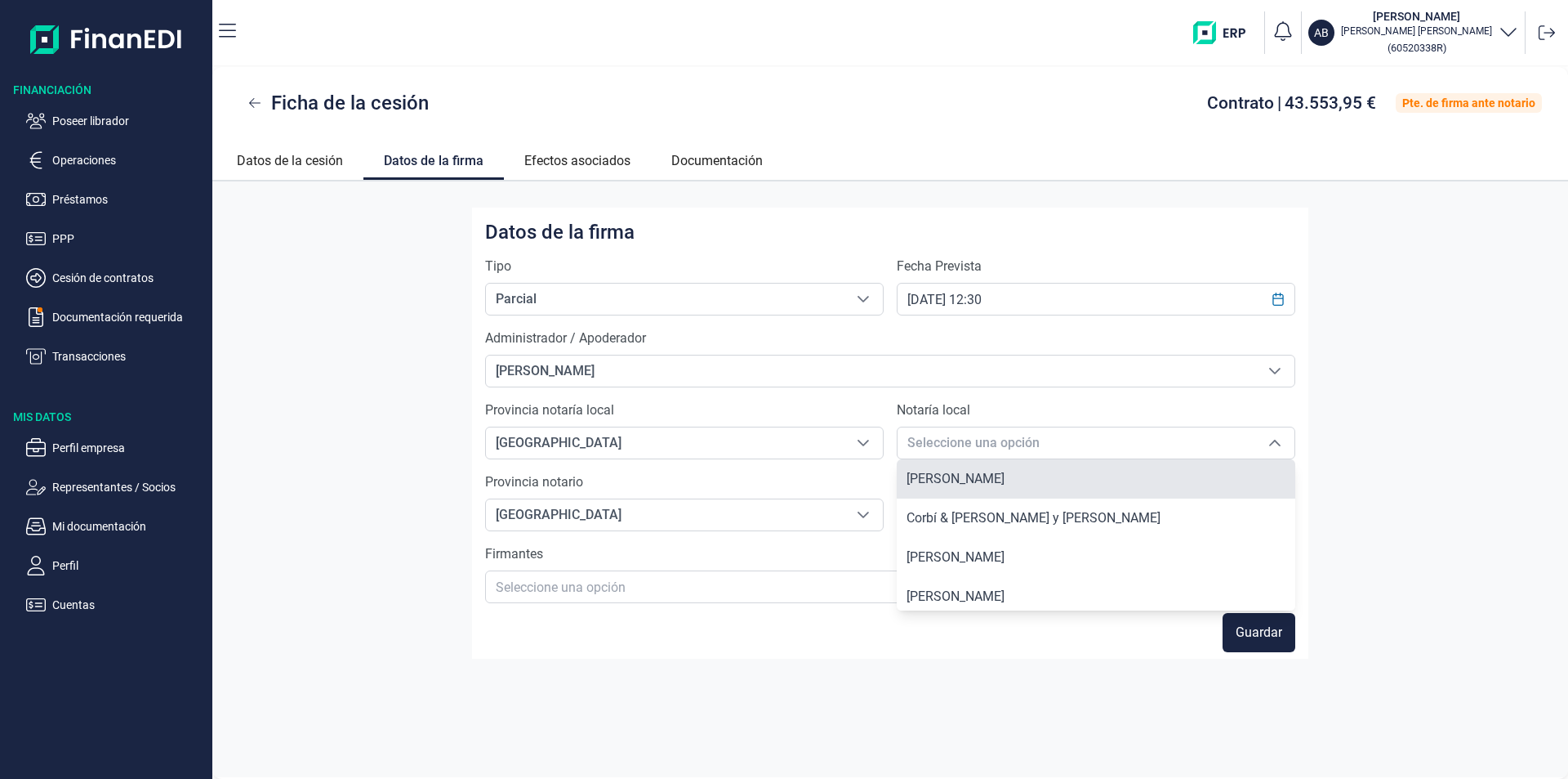
click at [960, 480] on span "[PERSON_NAME]" at bounding box center [955, 479] width 98 height 16
type input "[PERSON_NAME]"
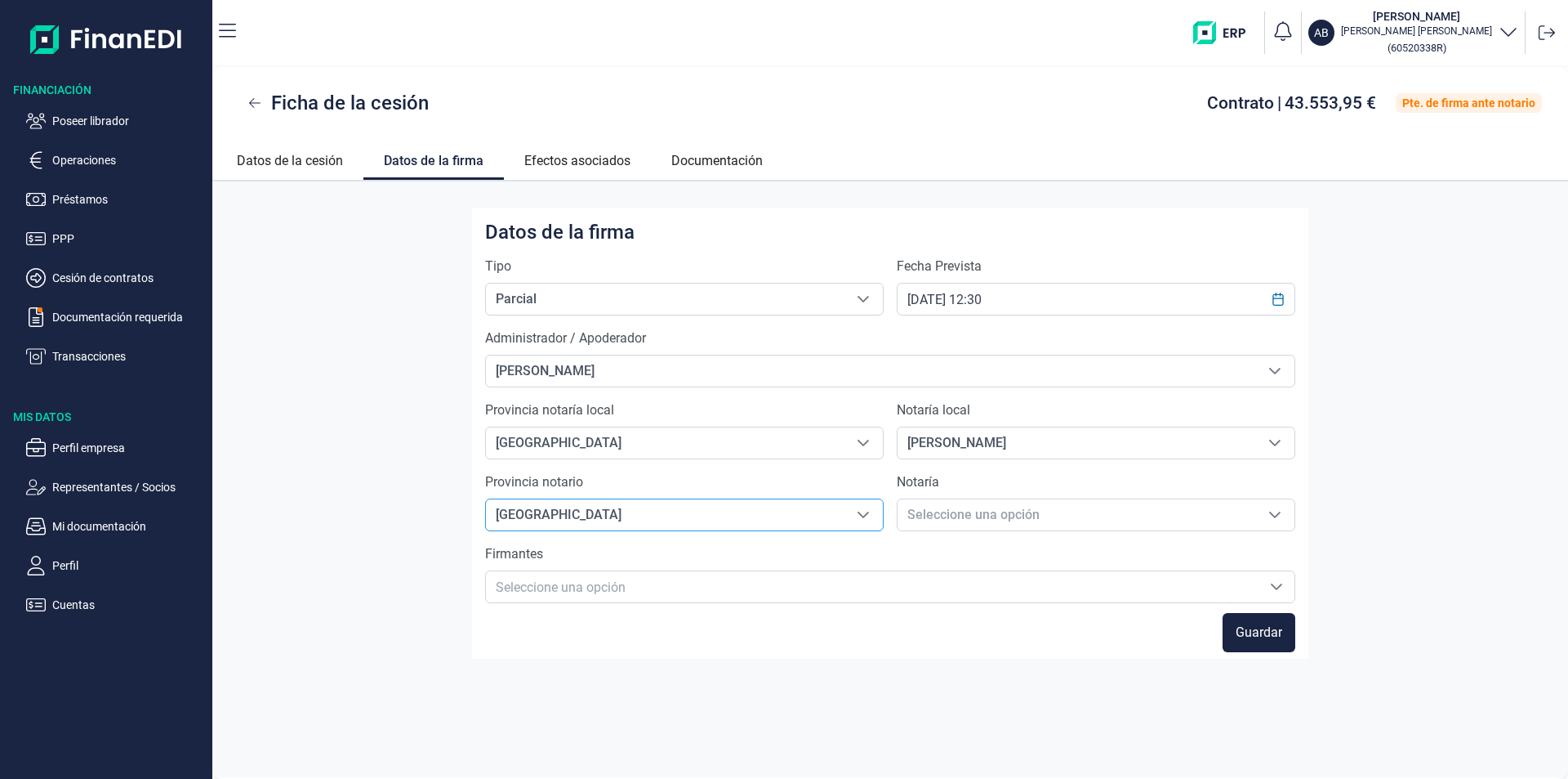
click at [566, 517] on span "[GEOGRAPHIC_DATA]" at bounding box center [665, 515] width 358 height 31
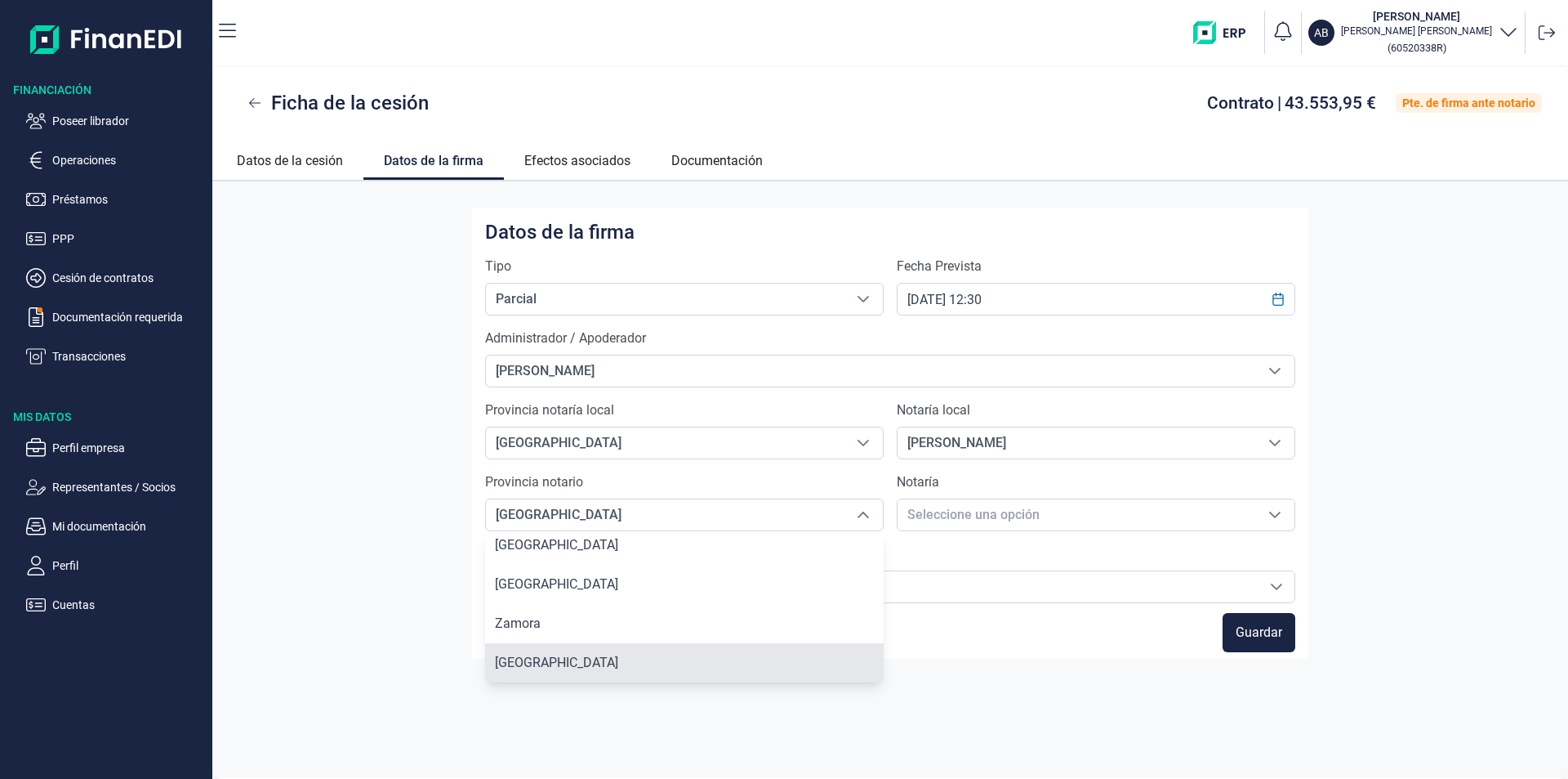
click at [541, 658] on span "[GEOGRAPHIC_DATA]" at bounding box center [556, 662] width 123 height 16
type input "[GEOGRAPHIC_DATA]"
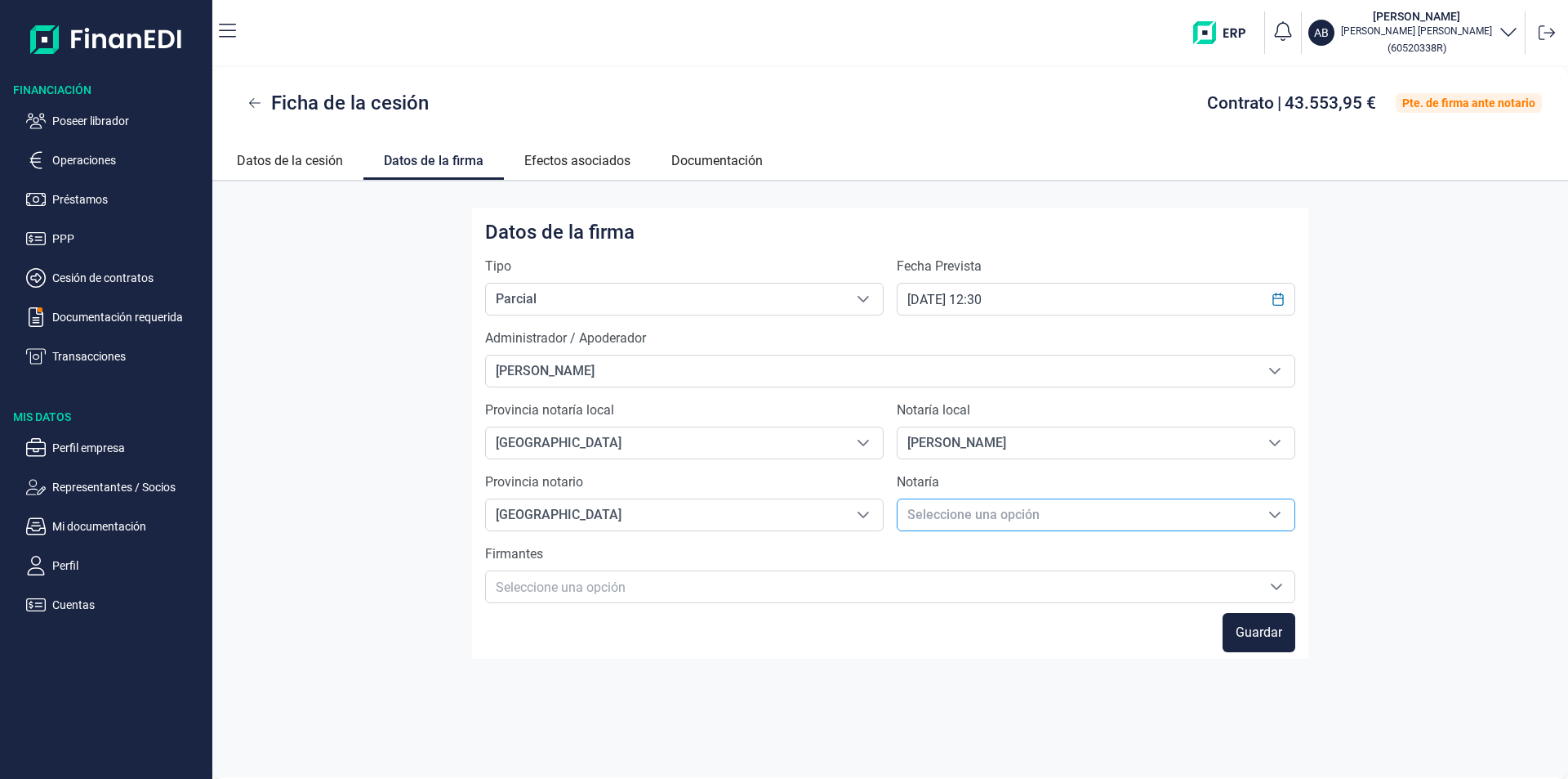
click at [932, 522] on span "Seleccione una opción" at bounding box center [1076, 515] width 358 height 31
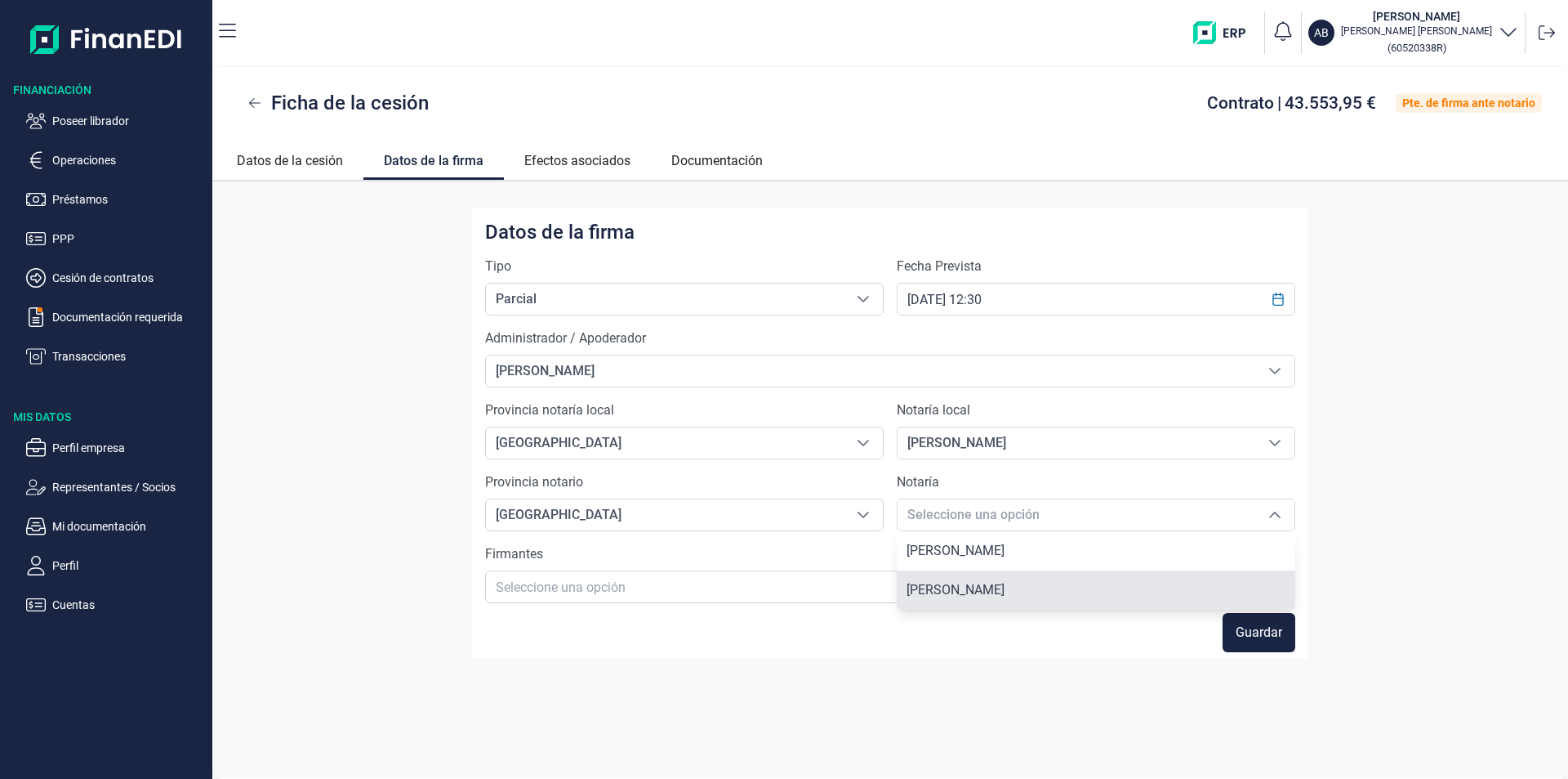
click at [960, 593] on span "[PERSON_NAME]" at bounding box center [955, 589] width 98 height 16
type input "[PERSON_NAME]"
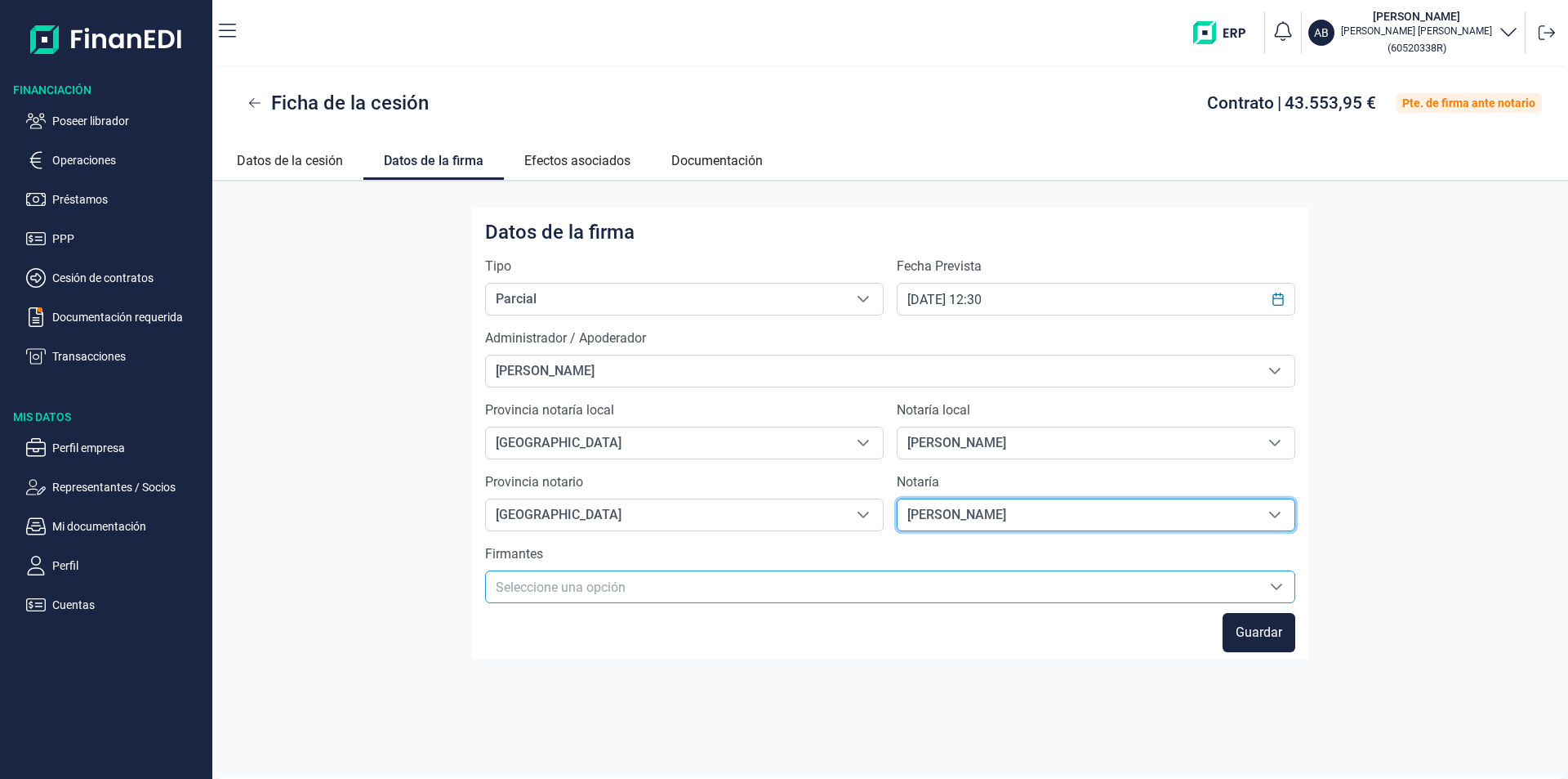
click at [753, 592] on input "text" at bounding box center [891, 587] width 789 height 19
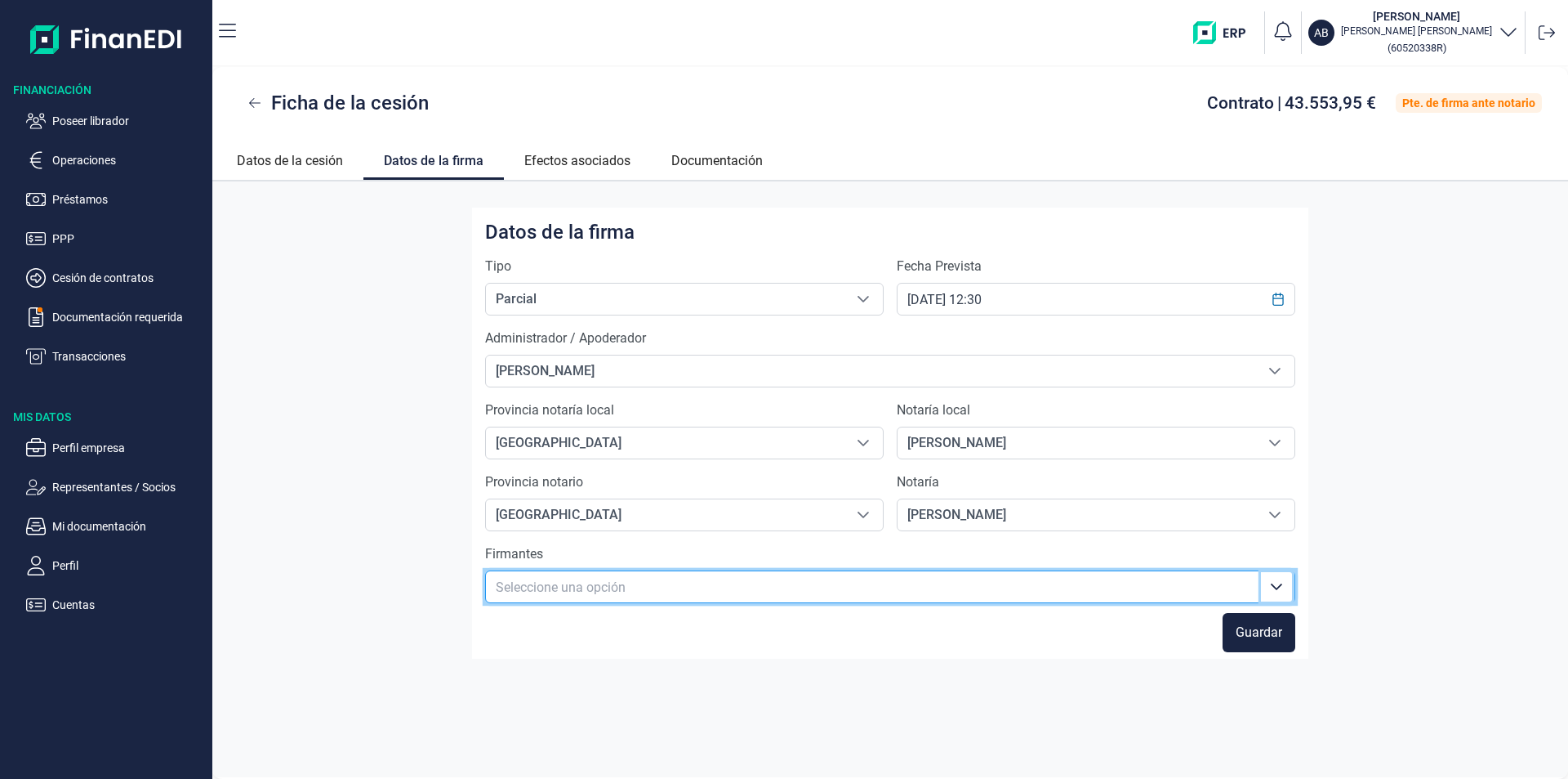
click at [1275, 586] on icon "Seleccione una opción" at bounding box center [1276, 586] width 13 height 13
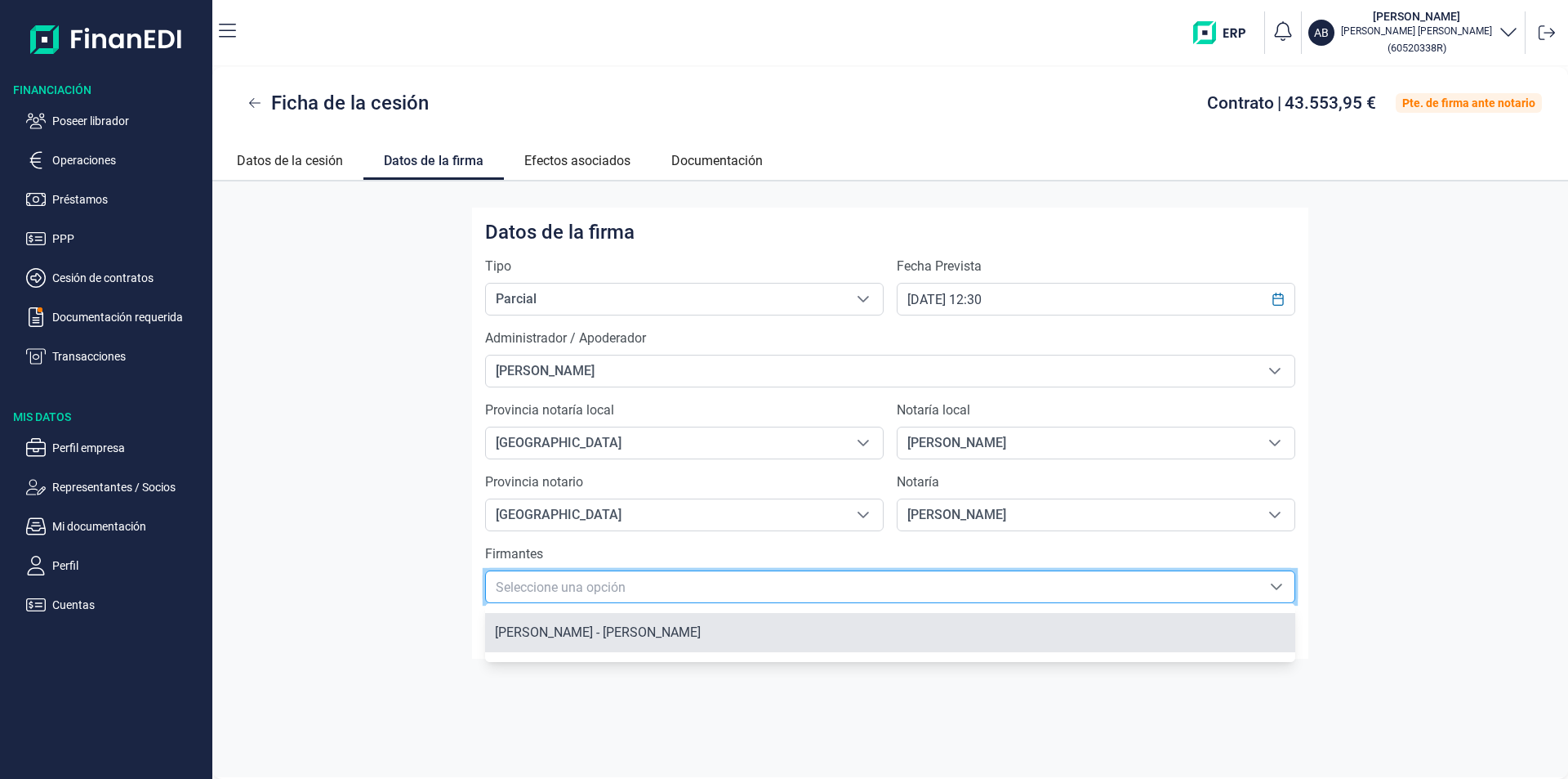
click at [642, 636] on li "[PERSON_NAME] - [PERSON_NAME]" at bounding box center [891, 632] width 810 height 39
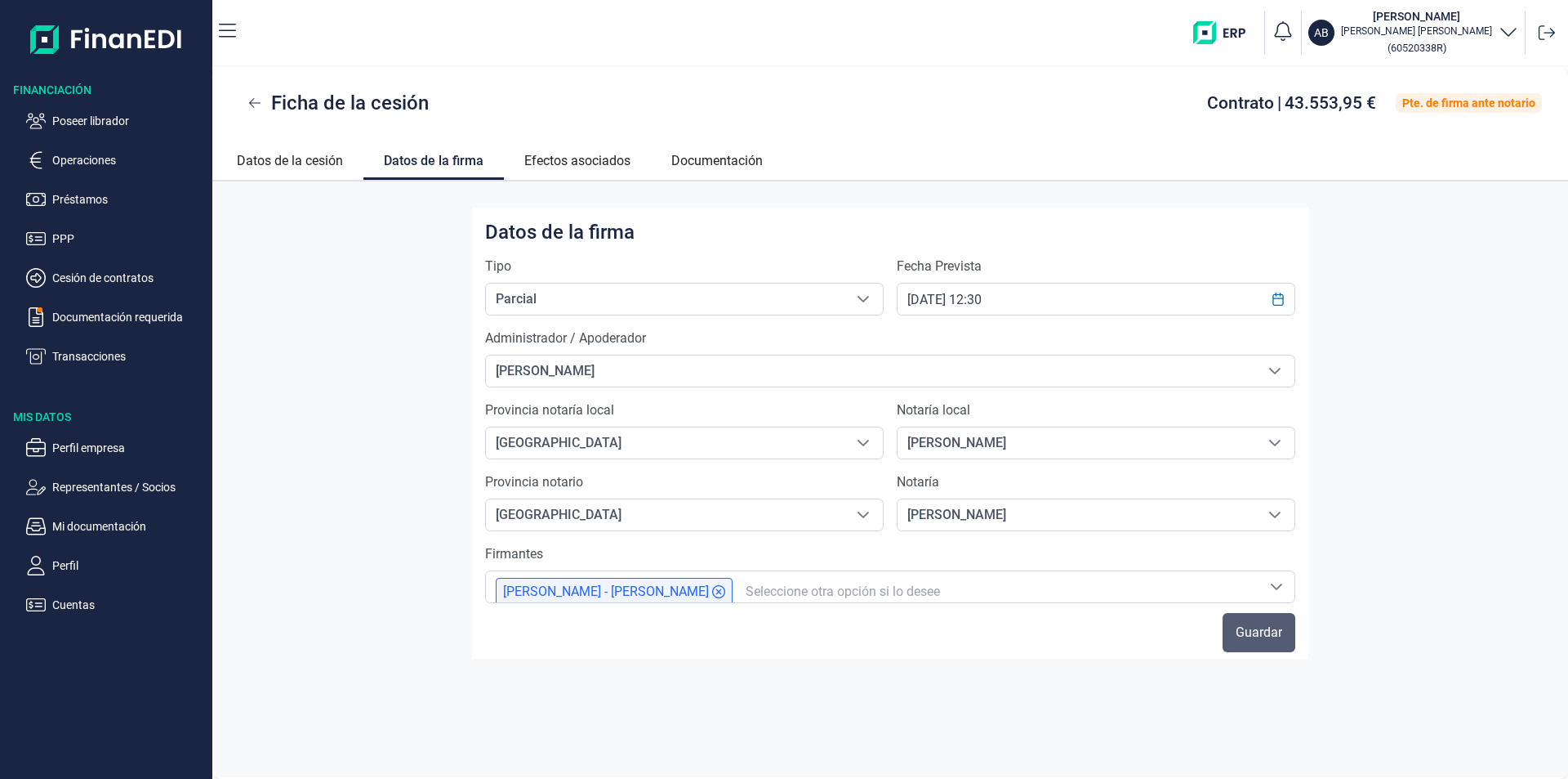
click at [1267, 632] on span "Guardar" at bounding box center [1258, 632] width 46 height 19
click at [95, 311] on p "Documentación requerida" at bounding box center [129, 317] width 154 height 19
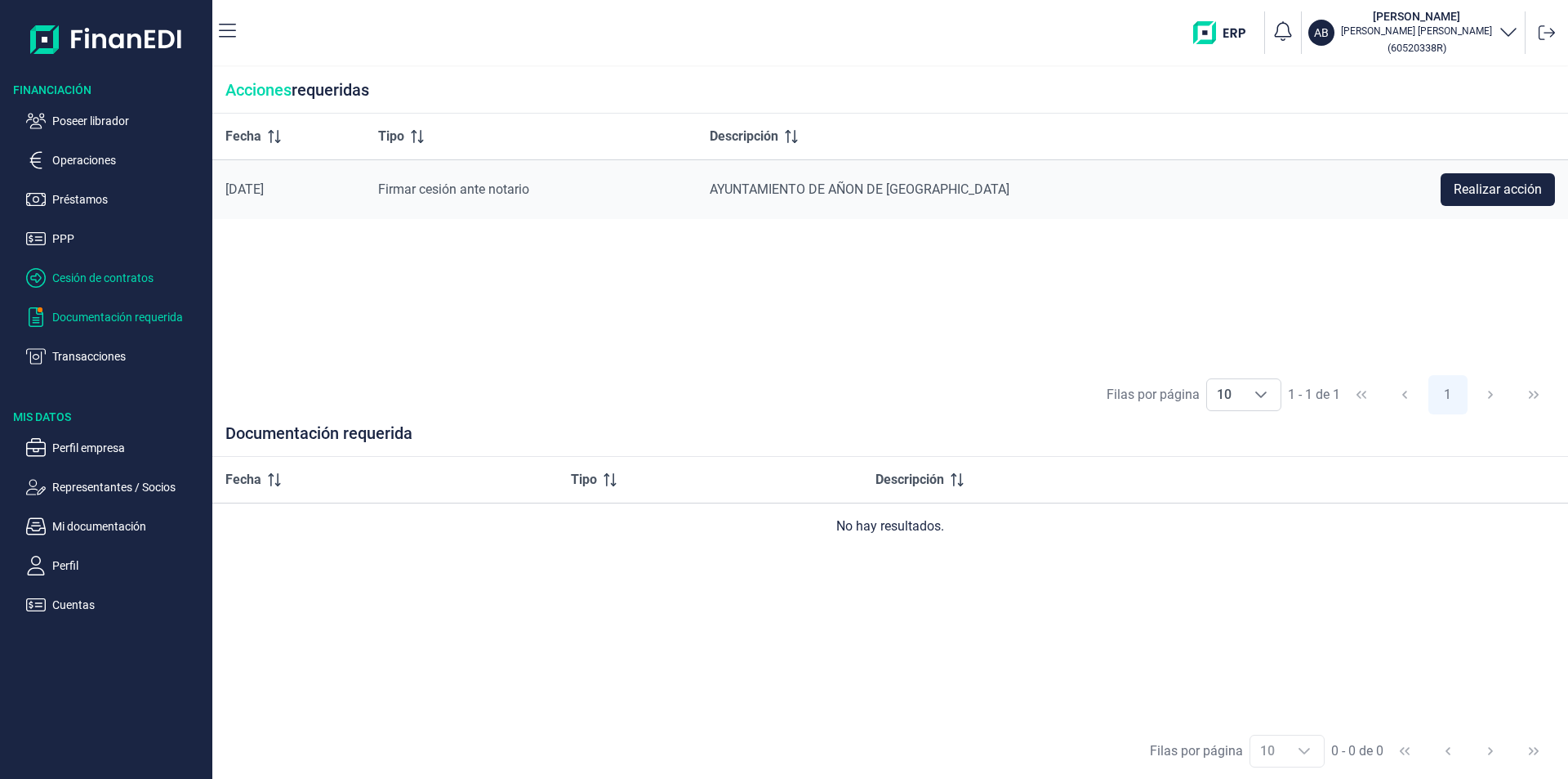
click at [77, 275] on p "Cesión de contratos" at bounding box center [129, 278] width 154 height 19
